Goal: Contribute content: Contribute content

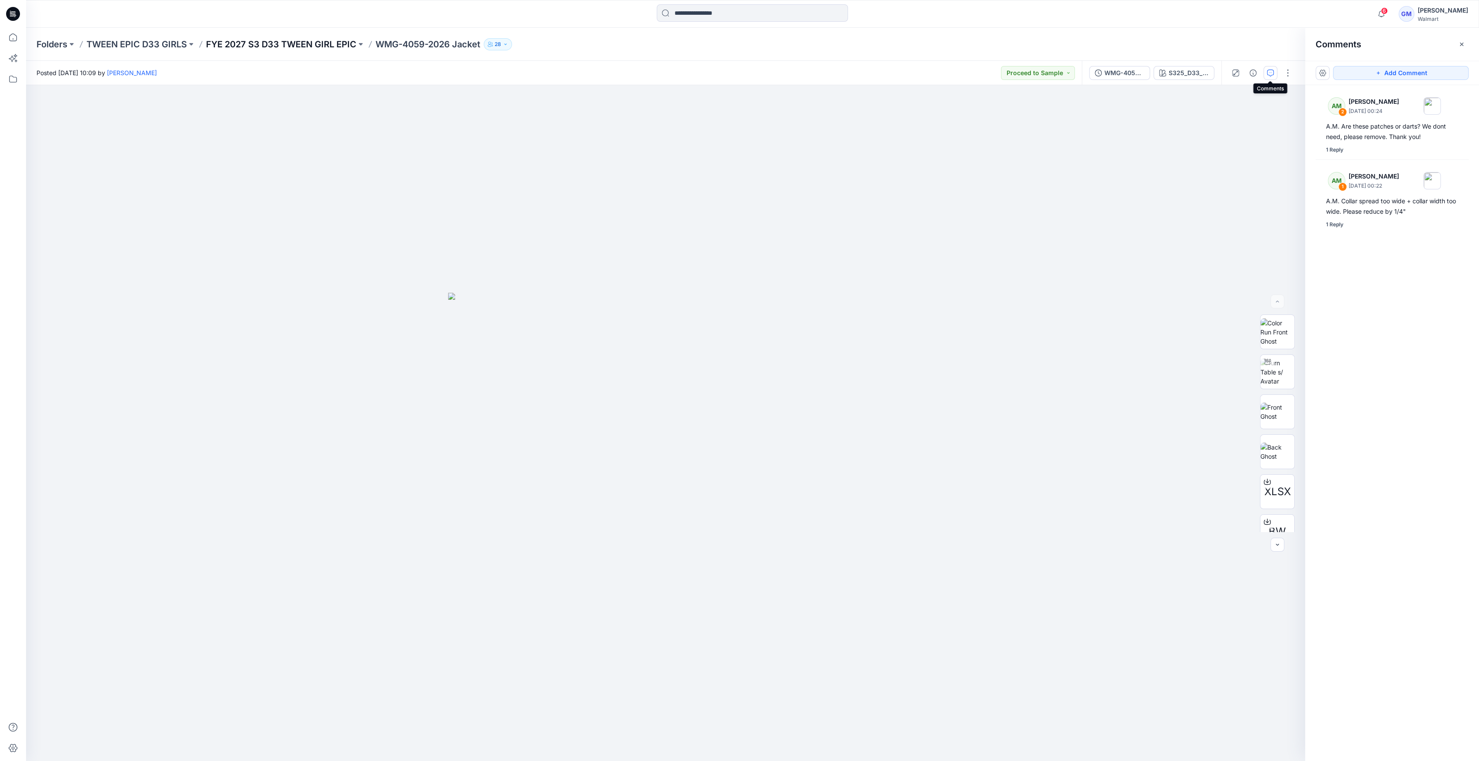
click at [313, 39] on p "FYE 2027 S3 D33 TWEEN GIRL EPIC" at bounding box center [281, 44] width 150 height 12
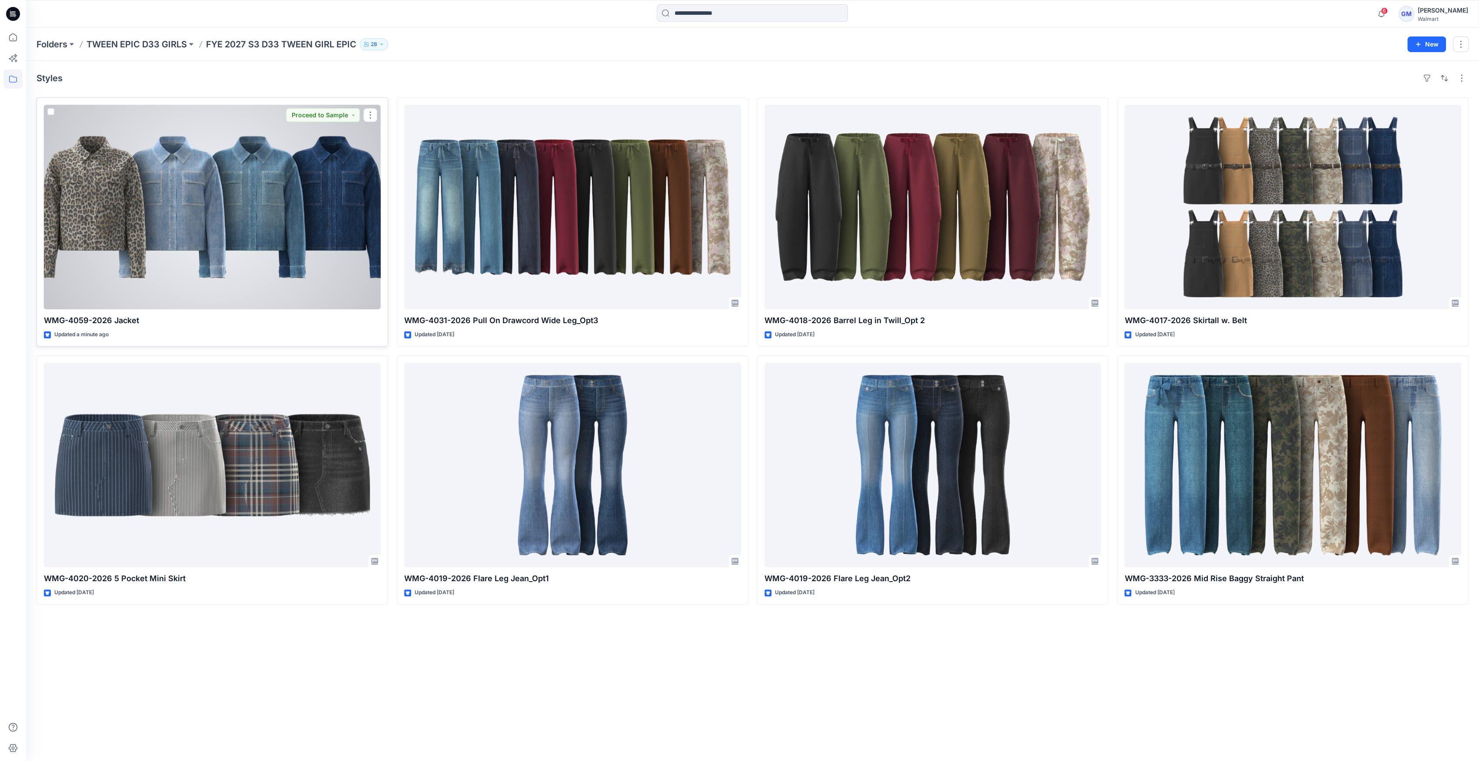
click at [325, 203] on div at bounding box center [212, 207] width 337 height 205
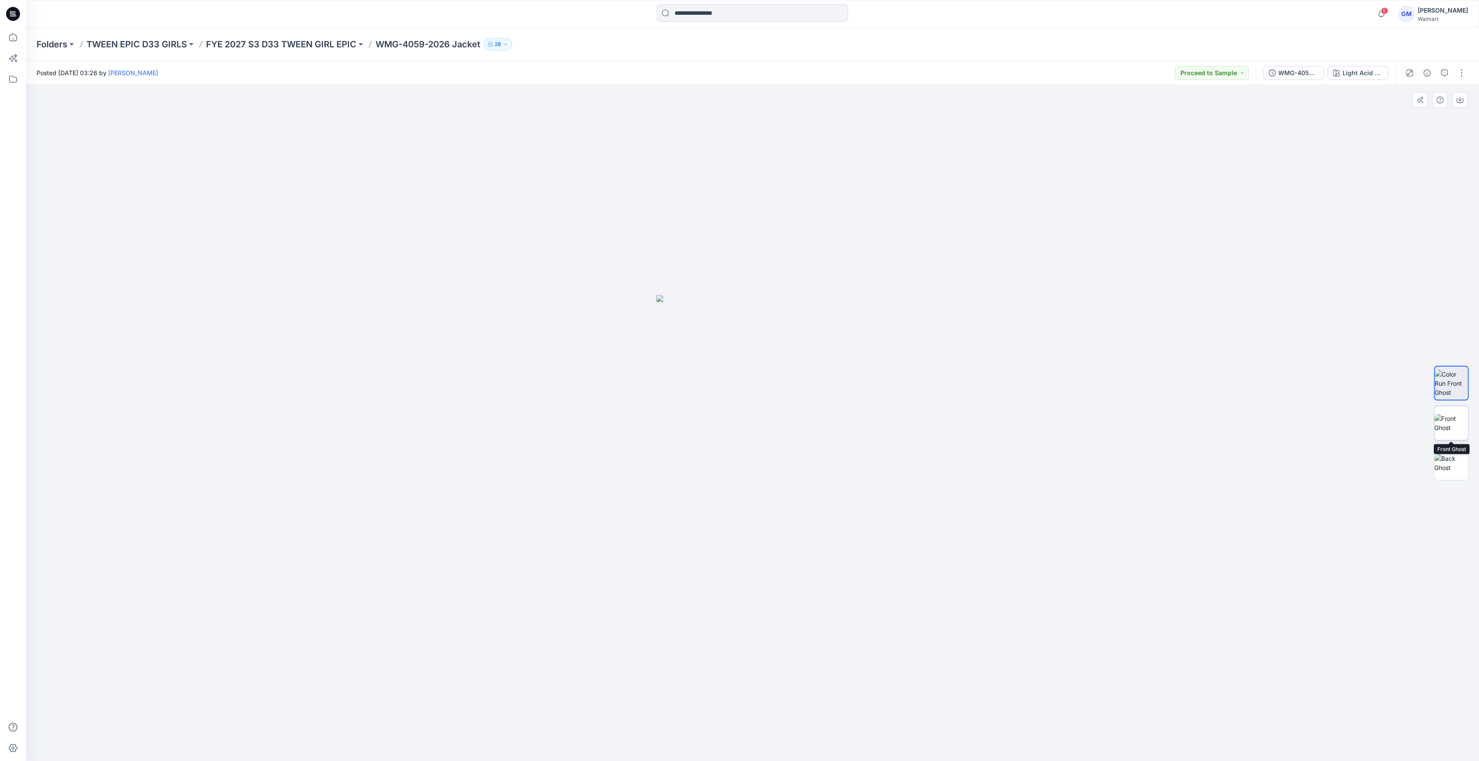
click at [1463, 432] on img at bounding box center [1451, 423] width 34 height 18
click at [1449, 466] on img at bounding box center [1451, 463] width 34 height 18
click at [1310, 73] on div "WMG-4059-2026_Rev1_Jacket_Full Colorway" at bounding box center [1298, 73] width 40 height 10
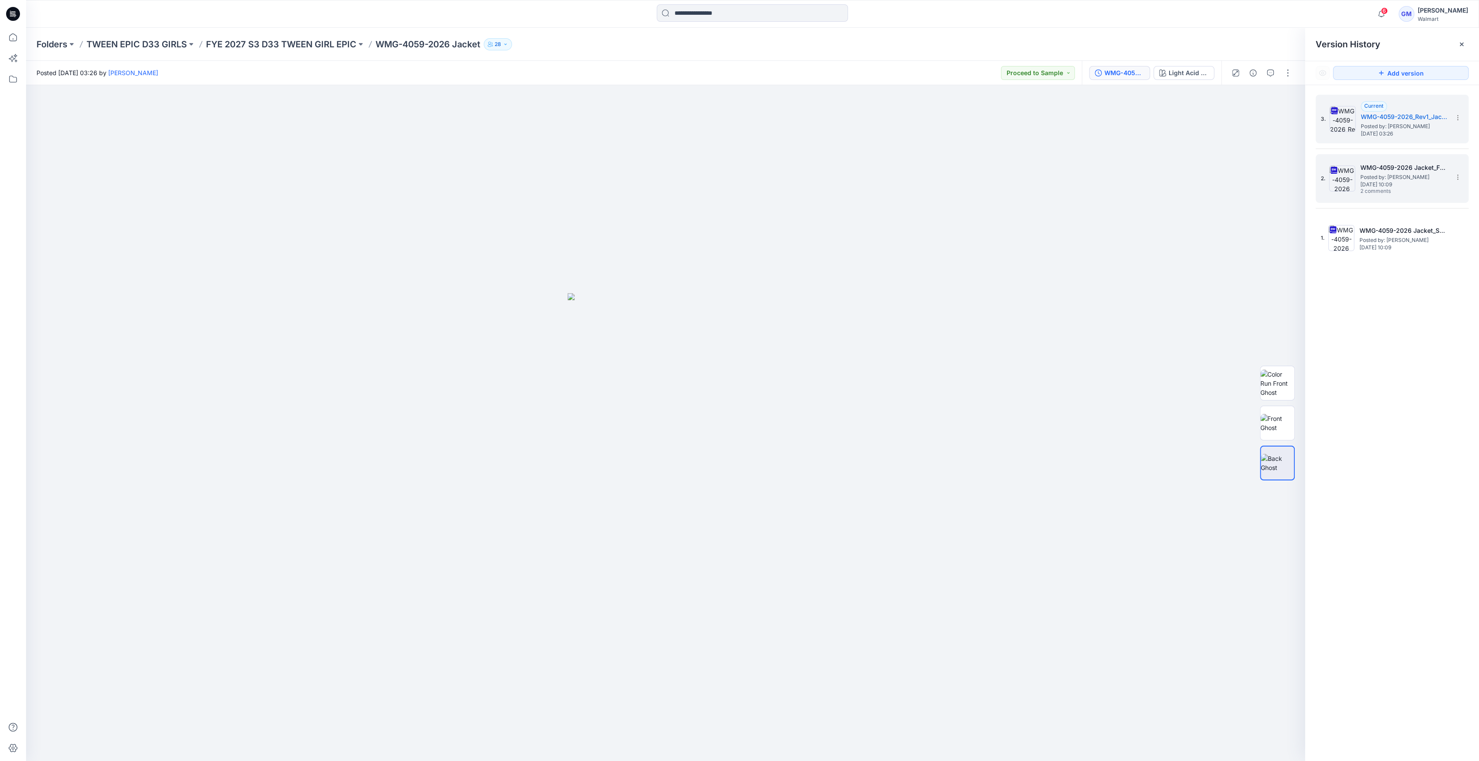
click at [1341, 174] on img at bounding box center [1342, 179] width 26 height 26
click at [1275, 322] on img at bounding box center [1277, 331] width 34 height 27
click at [1336, 124] on img at bounding box center [1342, 119] width 26 height 26
click at [1290, 464] on img at bounding box center [1277, 463] width 34 height 18
click at [274, 47] on p "FYE 2027 S3 D33 TWEEN GIRL EPIC" at bounding box center [281, 44] width 150 height 12
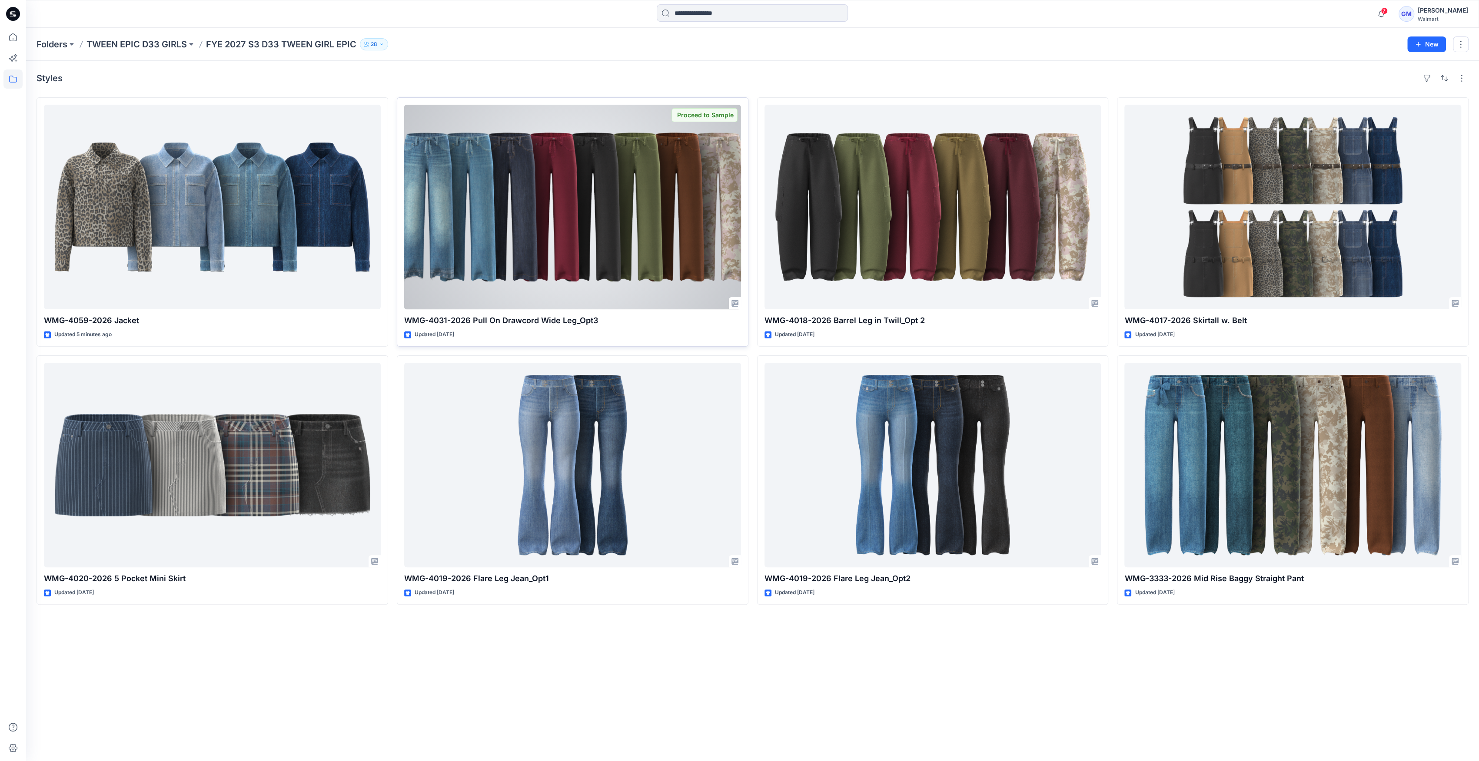
click at [507, 200] on div at bounding box center [572, 207] width 337 height 205
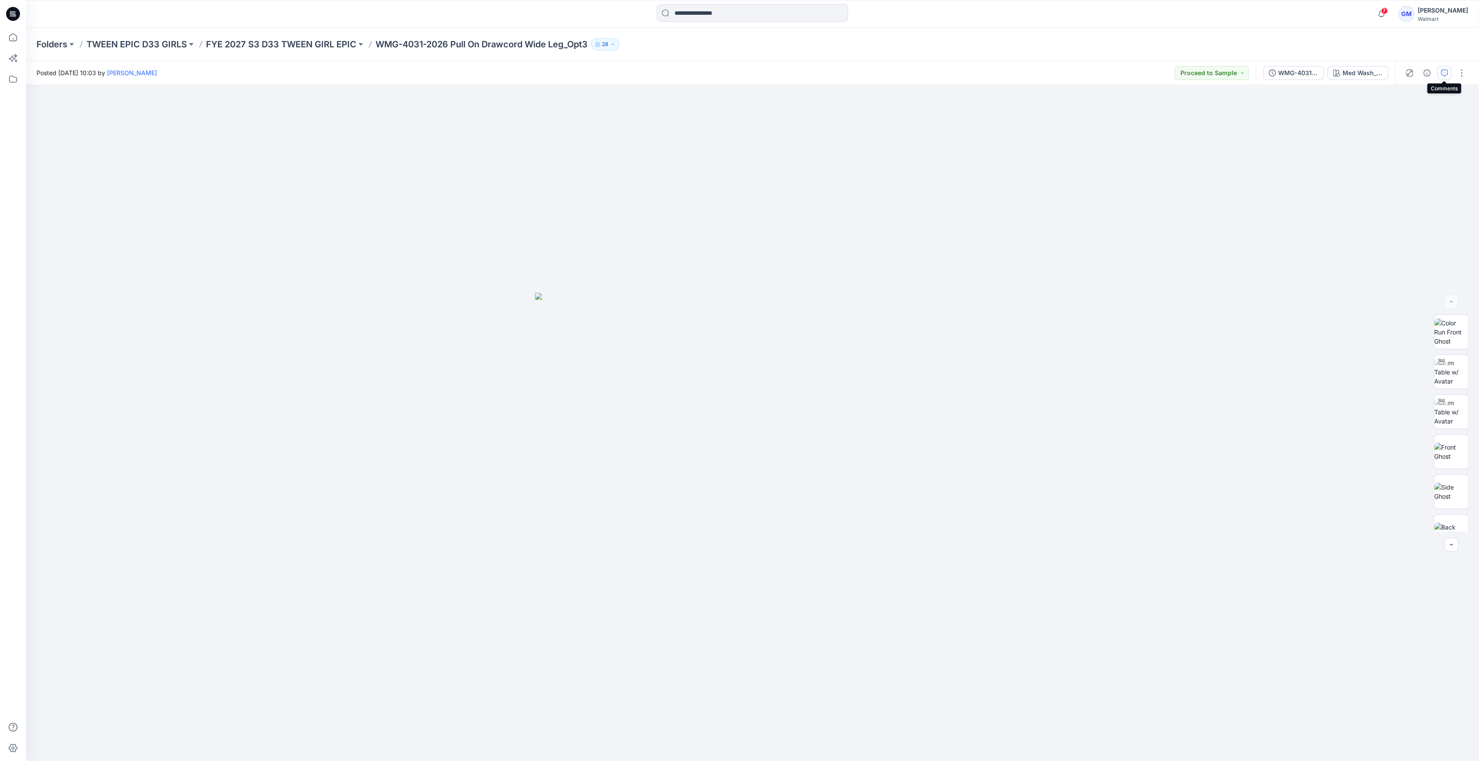
click at [1443, 70] on icon "button" at bounding box center [1443, 73] width 7 height 7
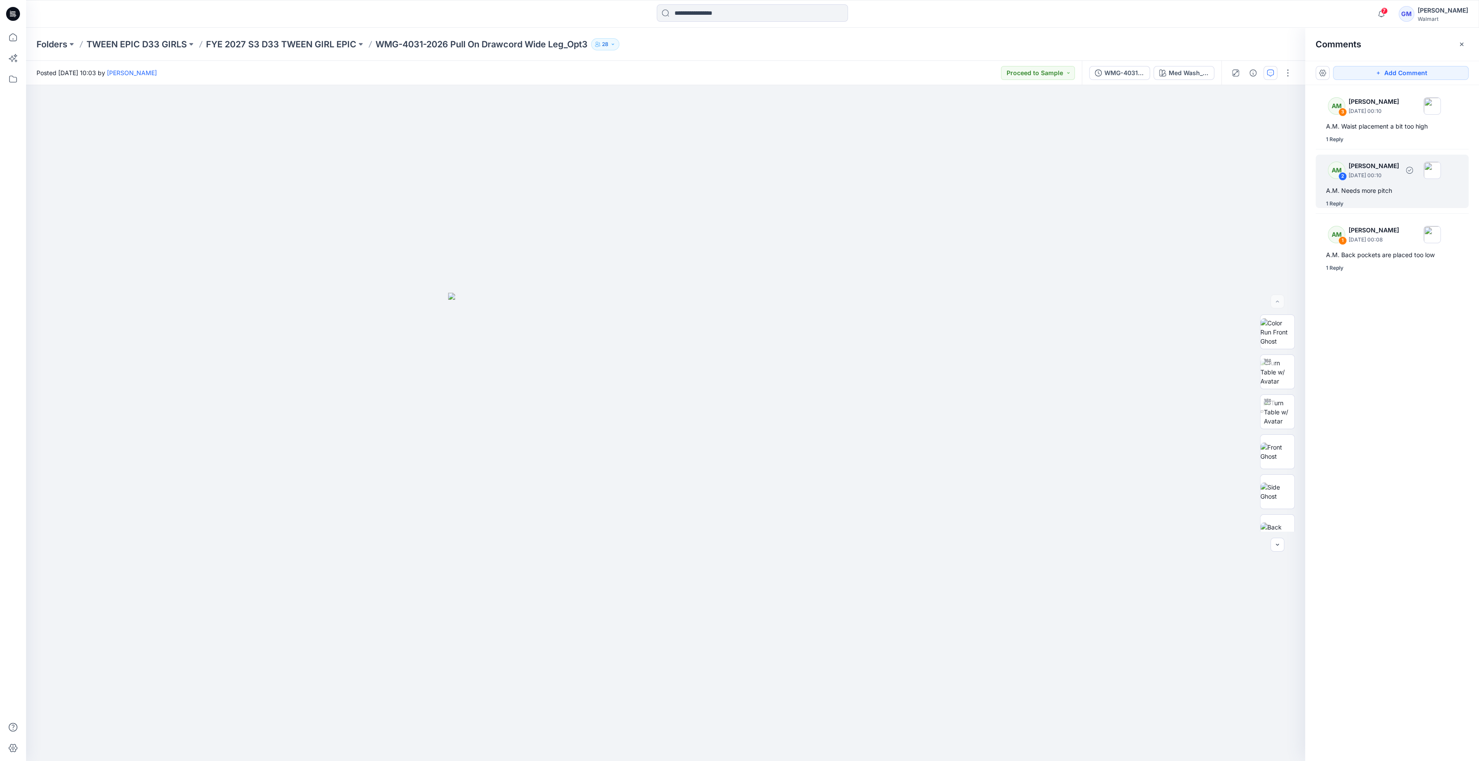
click at [1386, 177] on p "September 25, 2025 00:10" at bounding box center [1373, 175] width 50 height 9
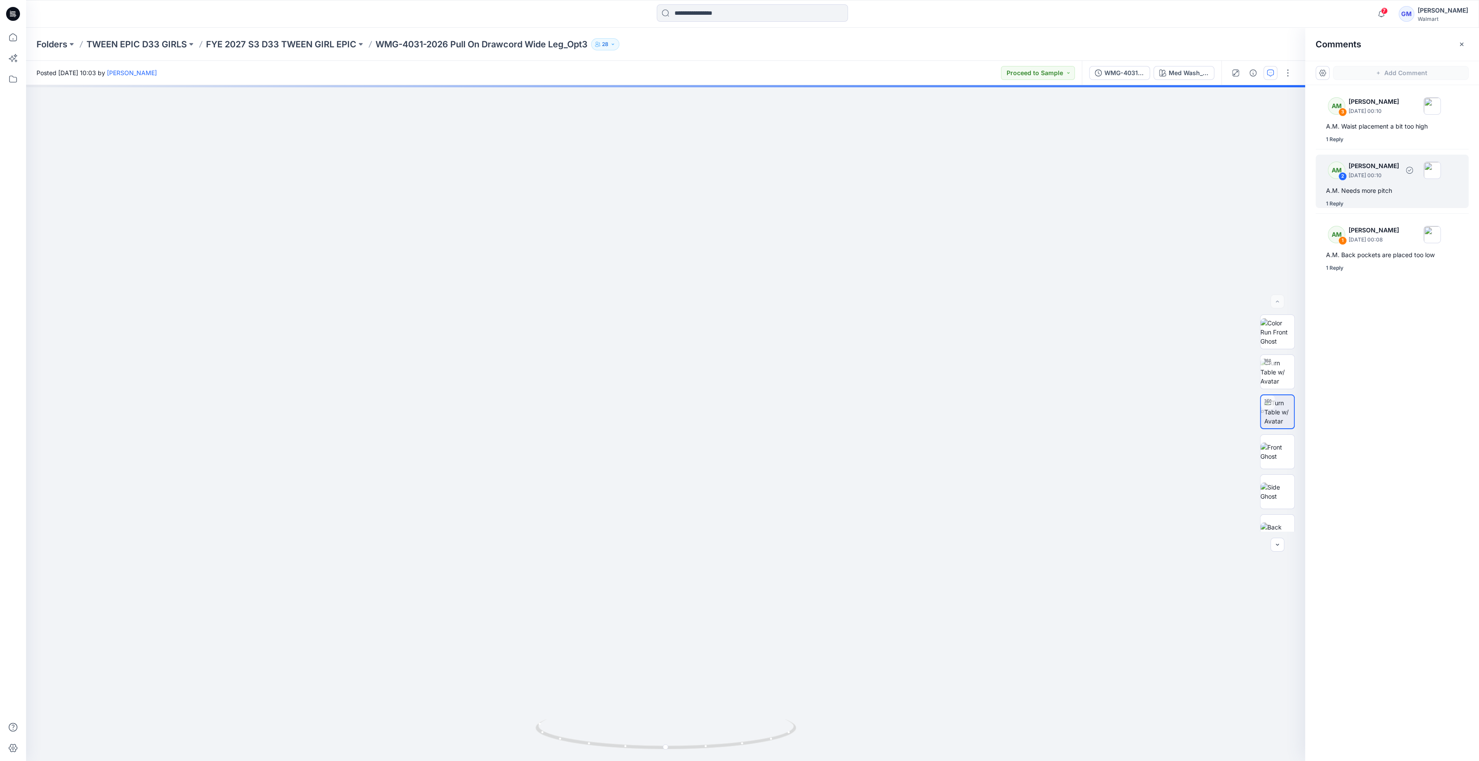
click at [1341, 177] on div "2" at bounding box center [1342, 176] width 9 height 9
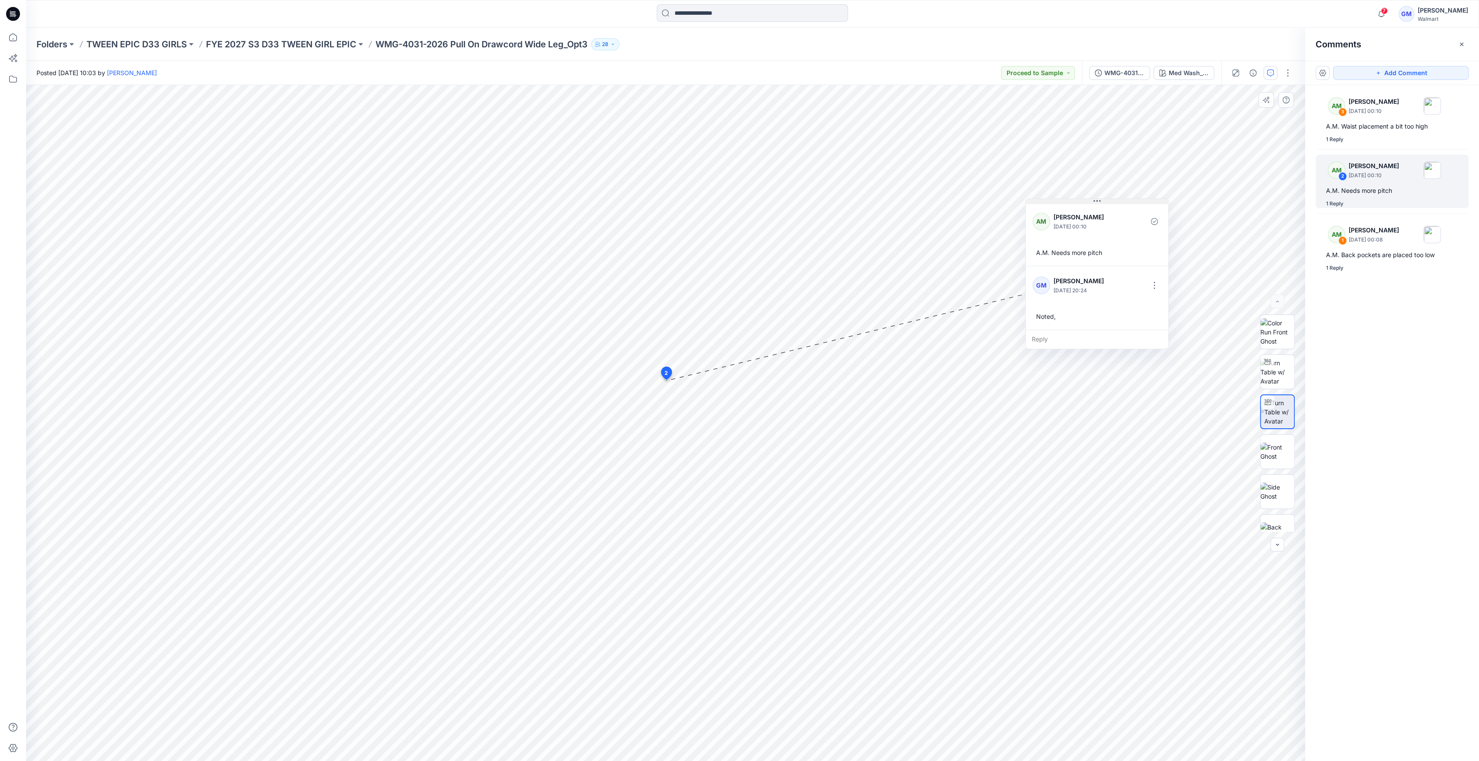
drag, startPoint x: 730, startPoint y: 387, endPoint x: 1103, endPoint y: 197, distance: 418.2
click at [1103, 199] on button at bounding box center [1096, 201] width 143 height 5
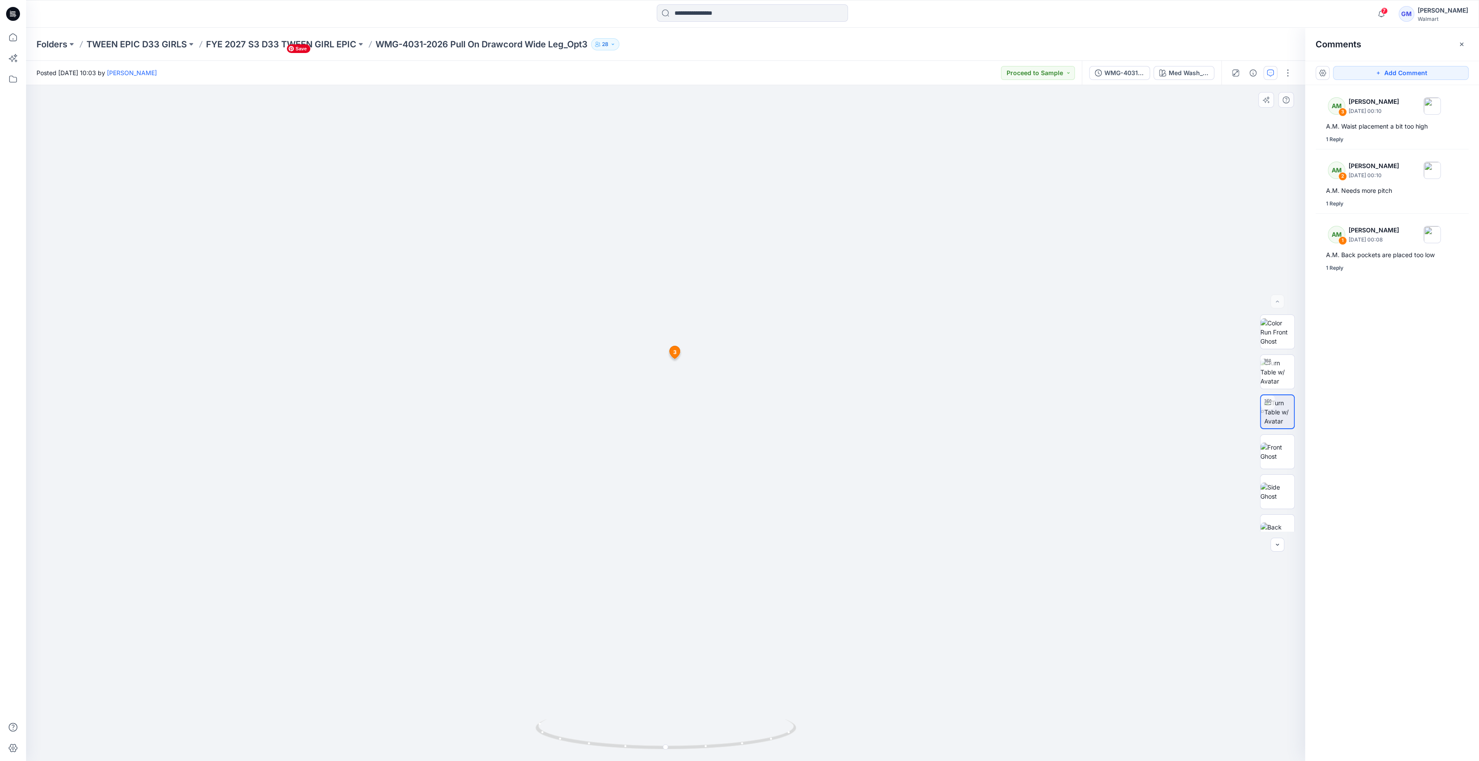
drag, startPoint x: 774, startPoint y: 526, endPoint x: 770, endPoint y: 277, distance: 249.0
click at [1417, 175] on div "AM 2 Alyssa Montalvo September 25, 2025 00:10" at bounding box center [1380, 170] width 120 height 24
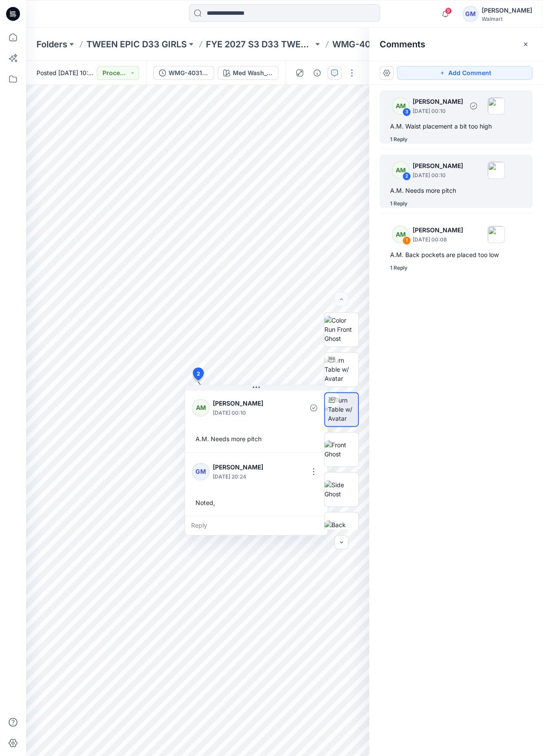
click at [439, 129] on div "A.M. Waist placement a bit too high" at bounding box center [456, 126] width 132 height 10
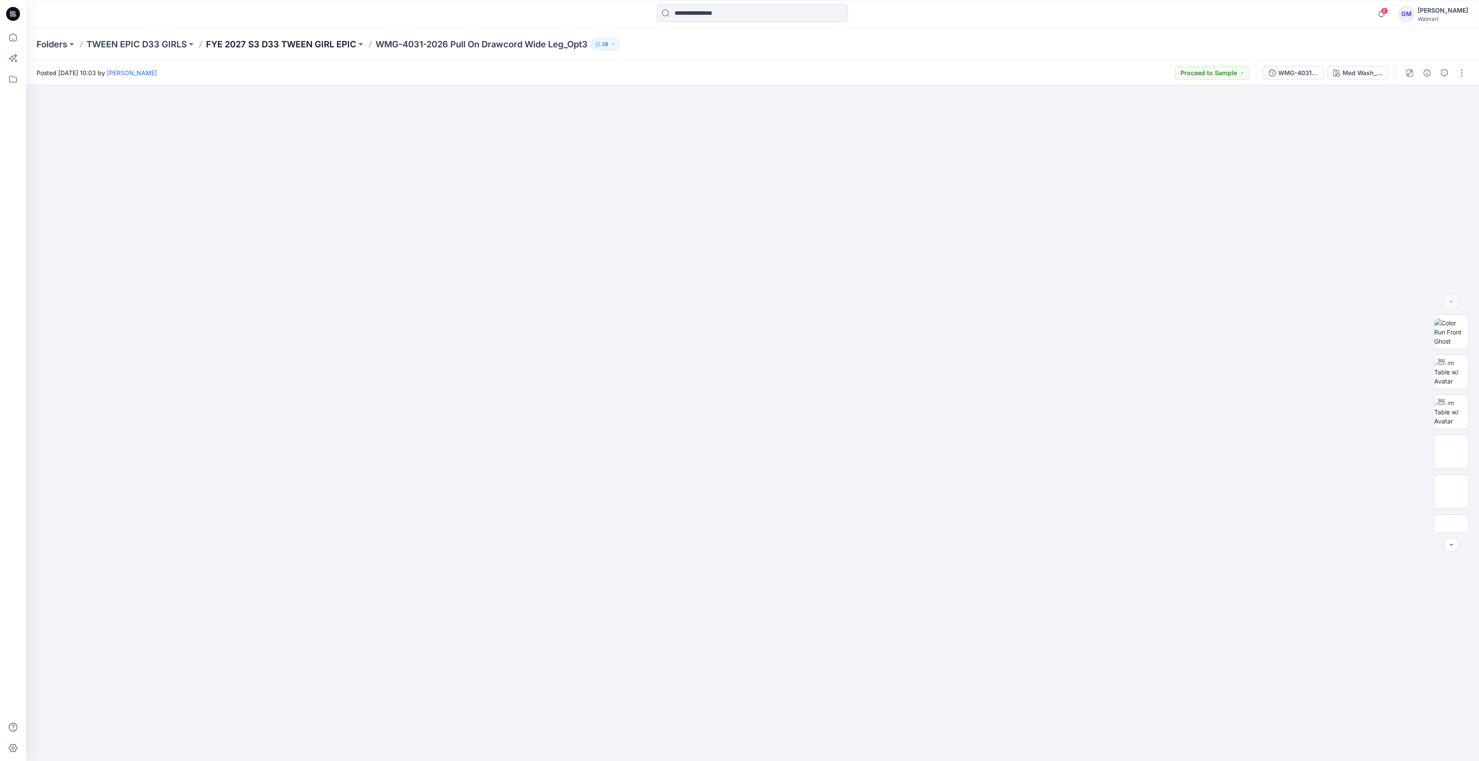
click at [310, 49] on p "FYE 2027 S3 D33 TWEEN GIRL EPIC" at bounding box center [281, 44] width 150 height 12
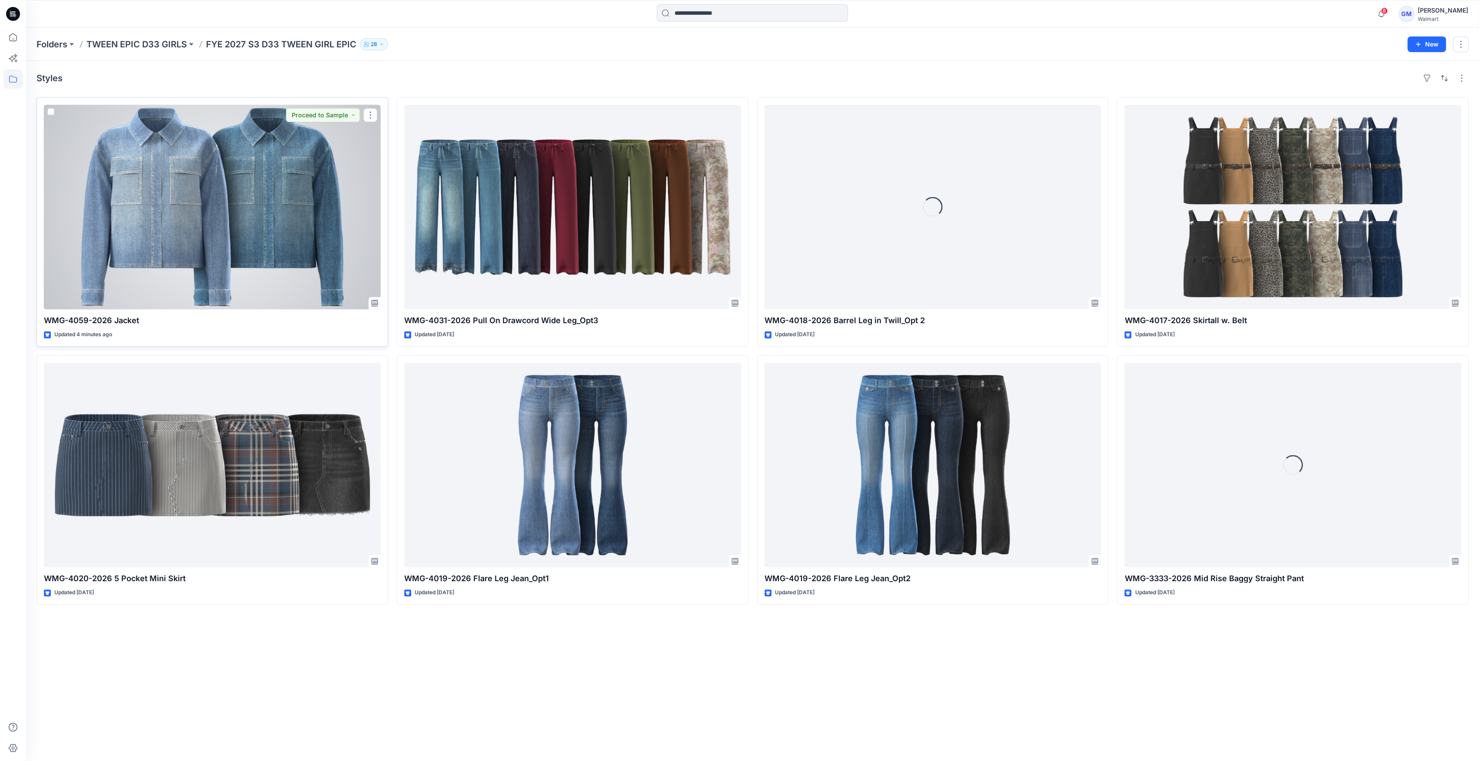
click at [291, 226] on div at bounding box center [212, 207] width 337 height 205
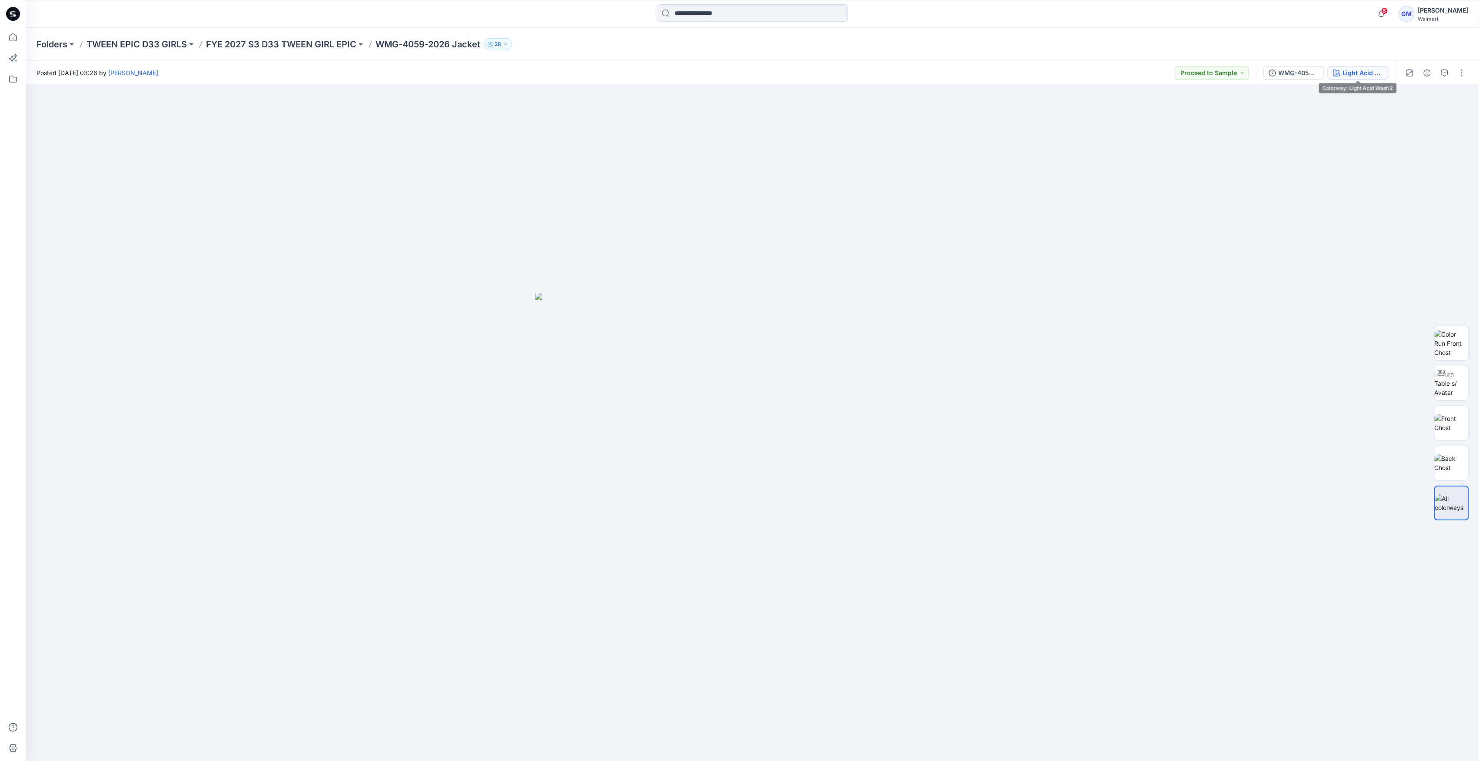
click at [1340, 75] on button "Light Acid Wash 2" at bounding box center [1357, 73] width 61 height 14
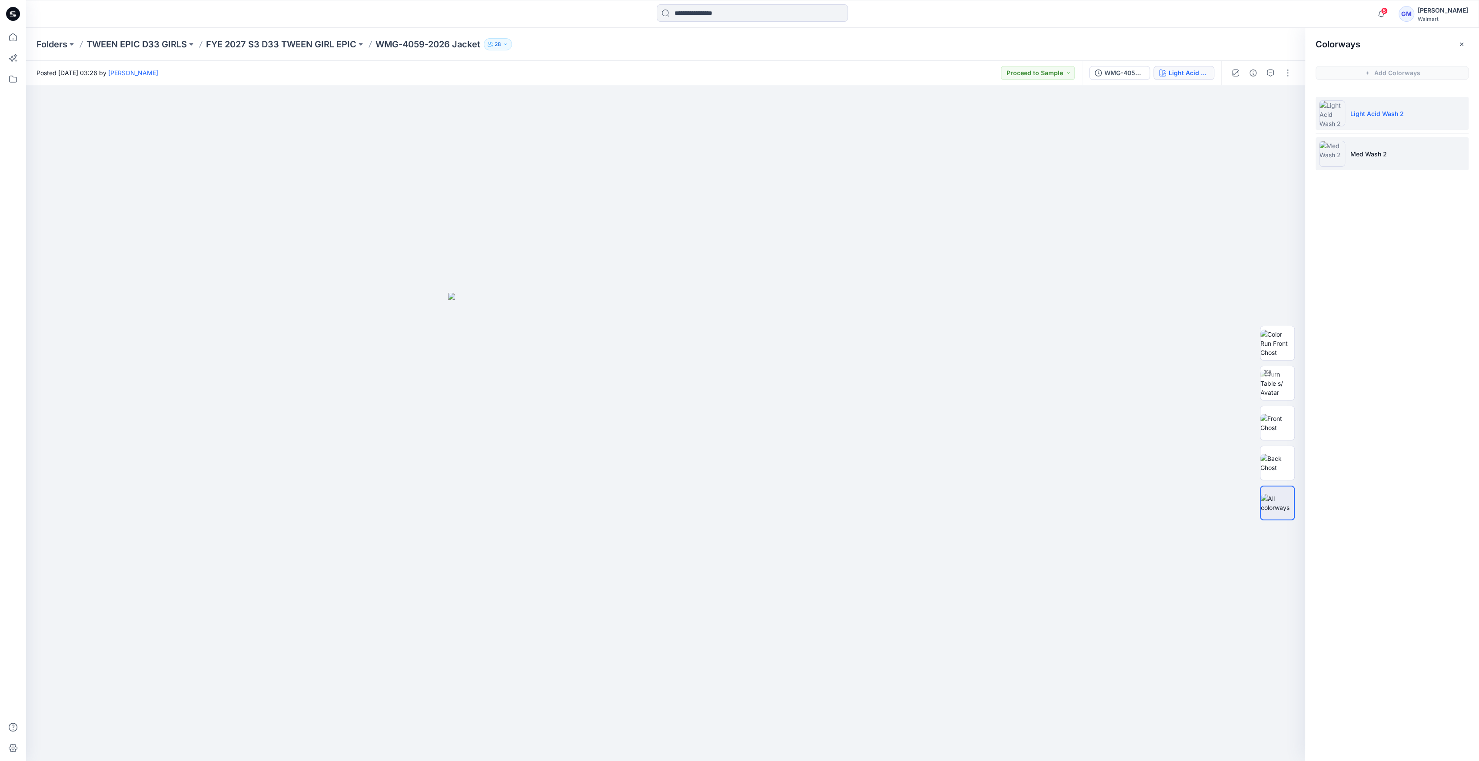
click at [1334, 161] on img at bounding box center [1332, 154] width 26 height 26
click at [1329, 153] on img at bounding box center [1332, 154] width 26 height 26
click at [1277, 380] on img at bounding box center [1277, 383] width 34 height 27
drag, startPoint x: 705, startPoint y: 735, endPoint x: 645, endPoint y: 736, distance: 60.0
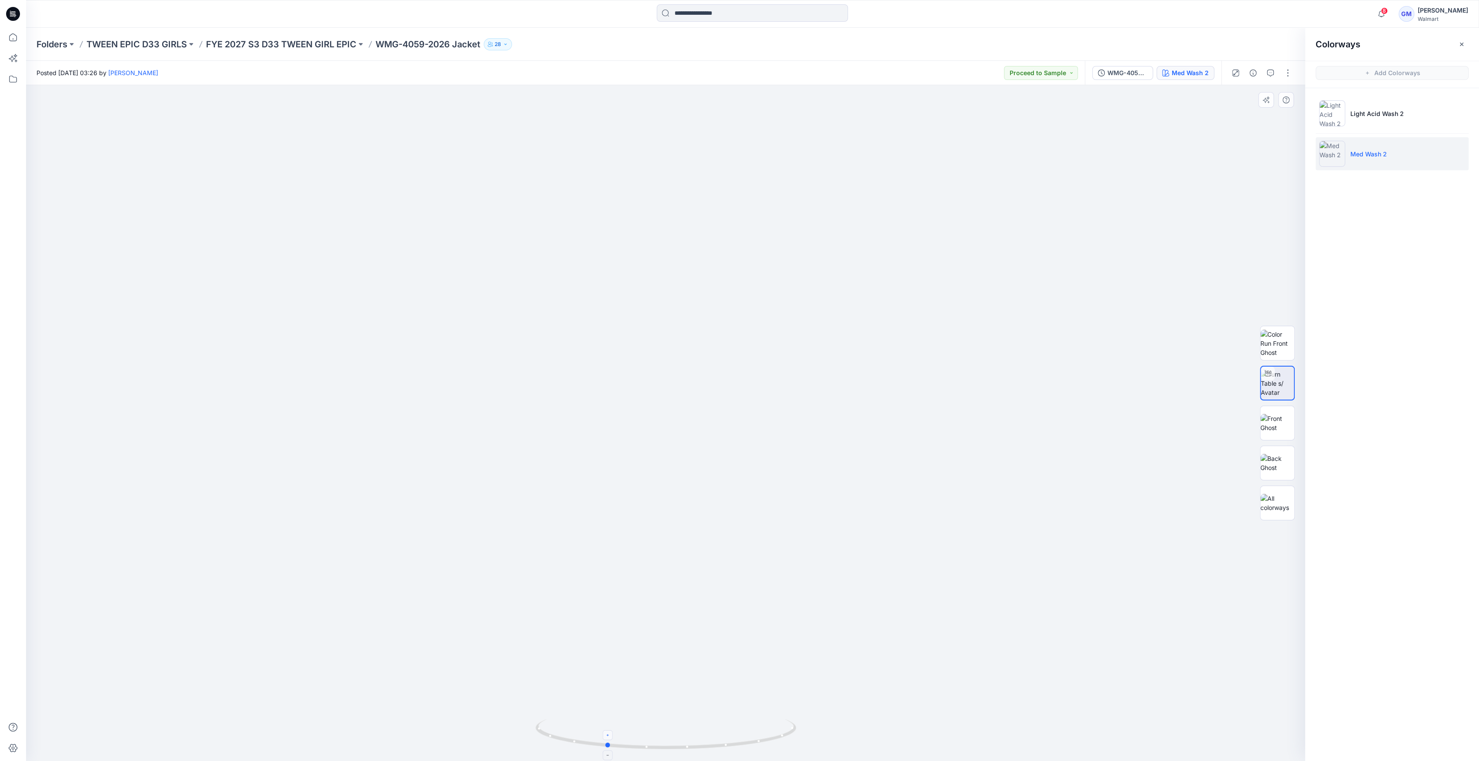
click at [645, 736] on icon at bounding box center [666, 735] width 263 height 33
drag, startPoint x: 642, startPoint y: 742, endPoint x: 696, endPoint y: 739, distance: 53.9
click at [696, 739] on icon at bounding box center [666, 735] width 263 height 33
click at [1288, 414] on img at bounding box center [1277, 423] width 34 height 18
click at [1274, 456] on img at bounding box center [1277, 463] width 34 height 18
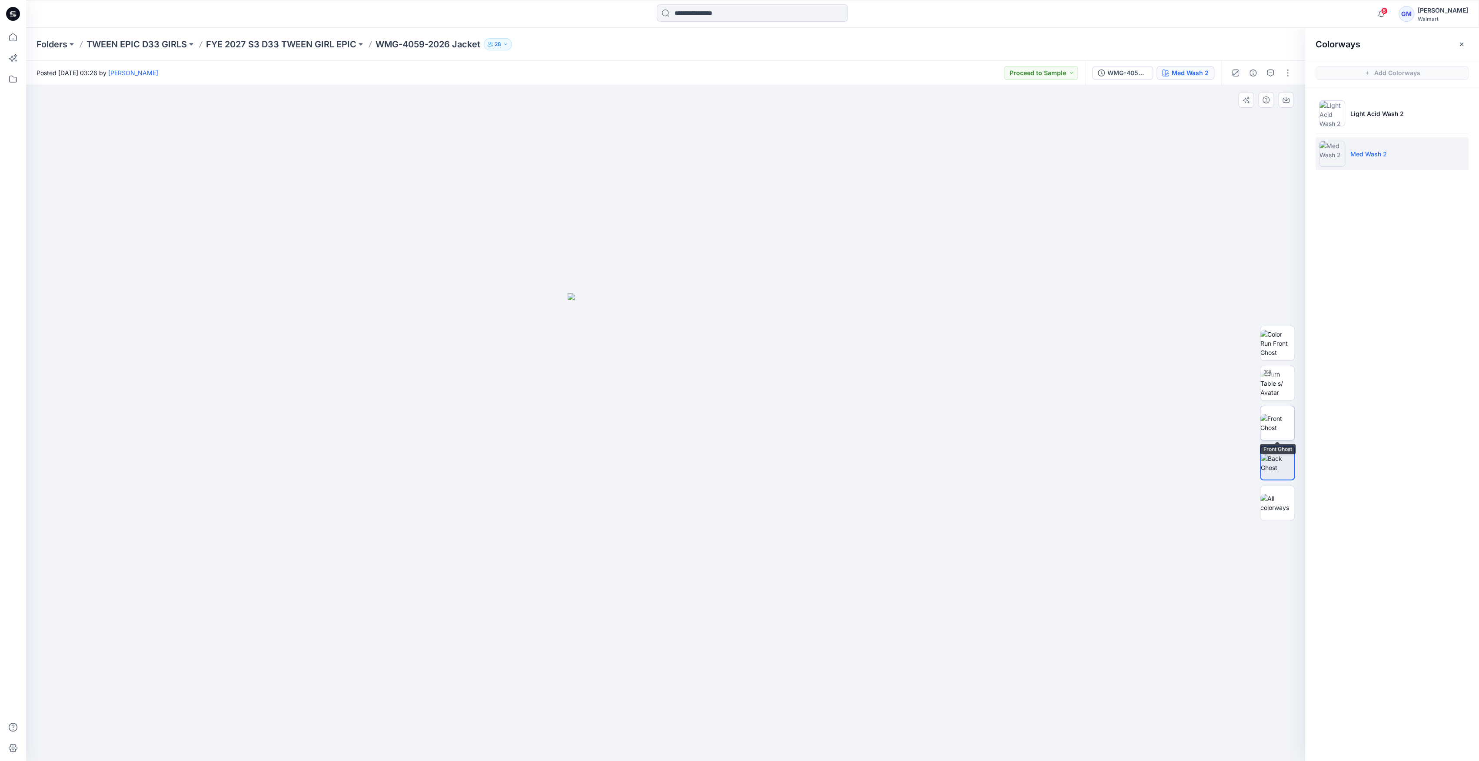
click at [1275, 429] on img at bounding box center [1277, 423] width 34 height 18
click at [1272, 466] on img at bounding box center [1277, 463] width 34 height 18
click at [1288, 498] on img at bounding box center [1277, 503] width 34 height 18
click at [1282, 395] on img at bounding box center [1277, 383] width 34 height 27
click at [1332, 105] on img at bounding box center [1332, 113] width 26 height 26
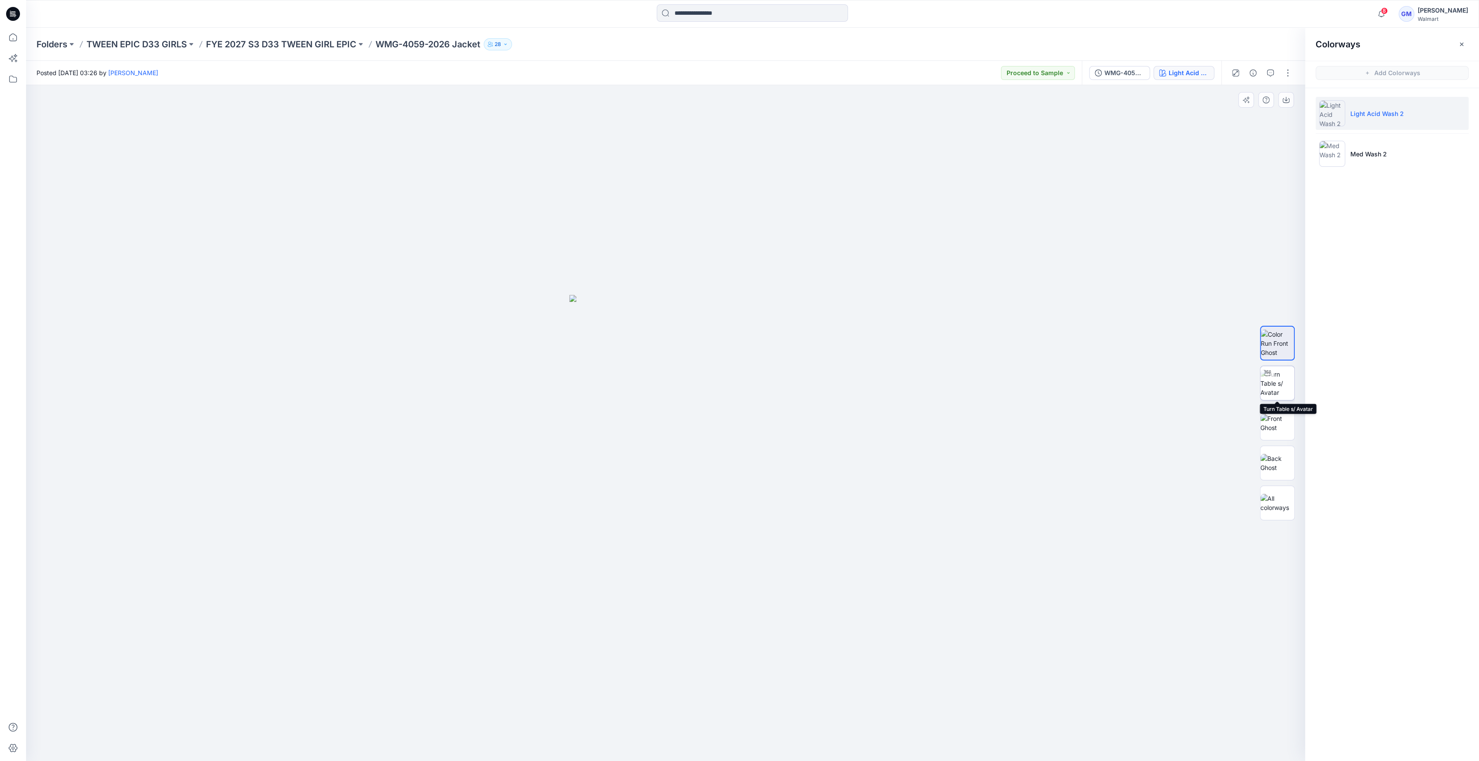
click at [1285, 380] on img at bounding box center [1277, 383] width 34 height 27
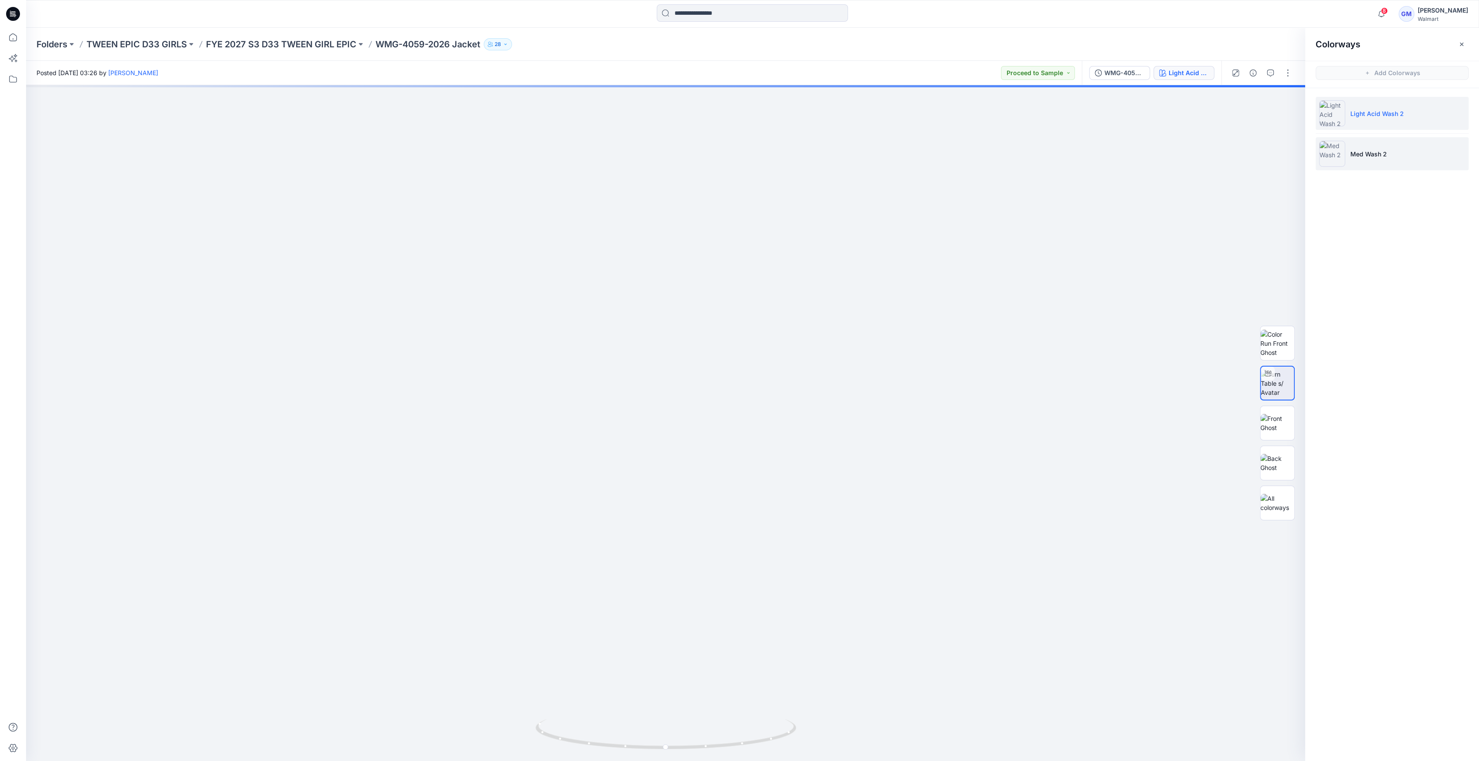
click at [1363, 156] on p "Med Wash 2" at bounding box center [1368, 153] width 36 height 9
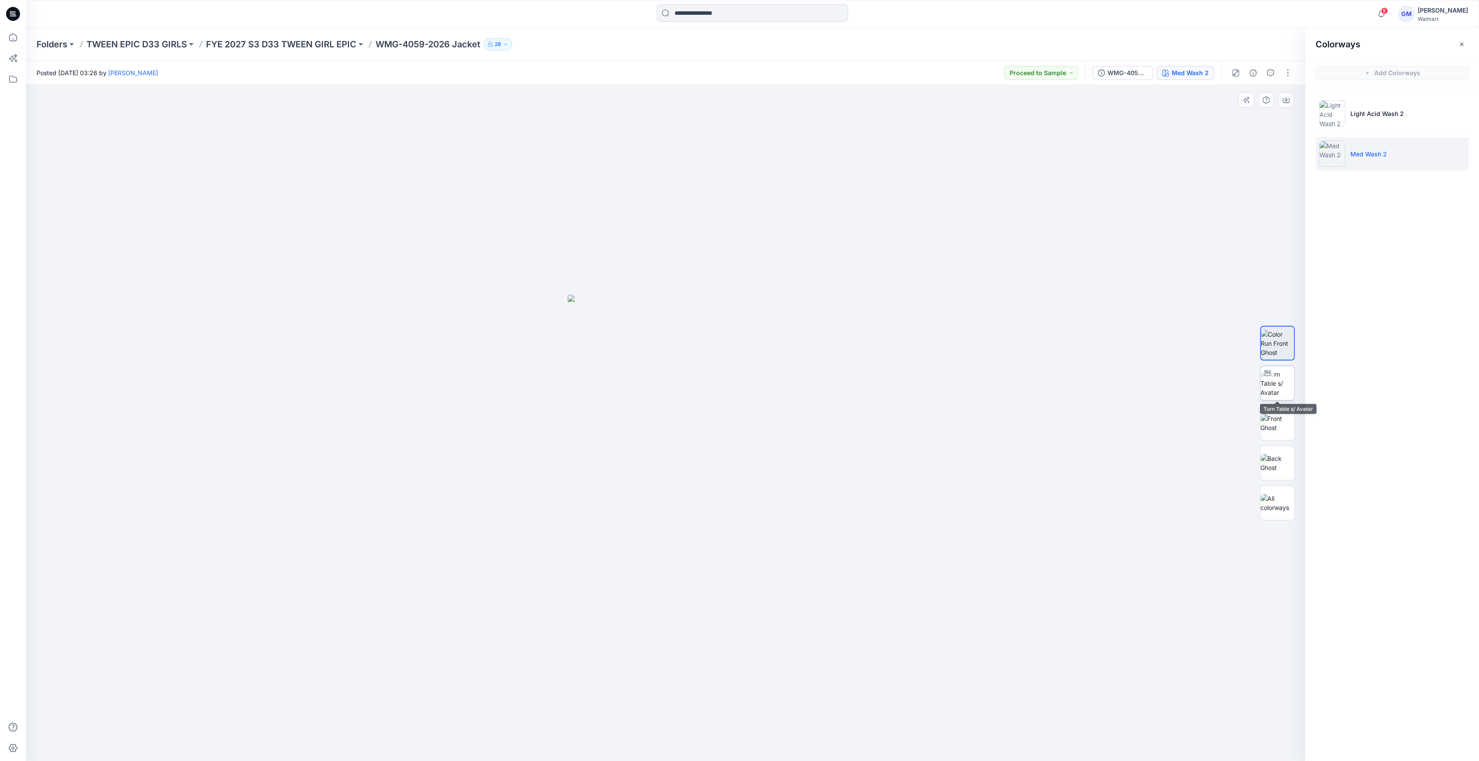
click at [1271, 379] on div at bounding box center [1267, 373] width 14 height 14
drag, startPoint x: 666, startPoint y: 754, endPoint x: 688, endPoint y: 744, distance: 24.1
click at [683, 747] on div at bounding box center [665, 423] width 1279 height 676
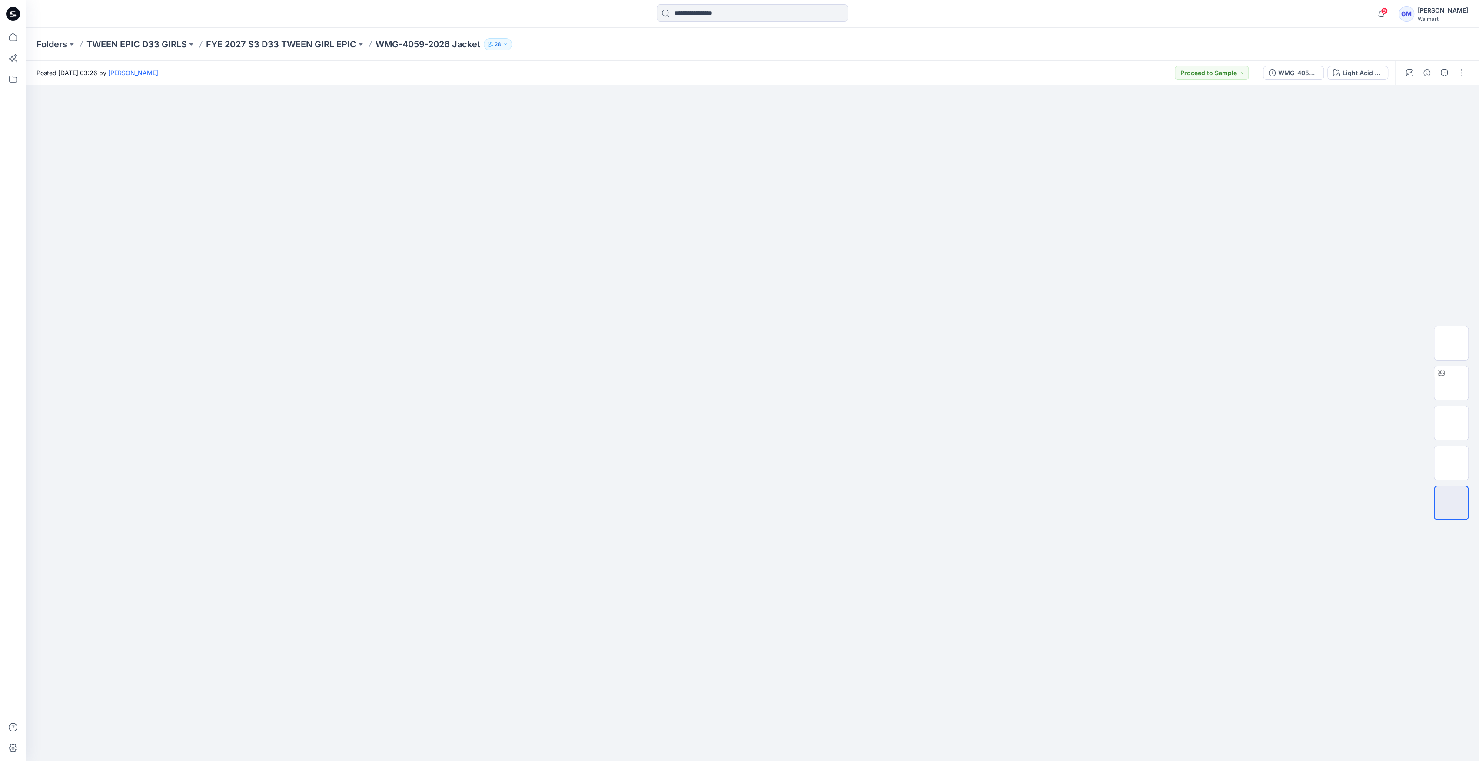
click at [1359, 61] on div "WMG-4059-2026_Rev1_Jacket_Full Colorway Light Acid Wash 2" at bounding box center [1324, 73] width 139 height 24
click at [1357, 66] on button "Light Acid Wash 2" at bounding box center [1357, 73] width 61 height 14
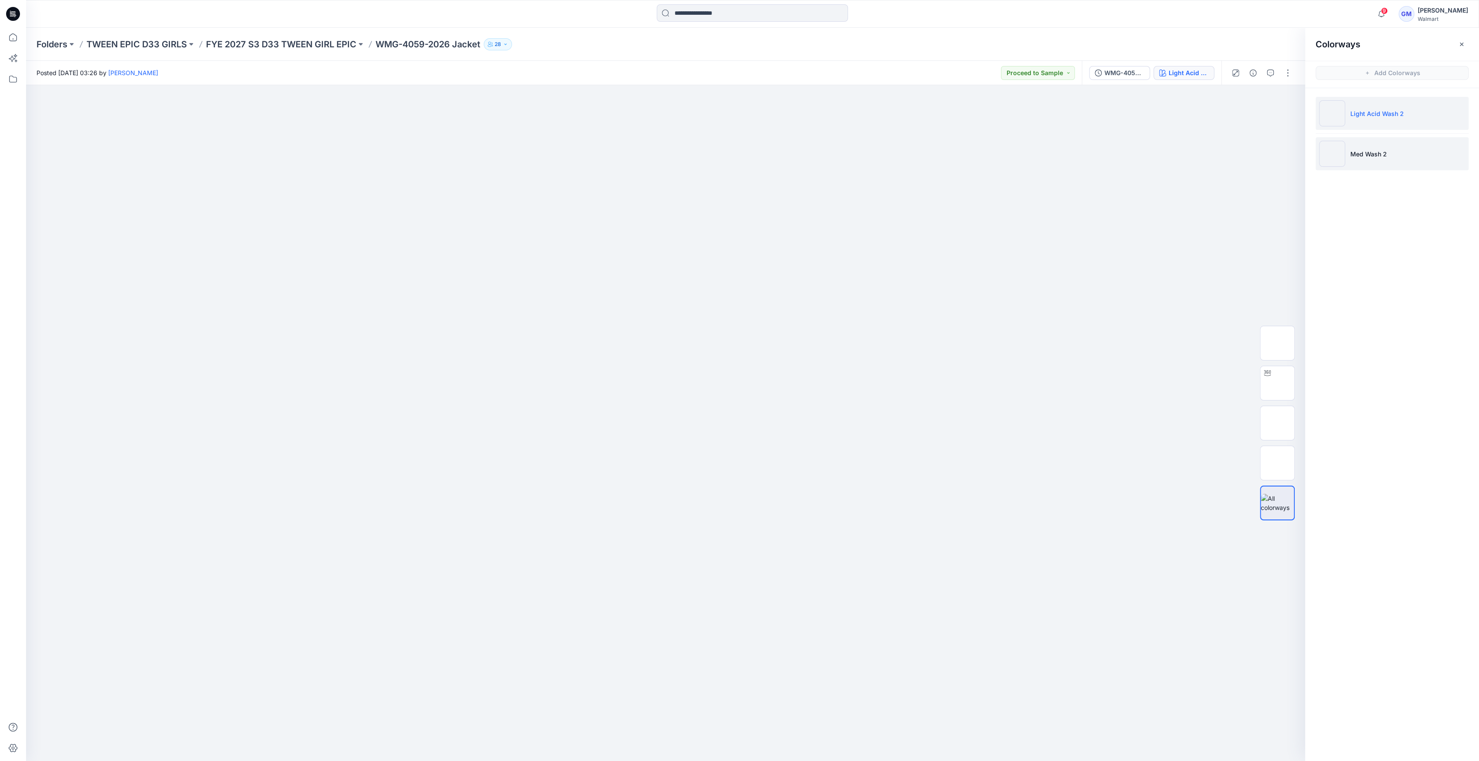
click at [1353, 145] on li "Med Wash 2" at bounding box center [1391, 153] width 153 height 33
click at [1363, 160] on li "Med Wash 2" at bounding box center [1391, 153] width 153 height 33
click at [1268, 468] on div at bounding box center [1267, 465] width 14 height 14
drag, startPoint x: 660, startPoint y: 750, endPoint x: 399, endPoint y: 761, distance: 260.5
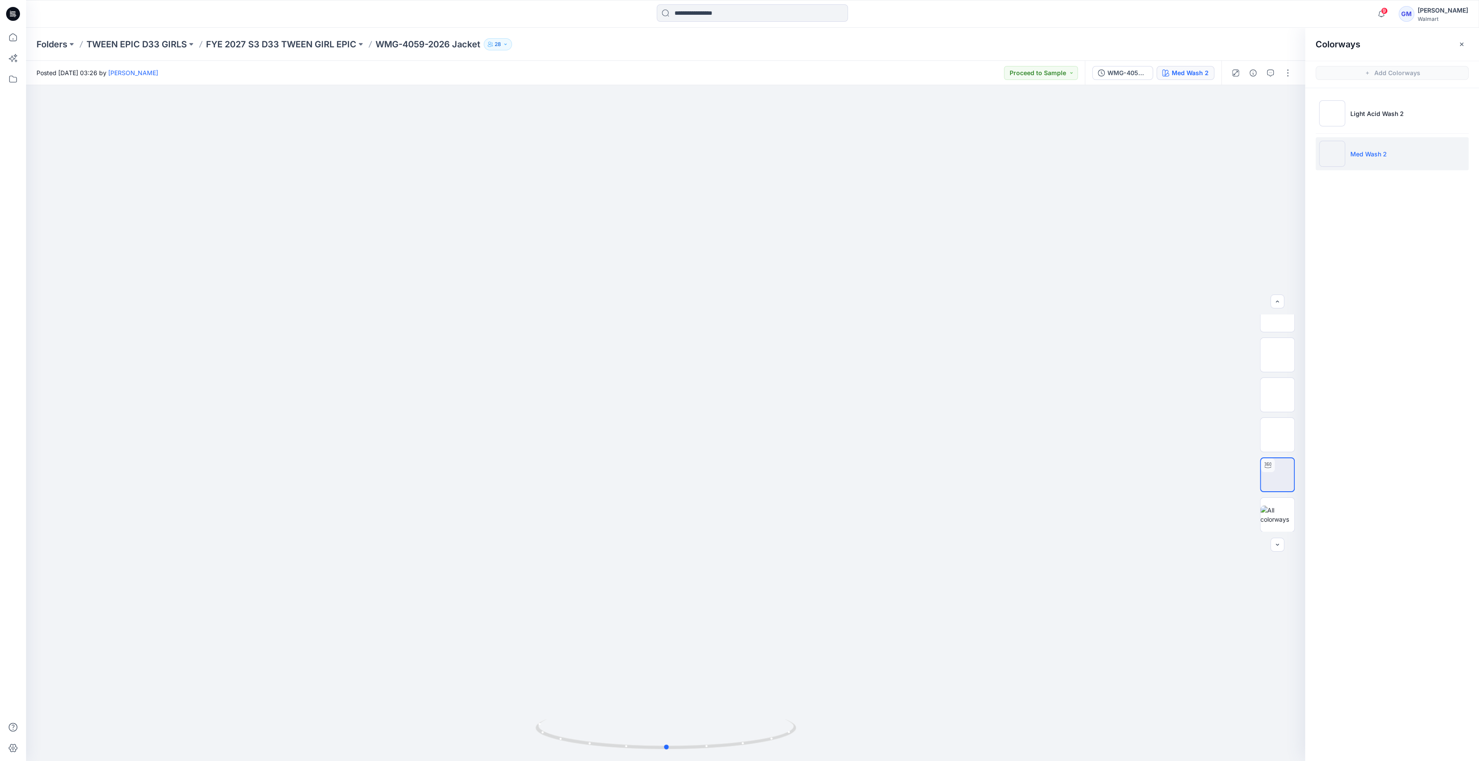
click at [399, 761] on html "9 Notifications Your style WMG-4059-2026 Jacket has been updated with WMG-4059-…" at bounding box center [739, 380] width 1479 height 761
drag, startPoint x: 613, startPoint y: 687, endPoint x: 617, endPoint y: 712, distance: 25.1
drag, startPoint x: 640, startPoint y: 750, endPoint x: 504, endPoint y: 739, distance: 136.0
click at [488, 746] on div at bounding box center [665, 423] width 1279 height 676
click at [1290, 70] on button "button" at bounding box center [1287, 73] width 14 height 14
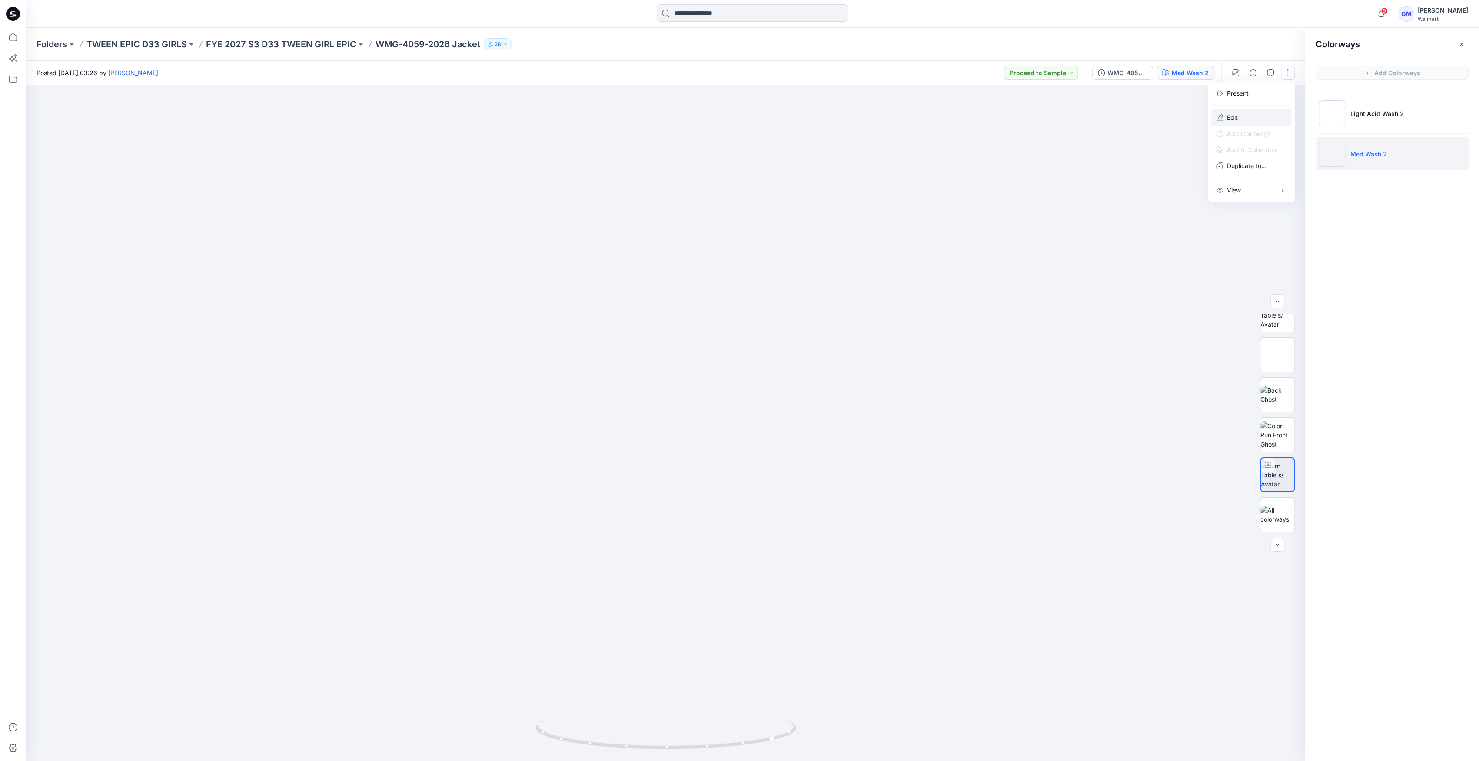
click at [1251, 116] on button "Edit" at bounding box center [1251, 117] width 80 height 16
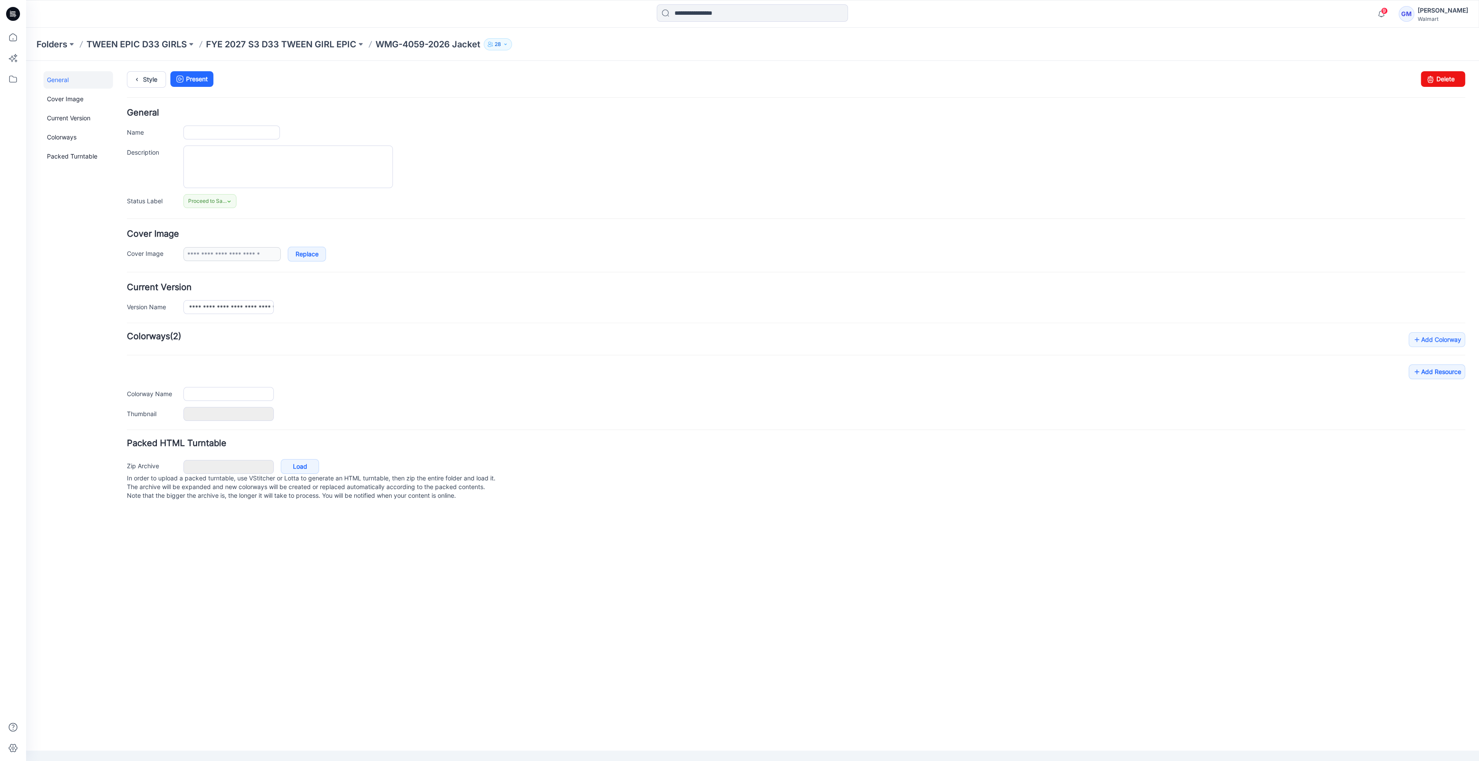
type input "**********"
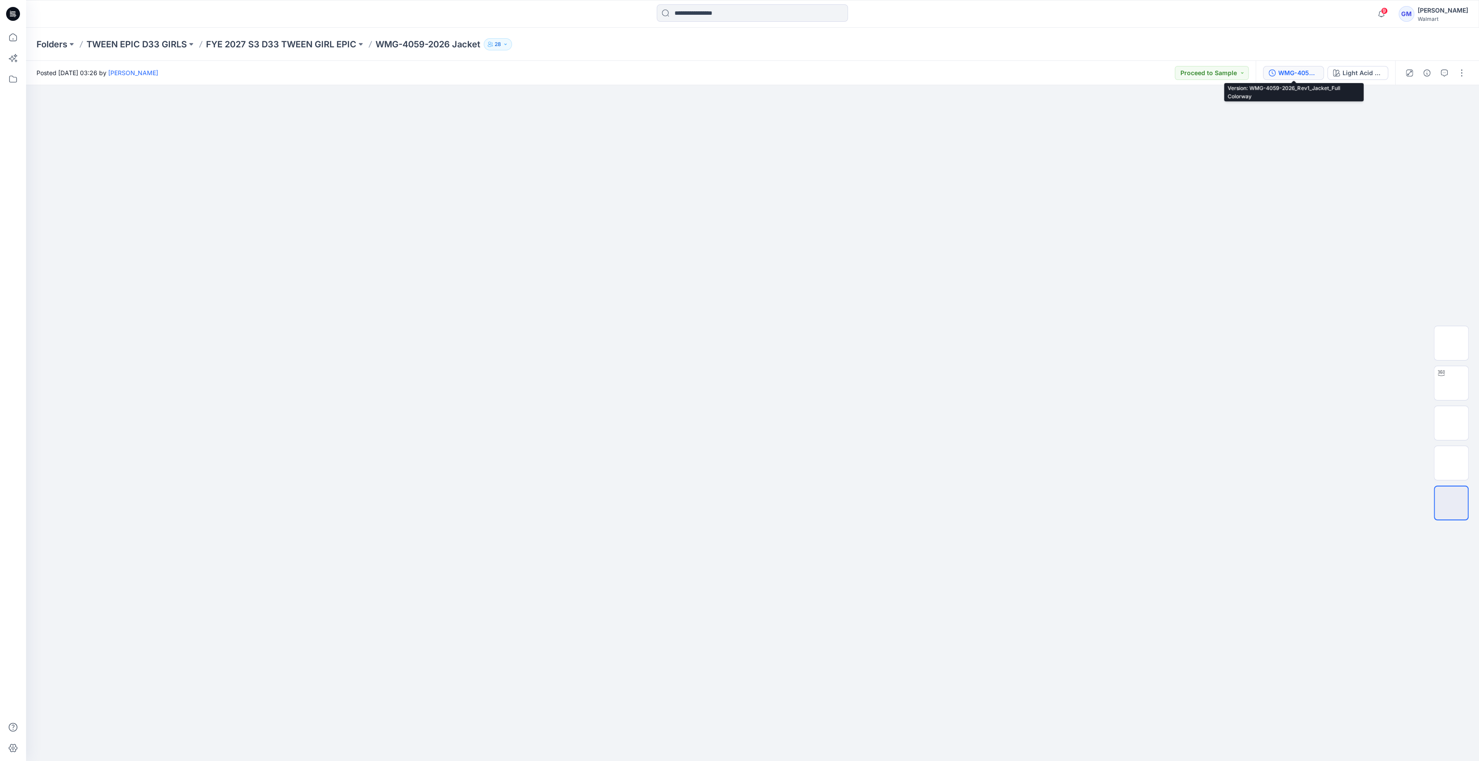
click at [1319, 74] on button "WMG-4059-2026_Rev1_Jacket_Full Colorway" at bounding box center [1293, 73] width 61 height 14
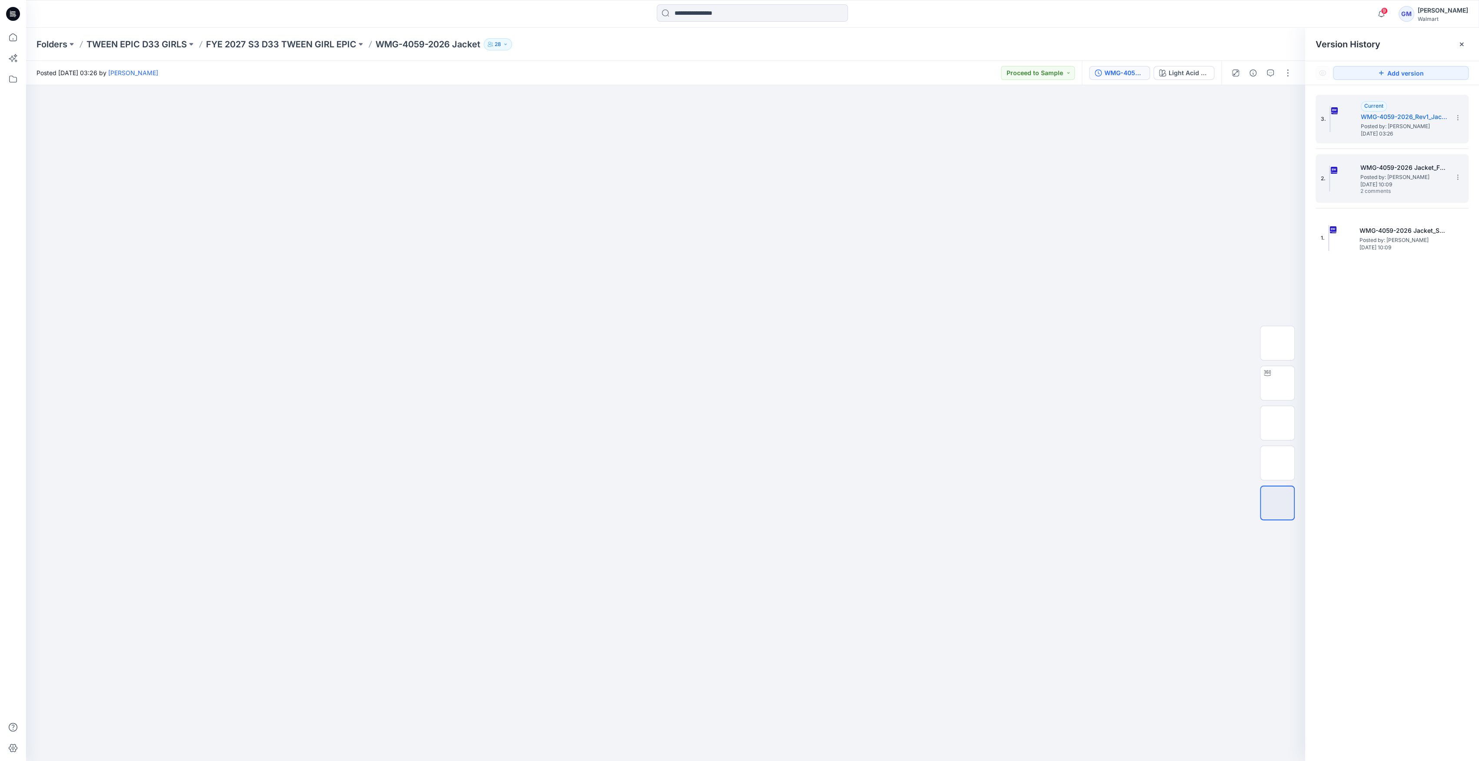
click at [1379, 185] on span "[DATE] 10:09" at bounding box center [1403, 185] width 87 height 6
click at [1329, 177] on img at bounding box center [1329, 179] width 1 height 26
click at [1330, 115] on img at bounding box center [1329, 119] width 1 height 26
click at [1329, 170] on img at bounding box center [1329, 179] width 1 height 26
click at [1357, 123] on div "3. Current WMG-4059-2026_Rev1_Jacket_Full Colorway Posted by: Gayan Mahawithana…" at bounding box center [1385, 119] width 130 height 42
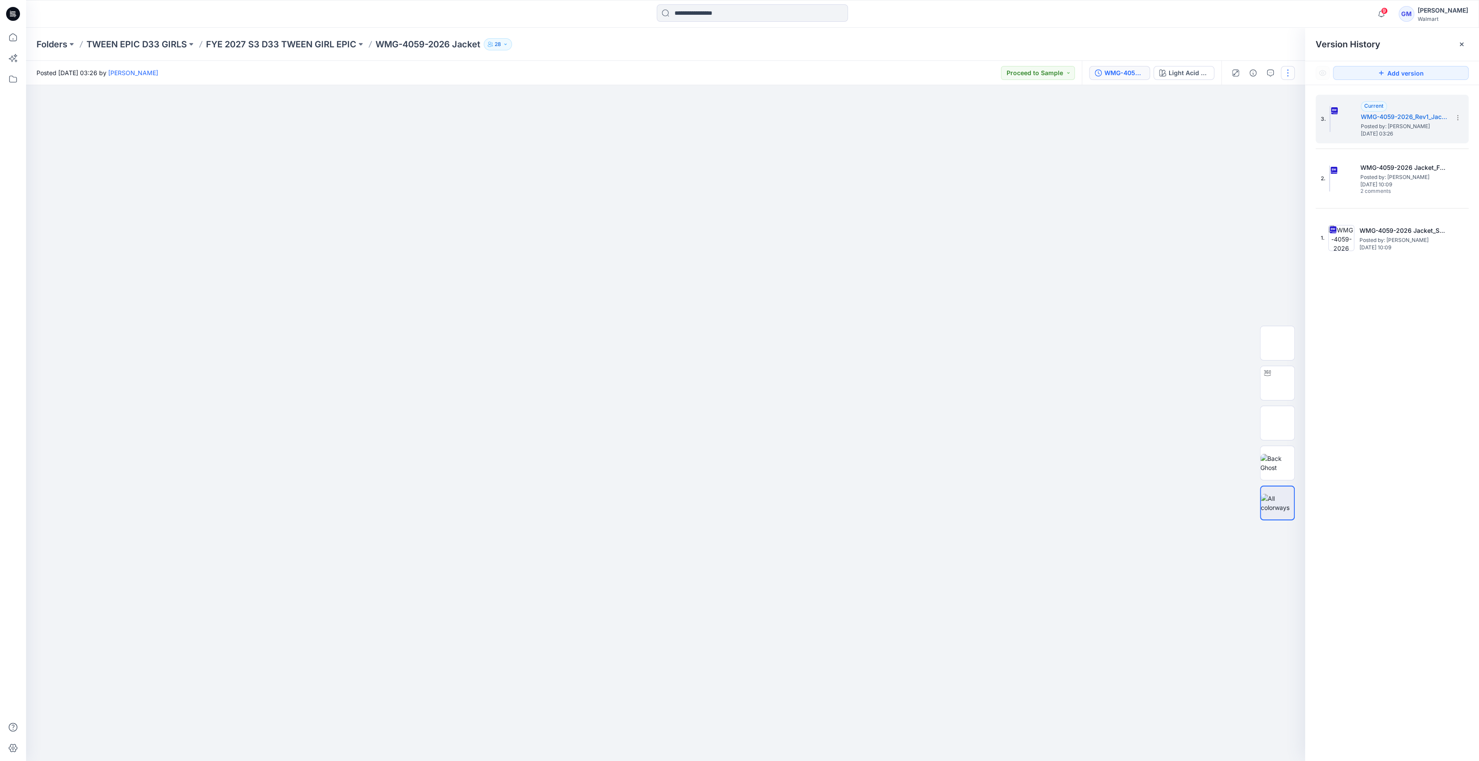
click at [1283, 70] on button "button" at bounding box center [1287, 73] width 14 height 14
click at [1242, 117] on button "Edit" at bounding box center [1251, 117] width 80 height 16
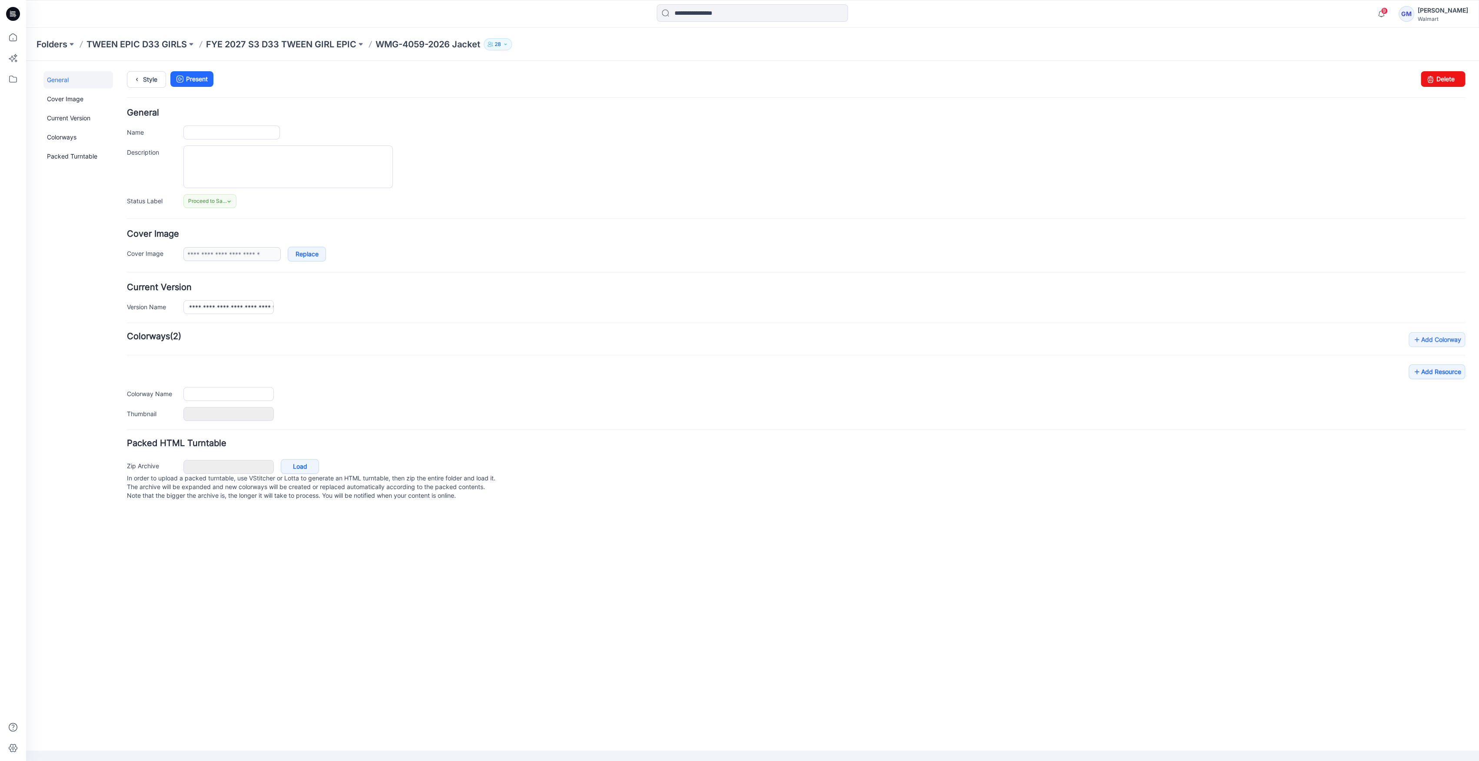
type input "**********"
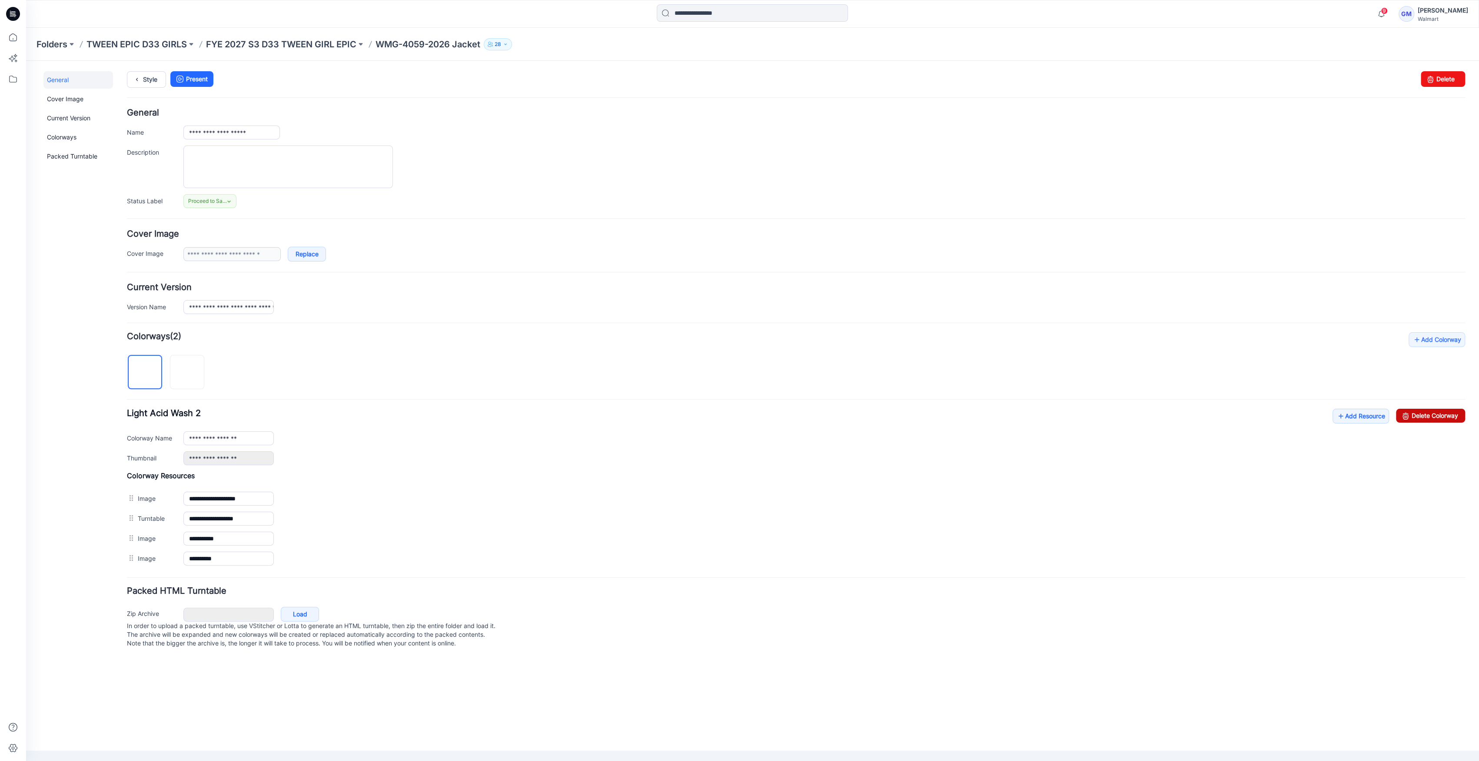
drag, startPoint x: 824, startPoint y: 108, endPoint x: 1447, endPoint y: 413, distance: 693.1
click at [1447, 413] on link "Delete Colorway" at bounding box center [1430, 416] width 69 height 14
type input "**********"
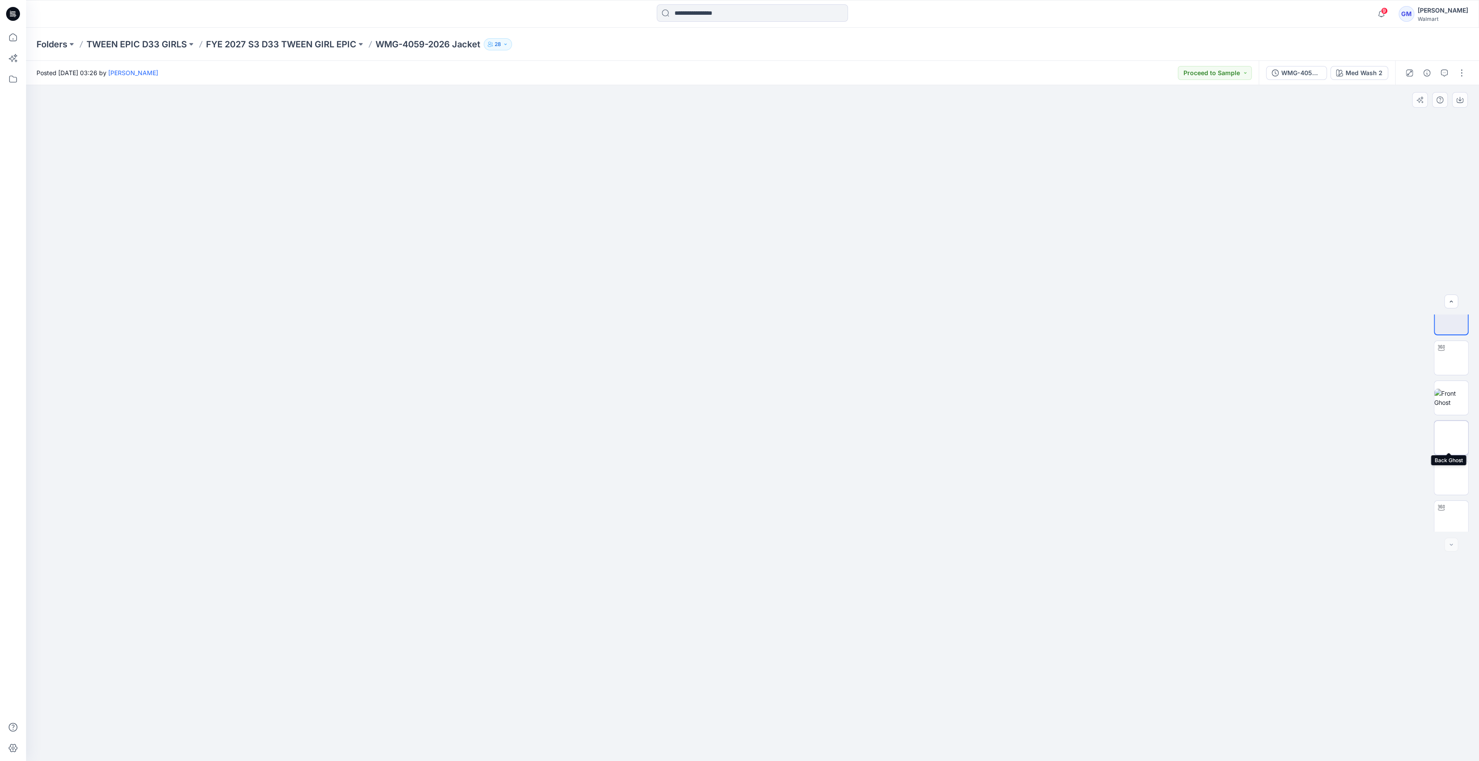
scroll to position [17, 0]
click at [1458, 68] on button "button" at bounding box center [1461, 73] width 14 height 14
click at [1432, 112] on button "Edit" at bounding box center [1425, 117] width 80 height 16
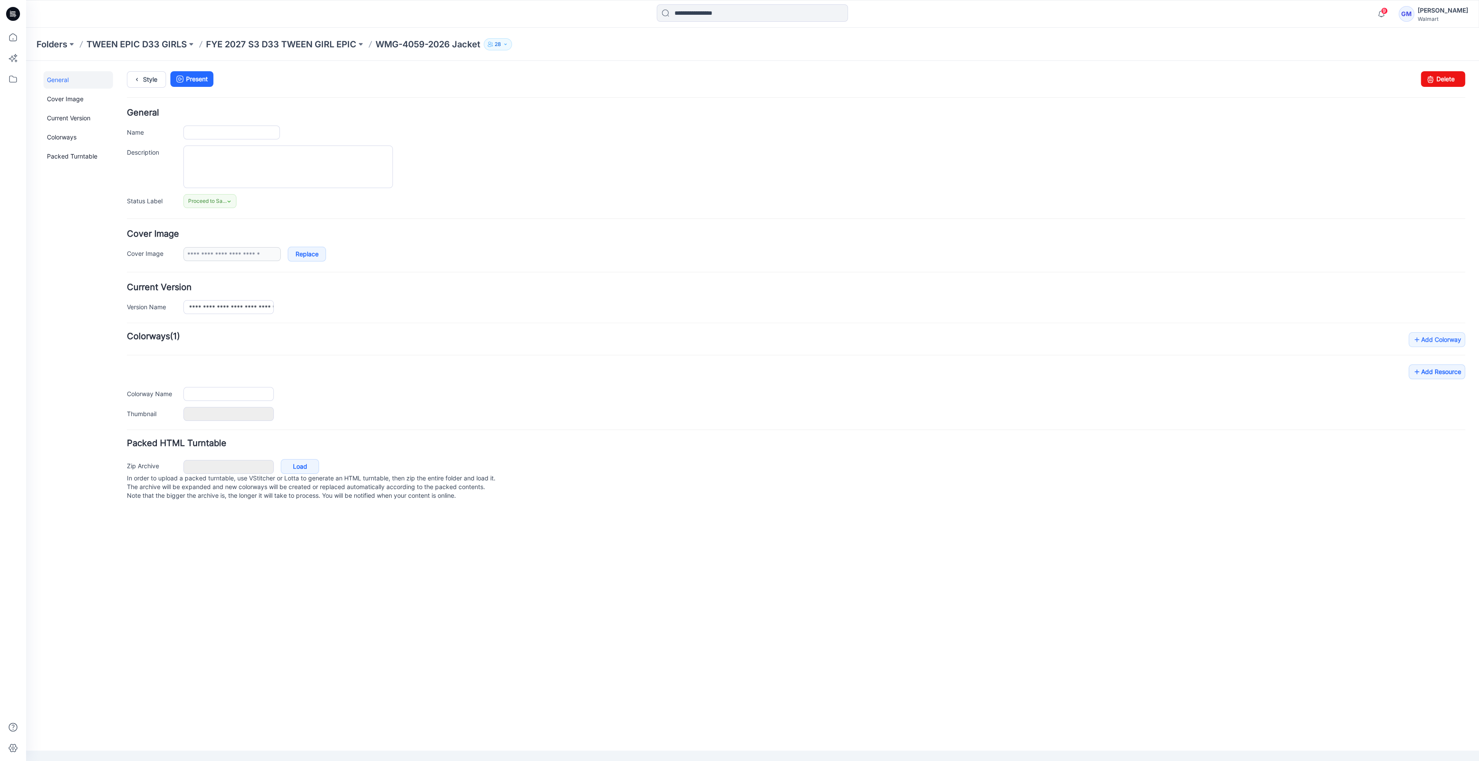
type input "**********"
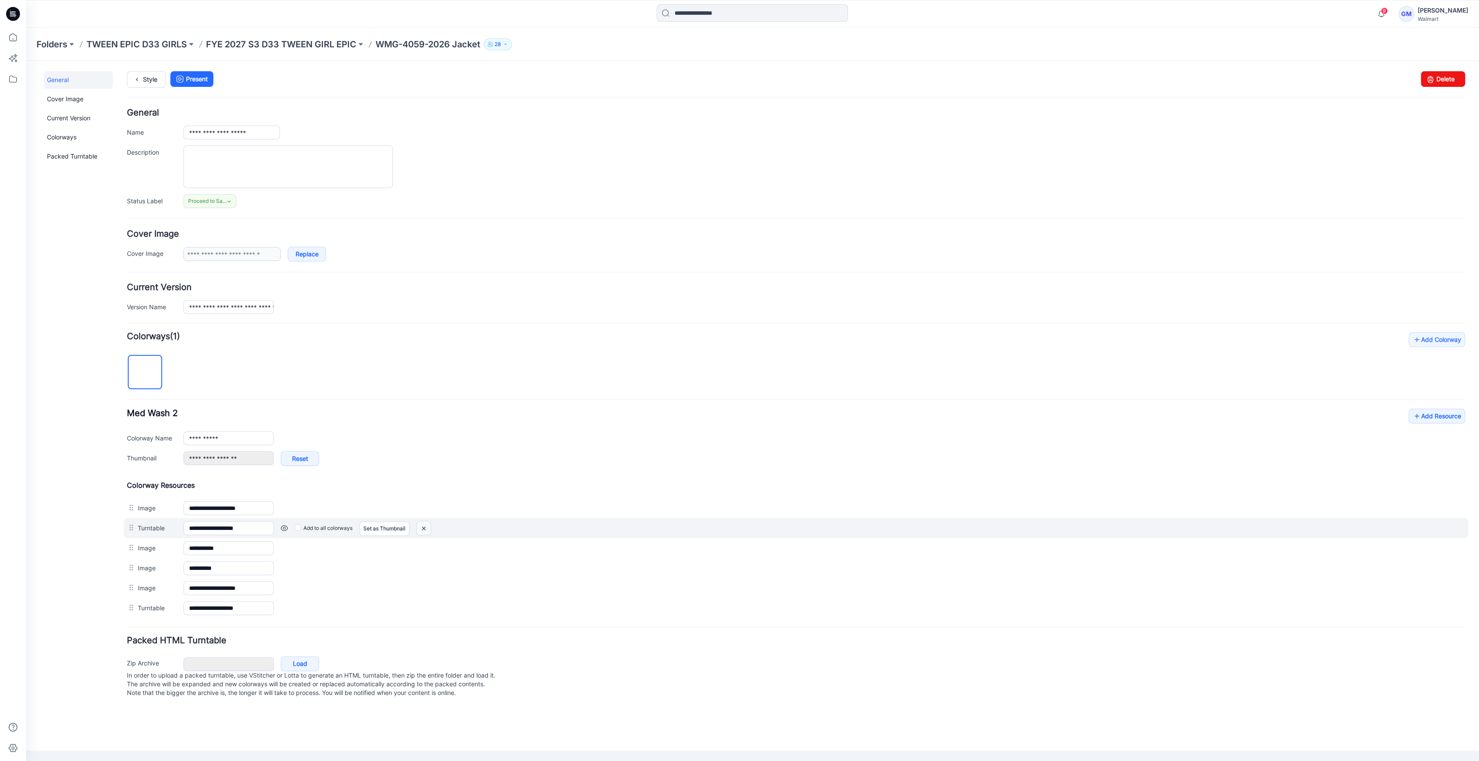
click at [426, 529] on img at bounding box center [424, 528] width 14 height 14
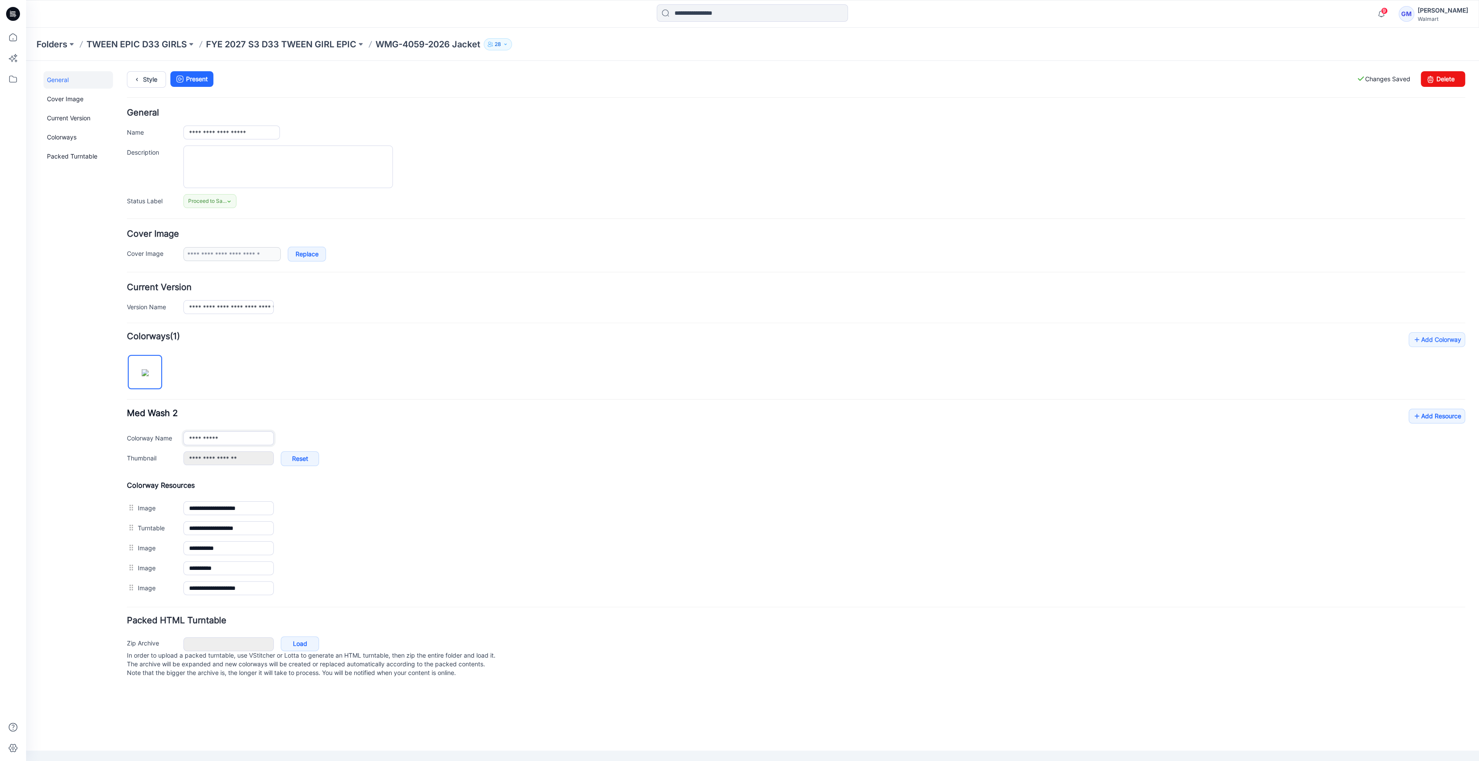
click at [229, 440] on input "**********" at bounding box center [228, 438] width 90 height 14
type input "********"
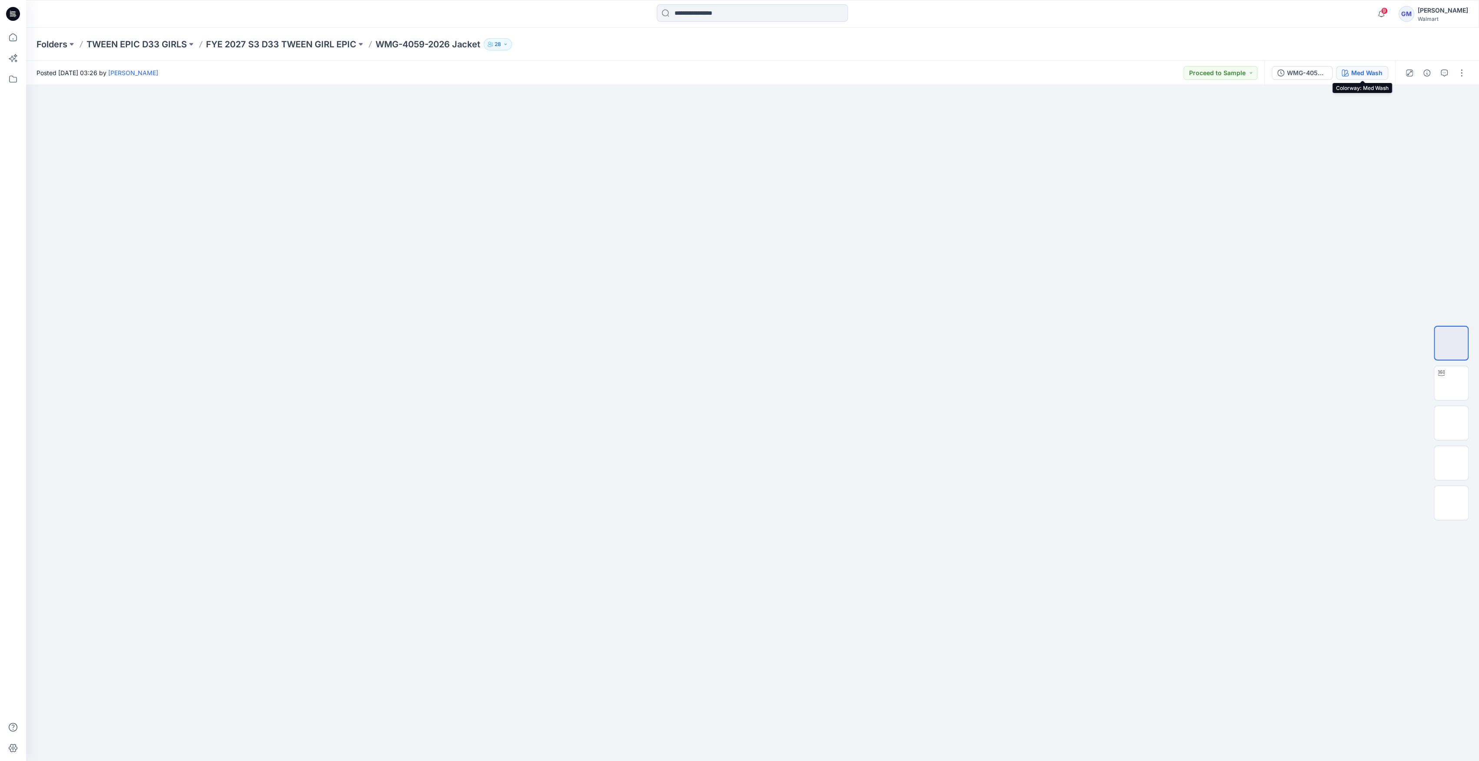
click at [1369, 71] on div "Med Wash" at bounding box center [1366, 73] width 31 height 10
click at [1358, 77] on button "Med Wash" at bounding box center [1362, 73] width 52 height 14
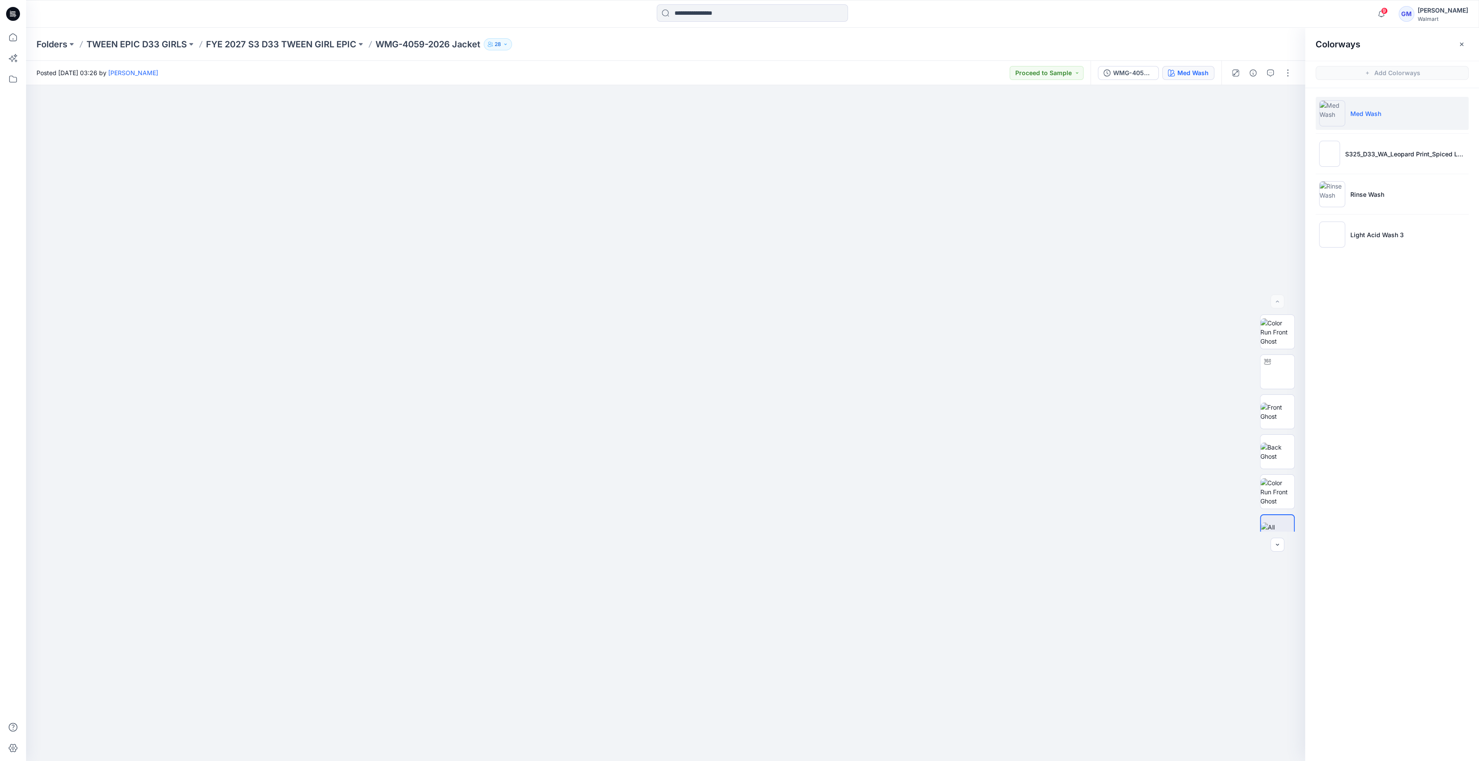
click at [1133, 64] on div "WMG-4059-2026_Rev1_Jacket_Full Colorway Med Wash" at bounding box center [1155, 73] width 131 height 24
click at [1134, 72] on div "WMG-4059-2026_Rev1_Jacket_Full Colorway" at bounding box center [1133, 73] width 40 height 10
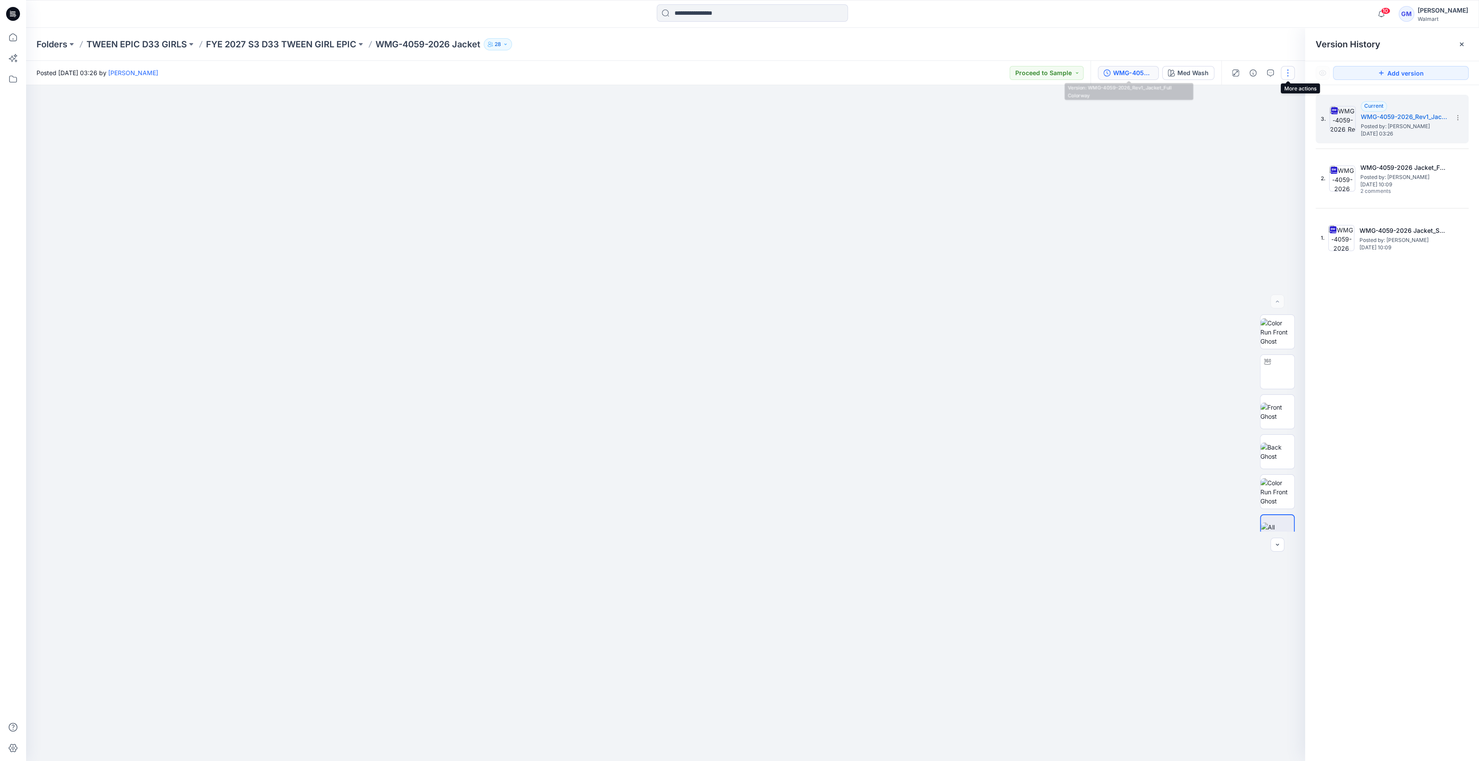
click at [1290, 66] on button "button" at bounding box center [1287, 73] width 14 height 14
click at [1265, 108] on div at bounding box center [1250, 105] width 83 height 8
click at [1254, 116] on button "Edit" at bounding box center [1251, 117] width 80 height 16
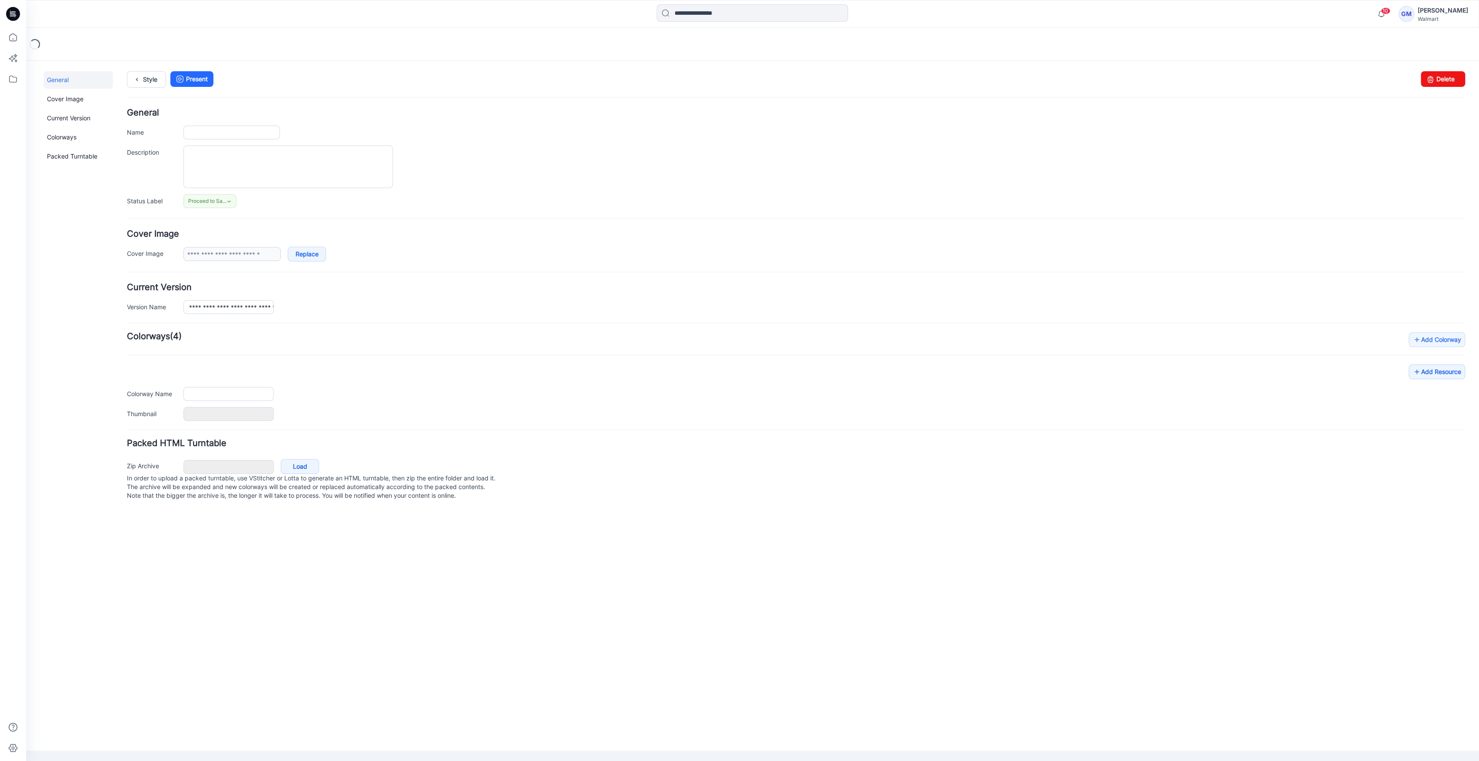
type input "**********"
type input "********"
type input "**********"
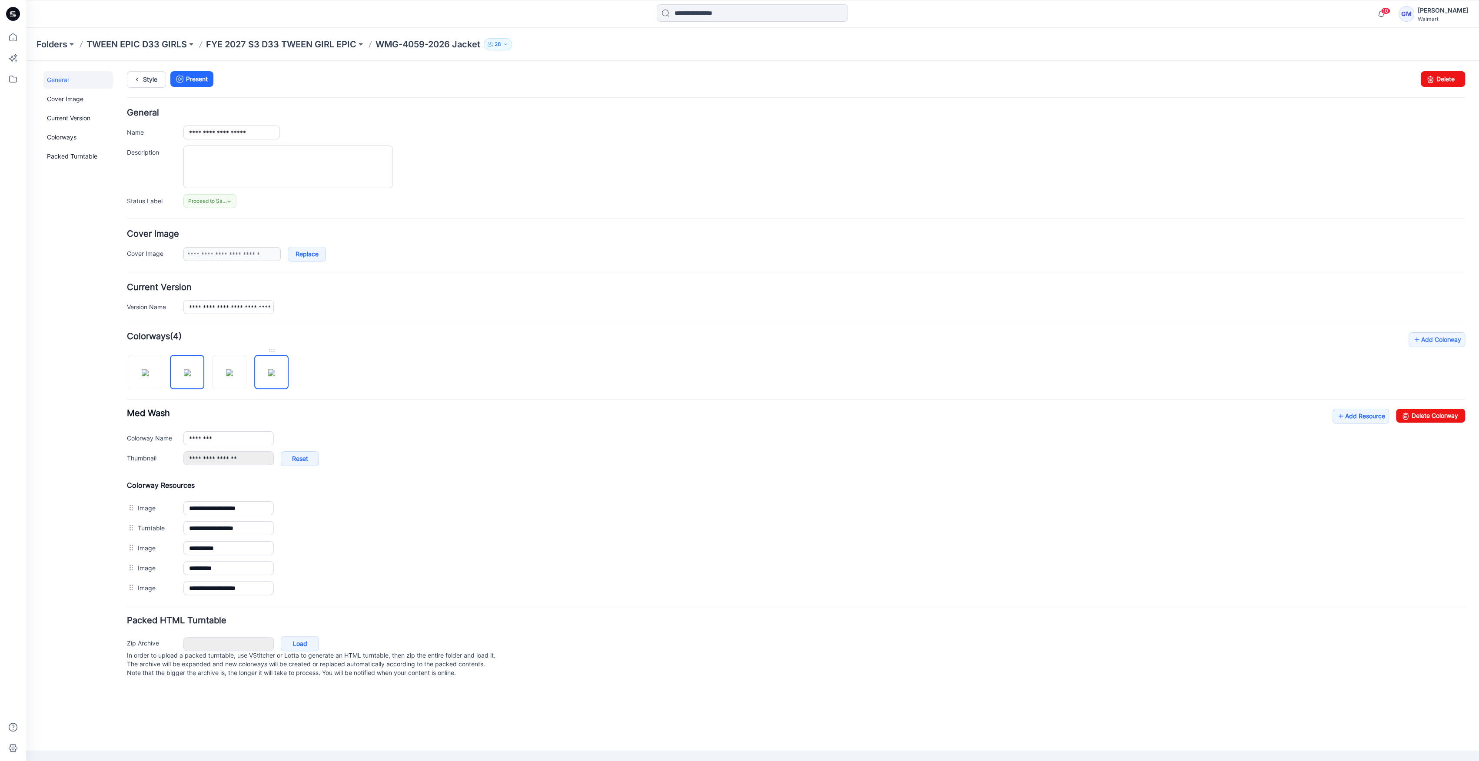
click at [273, 375] on img at bounding box center [271, 372] width 7 height 7
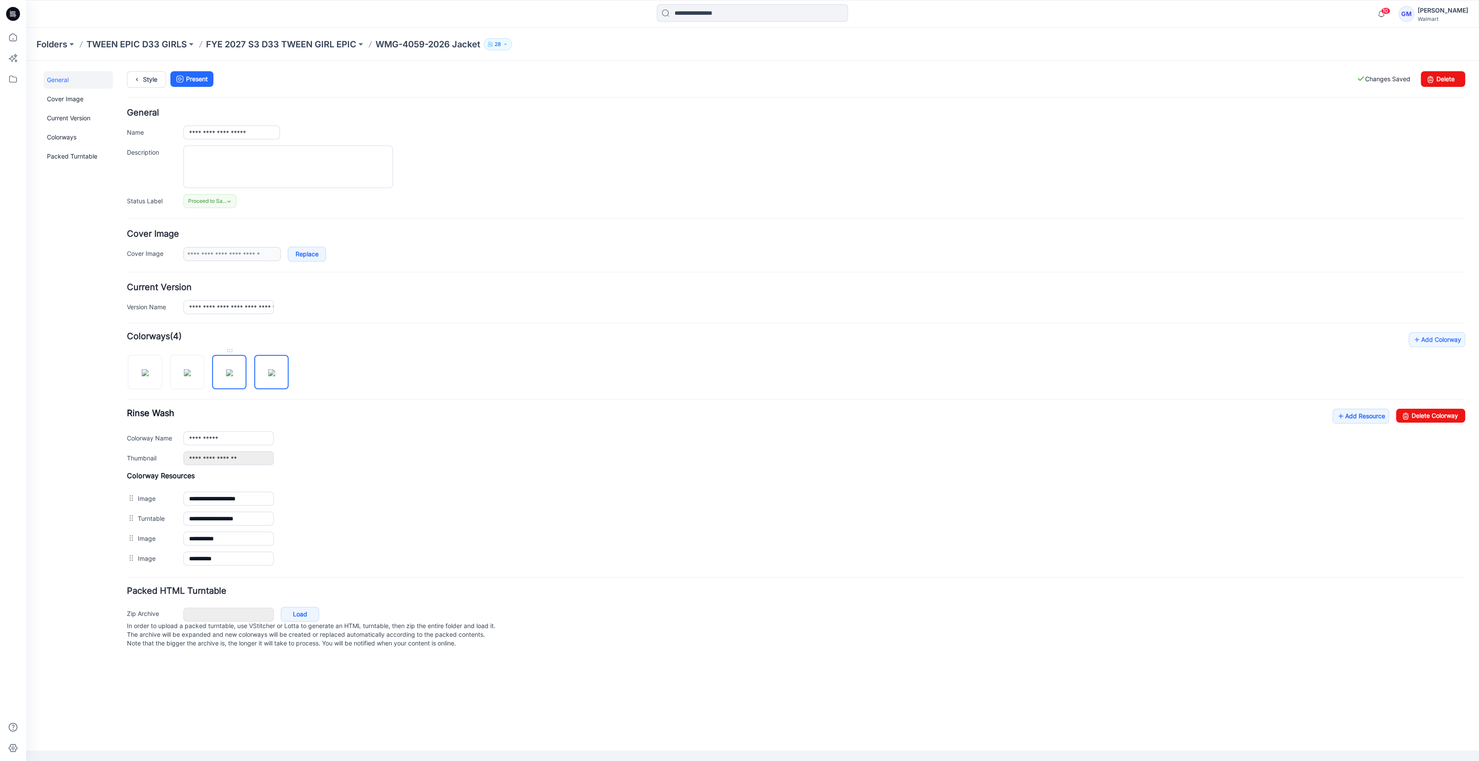
click at [226, 376] on img at bounding box center [229, 372] width 7 height 7
click at [252, 438] on input "**********" at bounding box center [228, 438] width 90 height 14
click at [226, 372] on img at bounding box center [229, 372] width 7 height 7
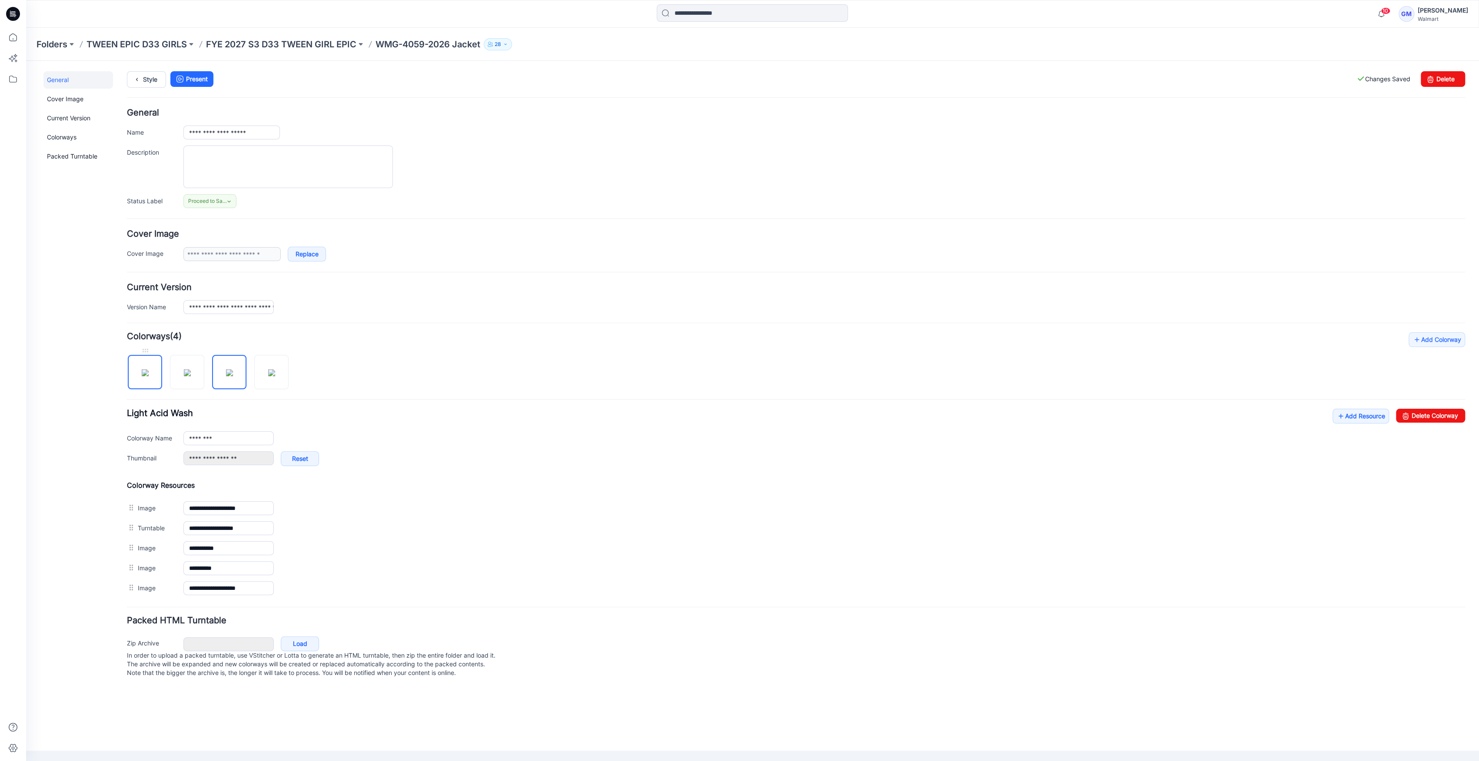
click at [142, 376] on img at bounding box center [145, 372] width 7 height 7
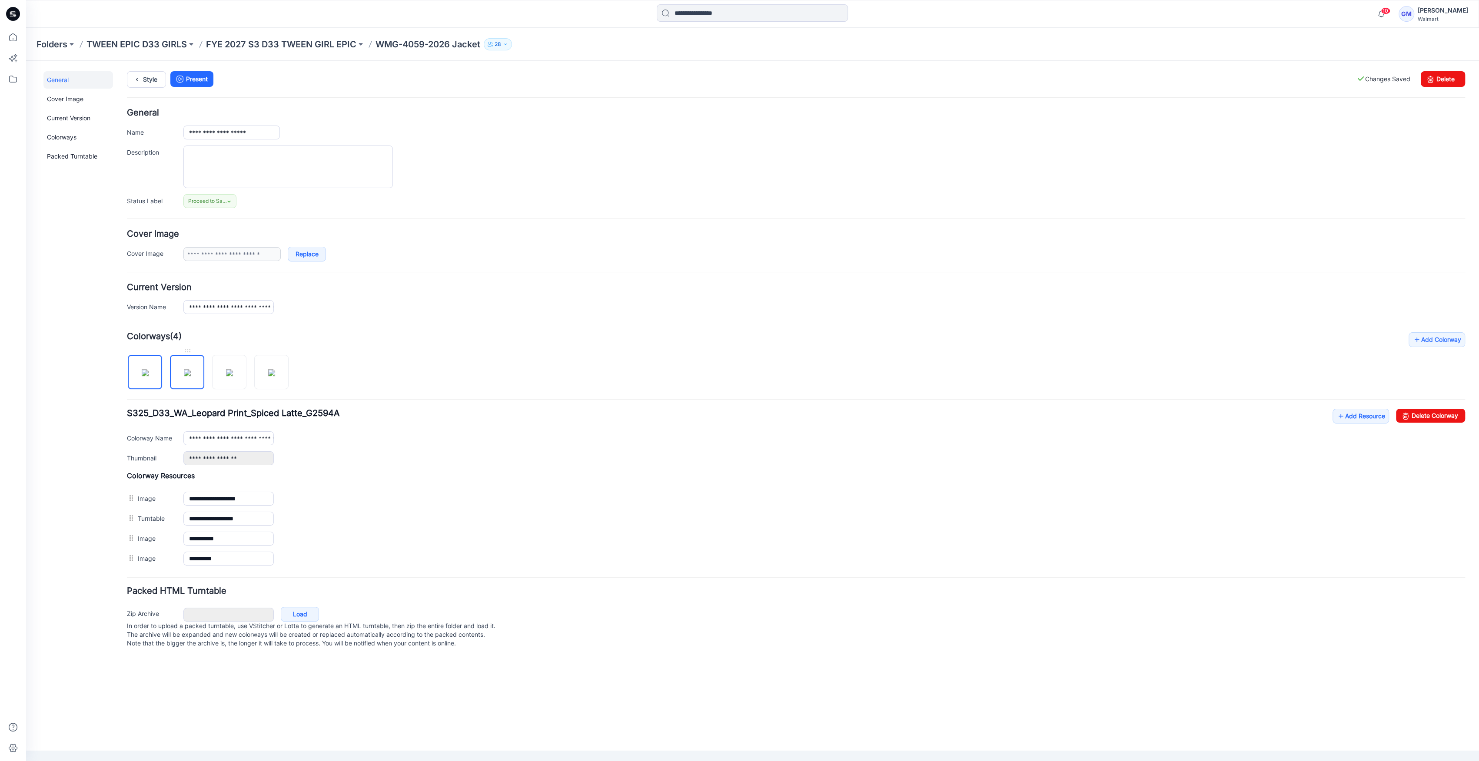
click at [185, 369] on img at bounding box center [187, 372] width 7 height 7
click at [233, 372] on img at bounding box center [229, 372] width 7 height 7
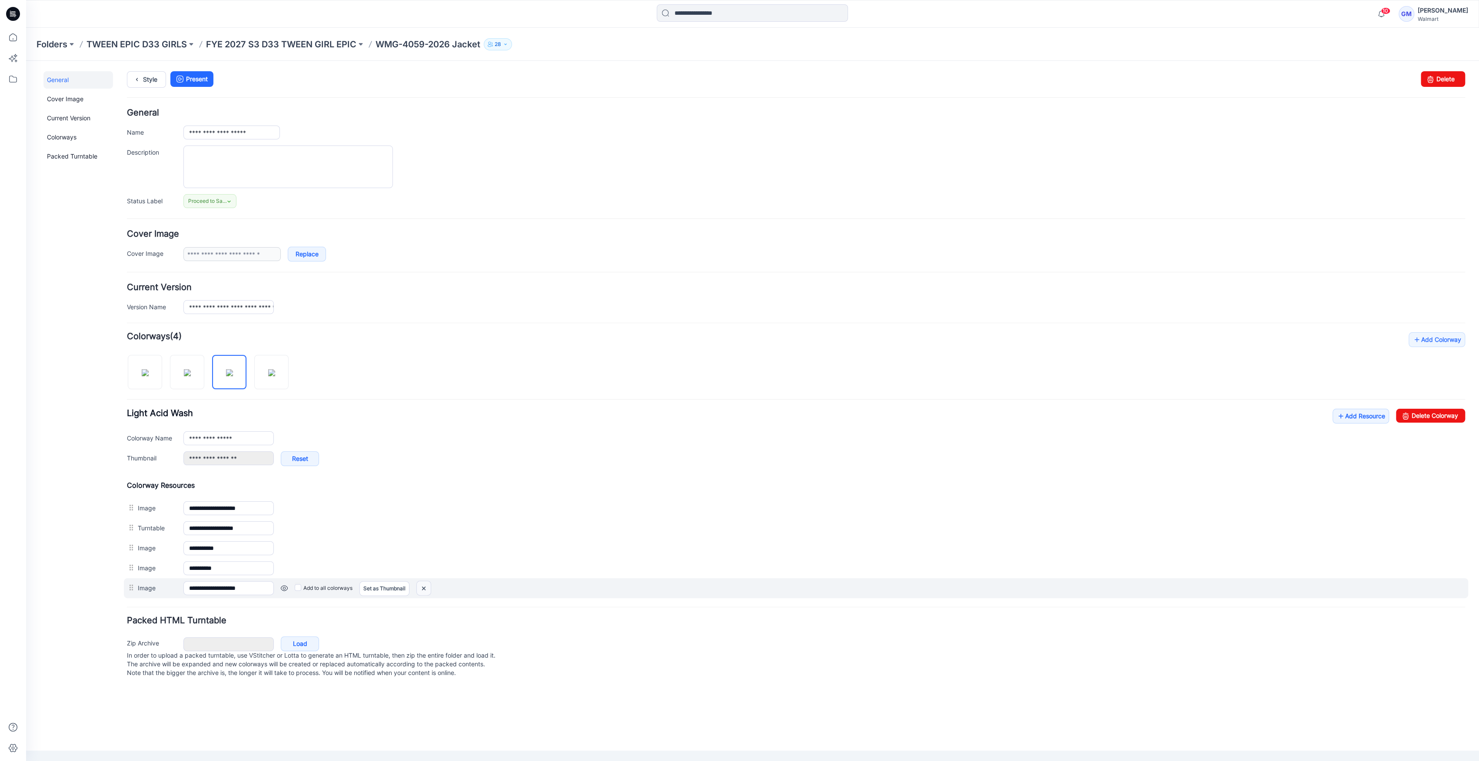
drag, startPoint x: 424, startPoint y: 587, endPoint x: 816, endPoint y: 115, distance: 612.7
click at [424, 587] on img at bounding box center [424, 588] width 14 height 14
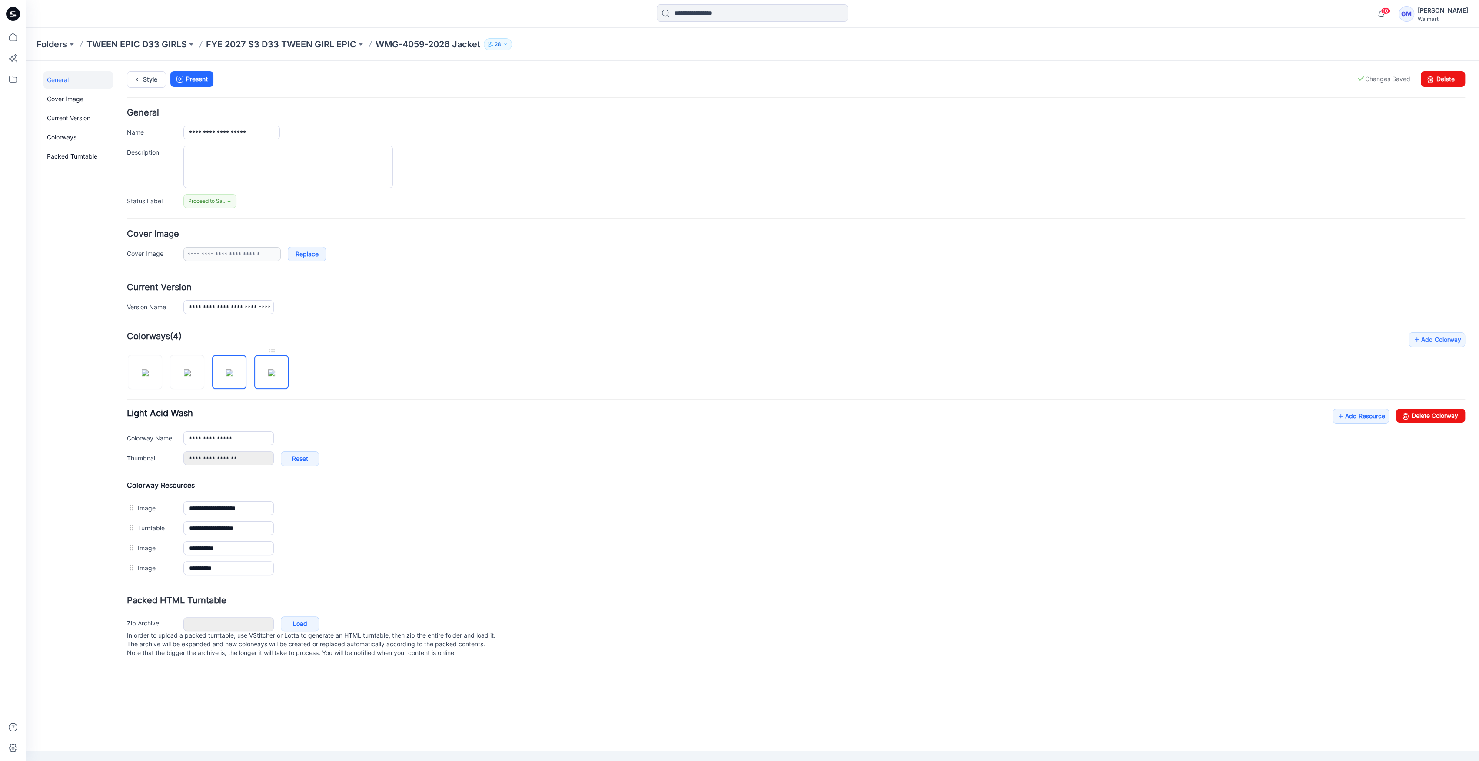
click at [275, 371] on img at bounding box center [271, 372] width 7 height 7
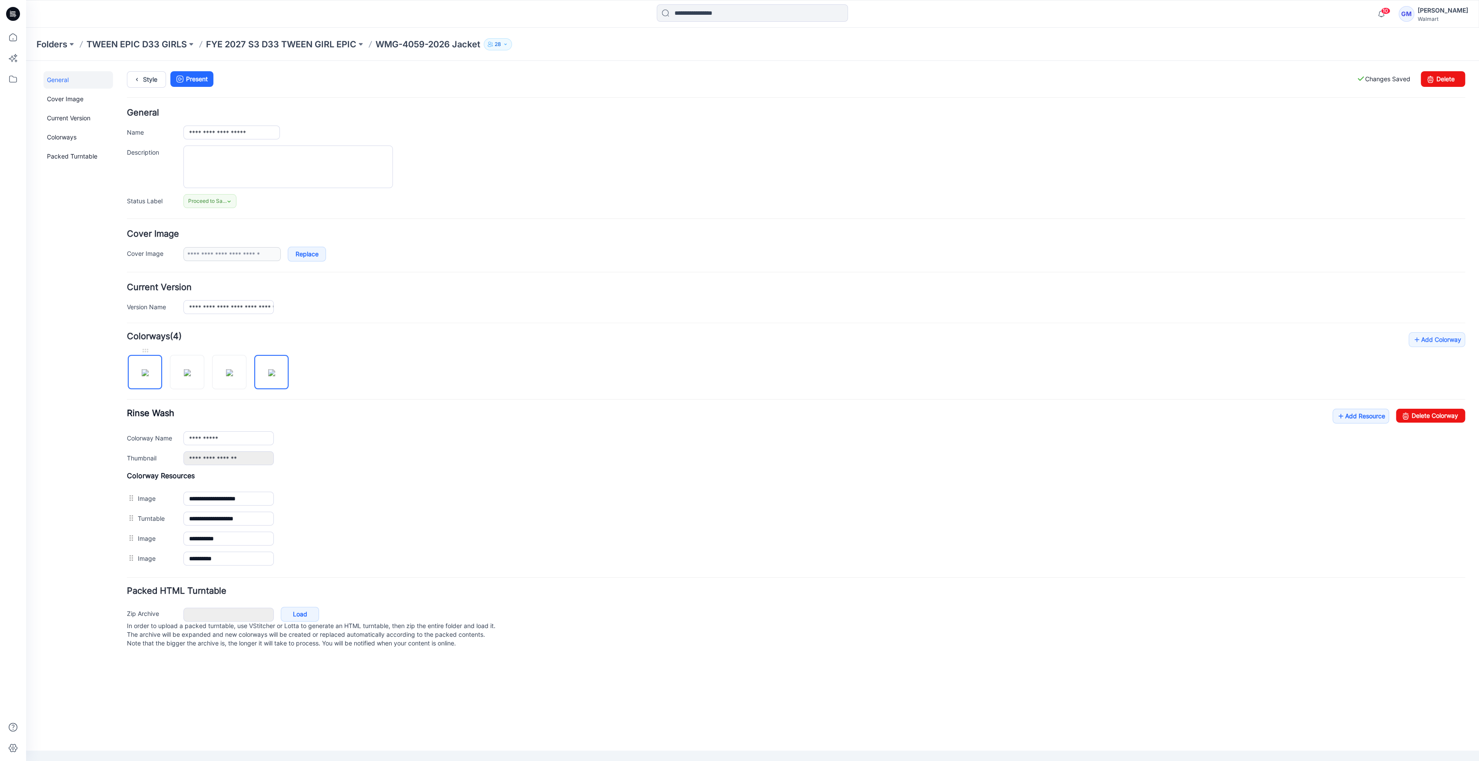
click at [144, 375] on img at bounding box center [145, 372] width 7 height 7
click at [203, 375] on link at bounding box center [187, 372] width 34 height 34
click at [231, 373] on img at bounding box center [229, 372] width 7 height 7
click at [142, 374] on img at bounding box center [145, 372] width 7 height 7
type input "**********"
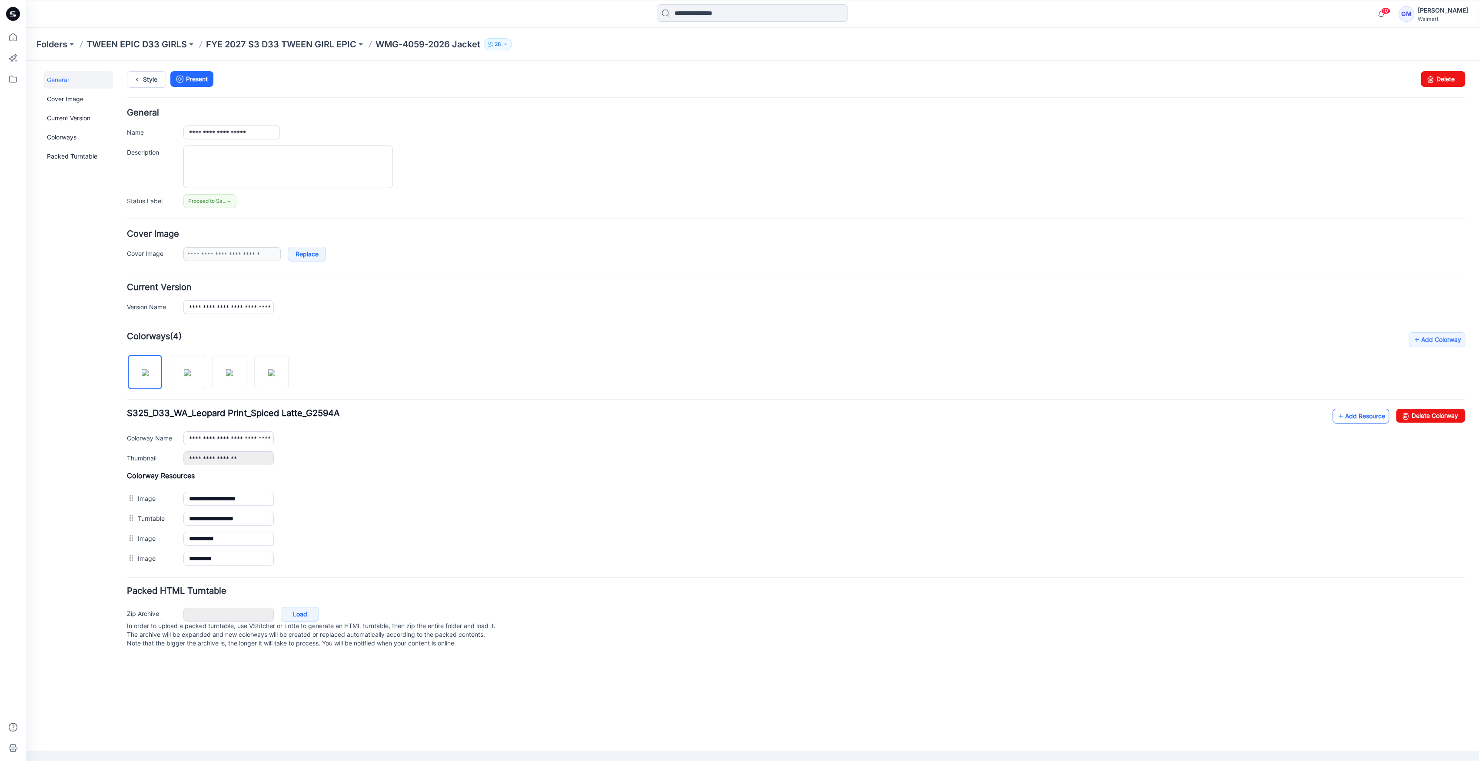
click at [1361, 415] on link "Add Resource" at bounding box center [1360, 416] width 56 height 15
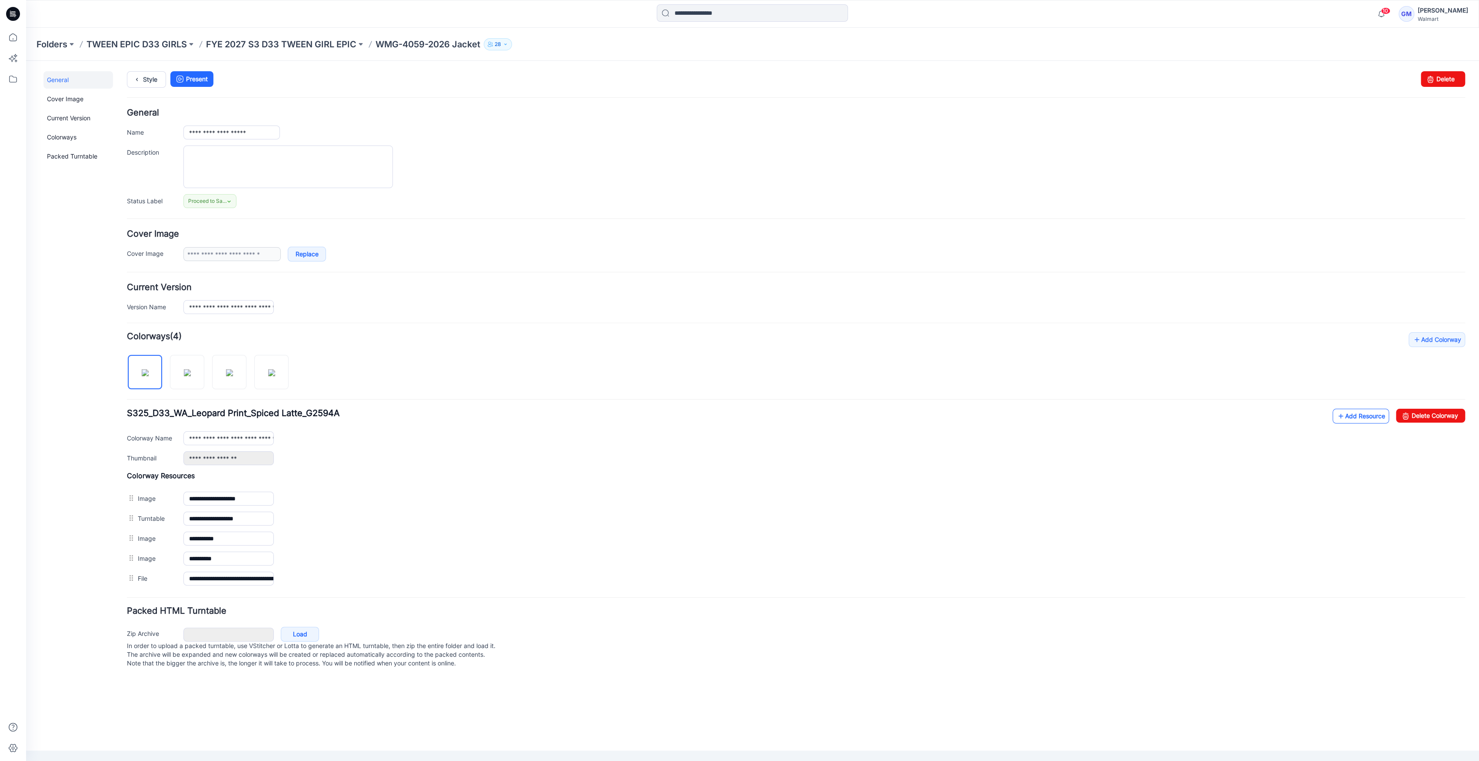
click at [1361, 414] on link "Add Resource" at bounding box center [1360, 416] width 56 height 15
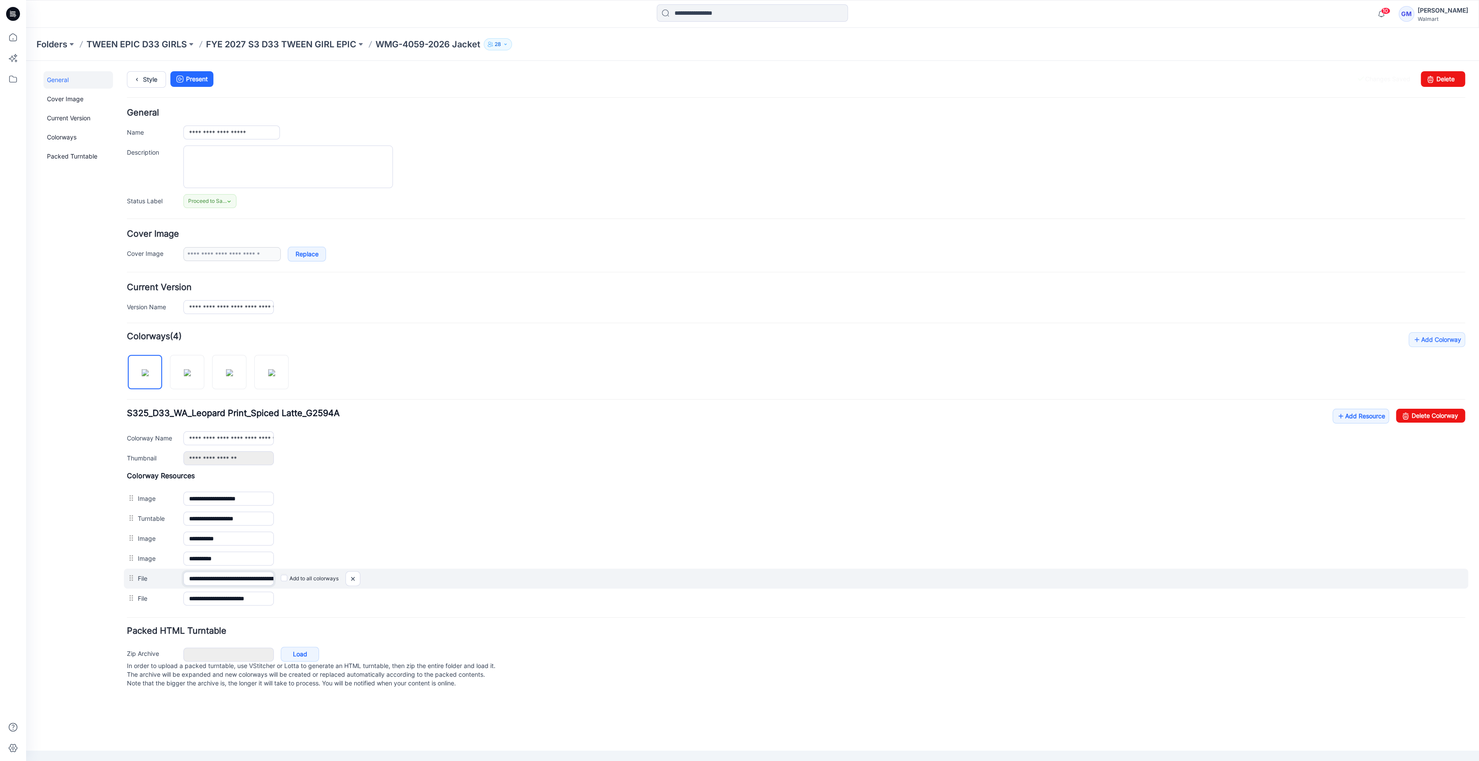
scroll to position [0, 57]
drag, startPoint x: 247, startPoint y: 580, endPoint x: 459, endPoint y: 572, distance: 212.2
click at [459, 572] on div "**********" at bounding box center [796, 579] width 1344 height 20
click at [263, 583] on input "**********" at bounding box center [228, 579] width 90 height 14
drag, startPoint x: 270, startPoint y: 576, endPoint x: 292, endPoint y: 576, distance: 21.7
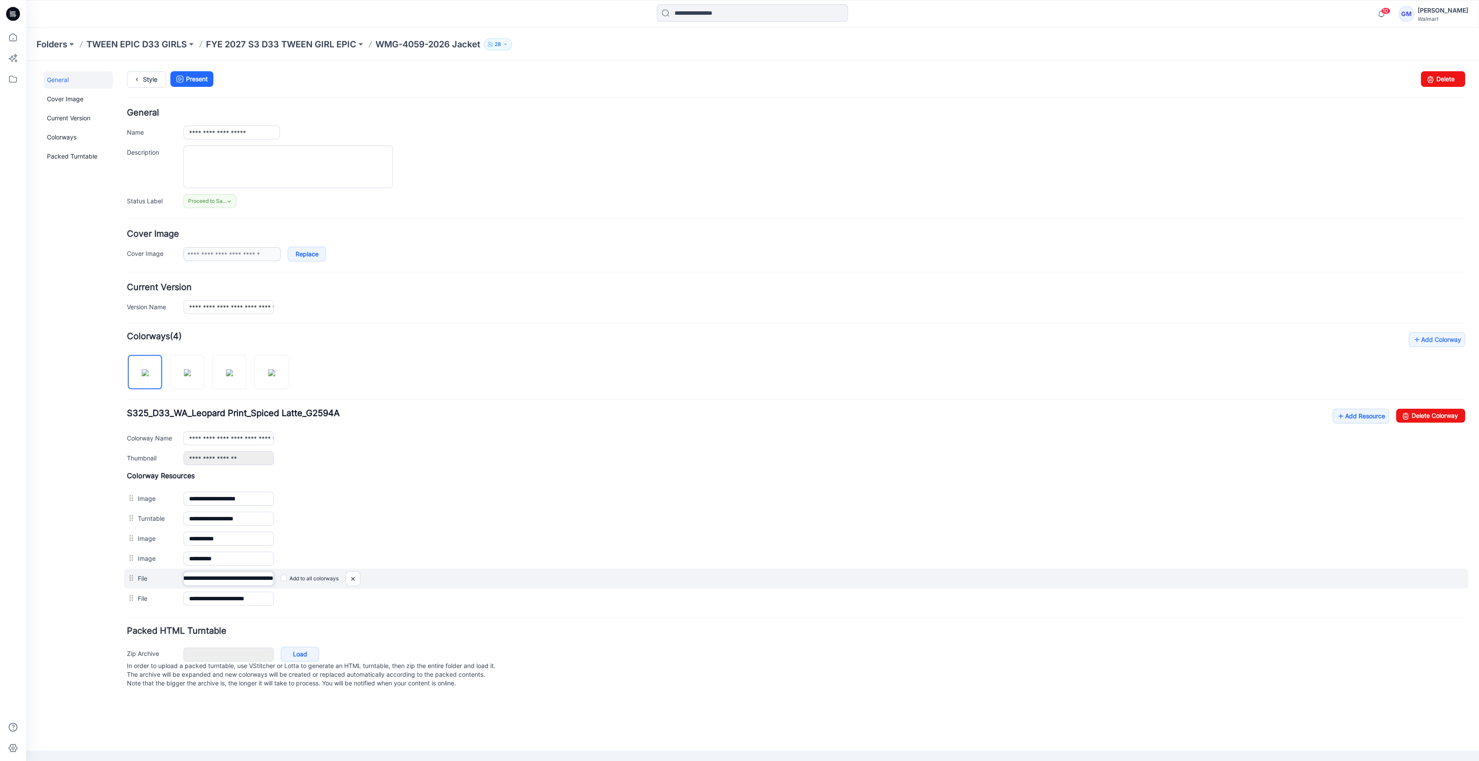
click at [292, 576] on div "**********" at bounding box center [796, 579] width 1344 height 20
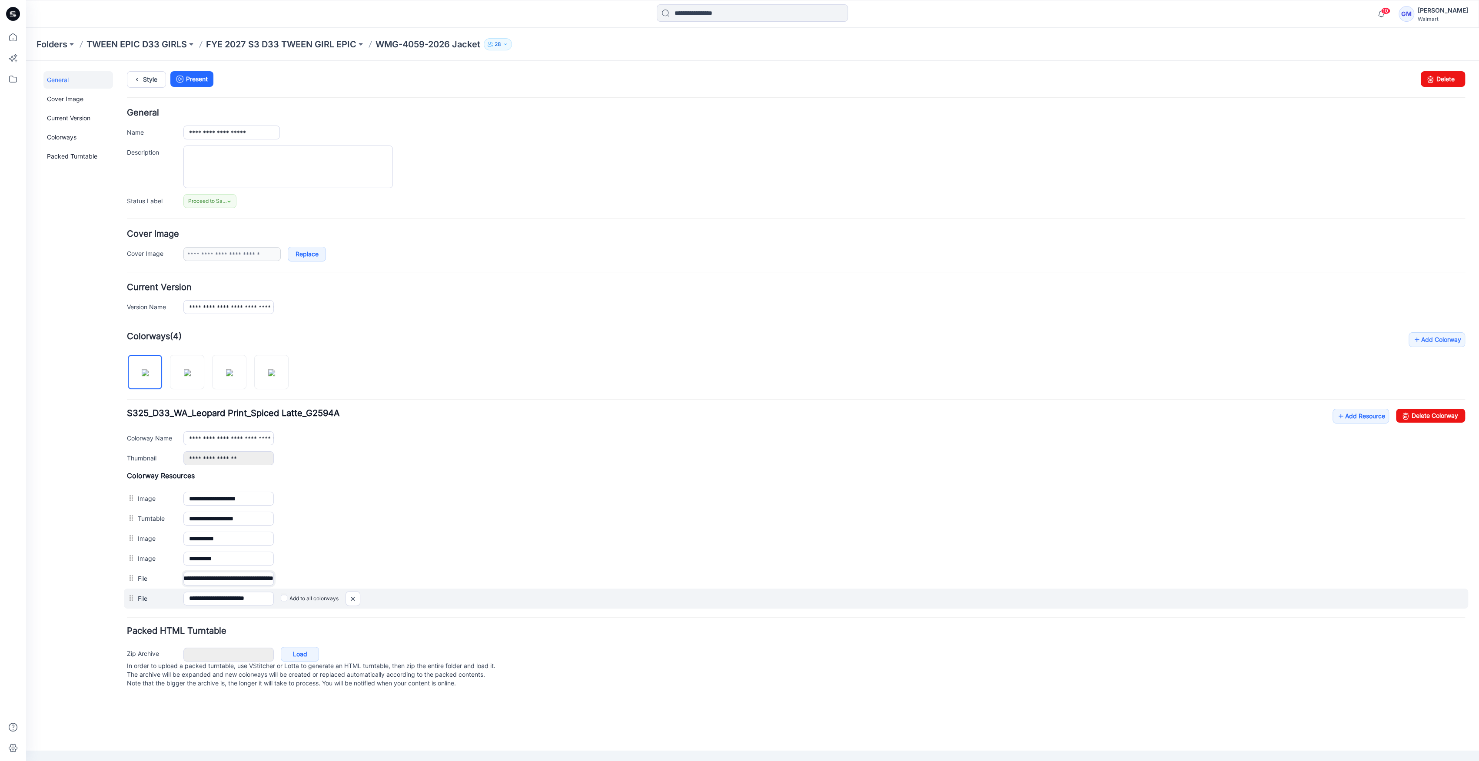
type input "**********"
click at [282, 602] on label "Add to all colorways" at bounding box center [310, 599] width 58 height 14
click at [415, 601] on div "**********" at bounding box center [796, 599] width 1344 height 20
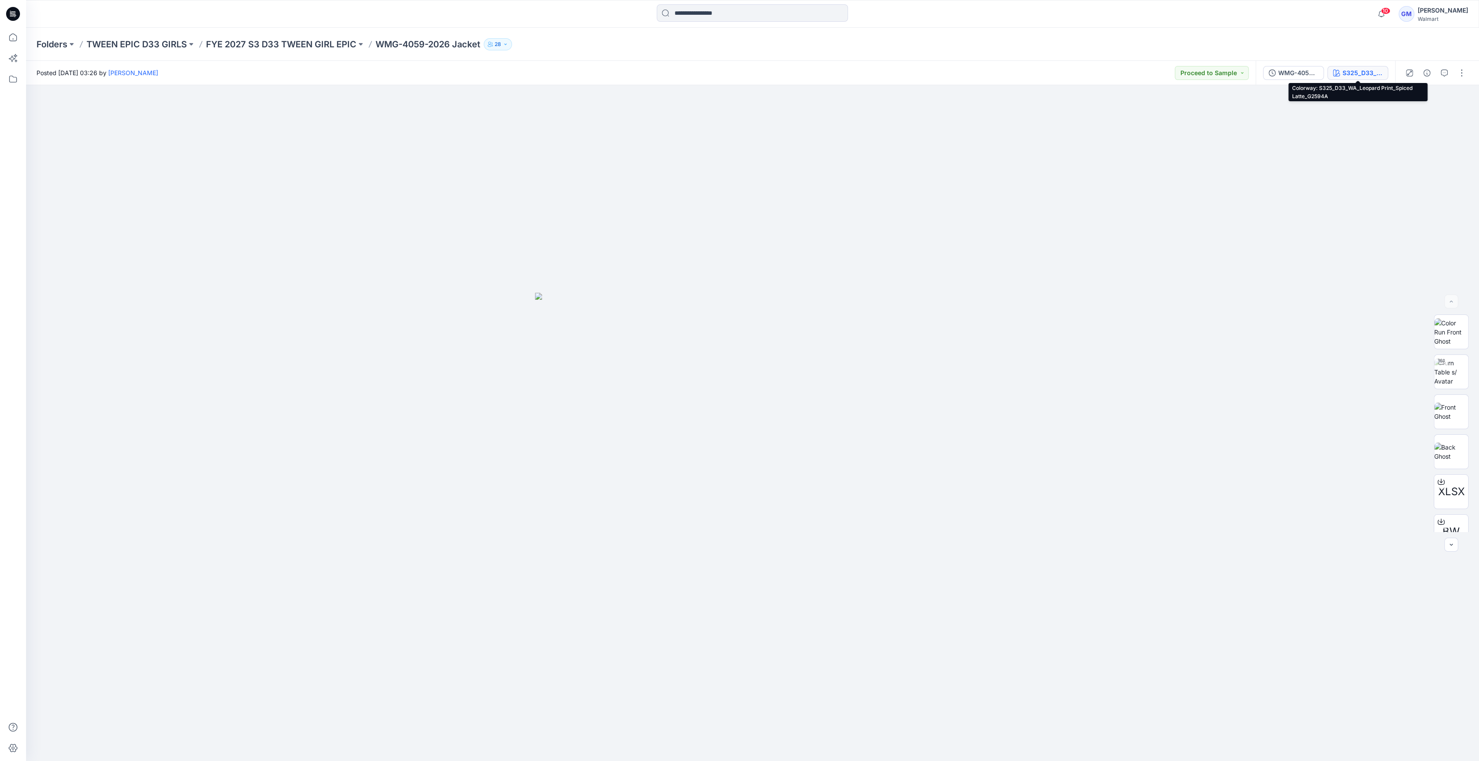
click at [1340, 73] on button "S325_D33_WA_Leopard Print_Spiced Latte_G2594A" at bounding box center [1357, 73] width 61 height 14
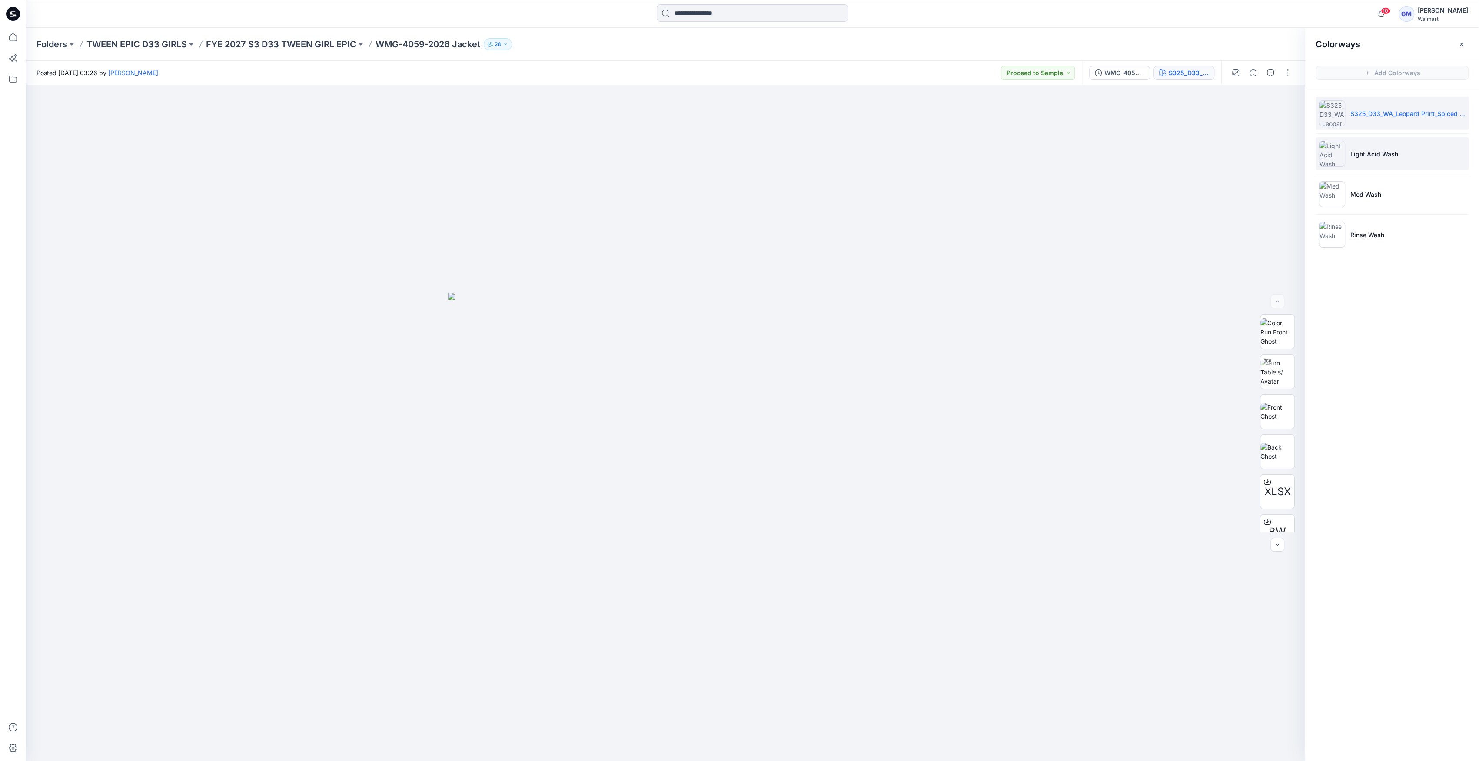
click at [1335, 160] on img at bounding box center [1332, 154] width 26 height 26
click at [1270, 461] on img at bounding box center [1277, 452] width 34 height 18
click at [1132, 70] on div "WMG-4059-2026_Rev1_Jacket_Full Colorway" at bounding box center [1124, 73] width 40 height 10
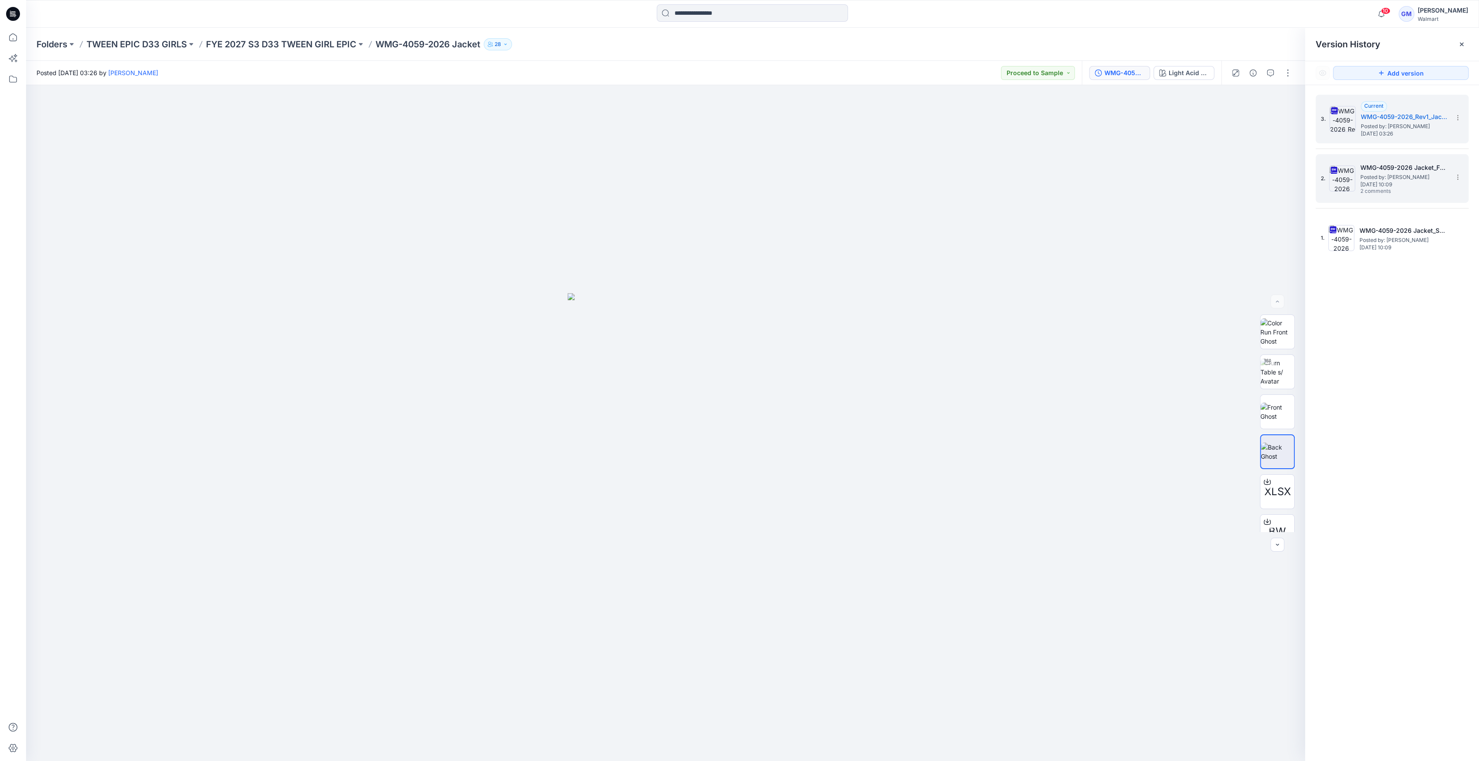
click at [1347, 176] on img at bounding box center [1342, 179] width 26 height 26
click at [1270, 70] on icon "button" at bounding box center [1269, 73] width 7 height 7
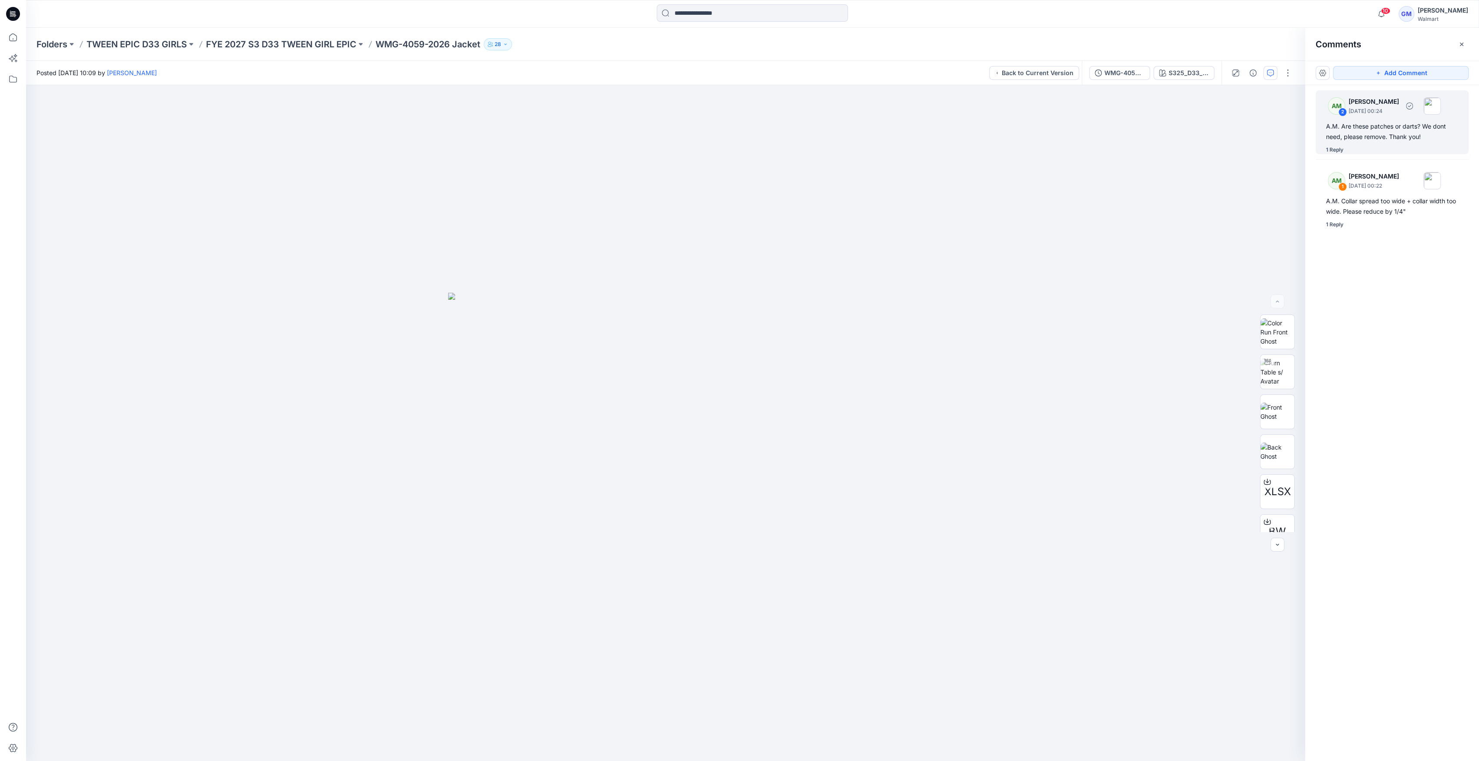
click at [1412, 140] on div "A.M. Are these patches or darts? We dont need, please remove. Thank you!" at bounding box center [1392, 131] width 132 height 21
drag, startPoint x: 835, startPoint y: 324, endPoint x: 970, endPoint y: 255, distance: 152.1
click at [970, 255] on div "AM [PERSON_NAME] [DATE] 00:24 A.M. Are these patches or darts? We dont need, pl…" at bounding box center [1013, 288] width 143 height 73
drag, startPoint x: 375, startPoint y: 46, endPoint x: 509, endPoint y: 46, distance: 133.8
click at [509, 46] on div "Folders TWEEN EPIC D33 GIRLS FYE 2027 S3 D33 TWEEN GIRL EPIC WMG-4059-2026 Jack…" at bounding box center [718, 44] width 1364 height 12
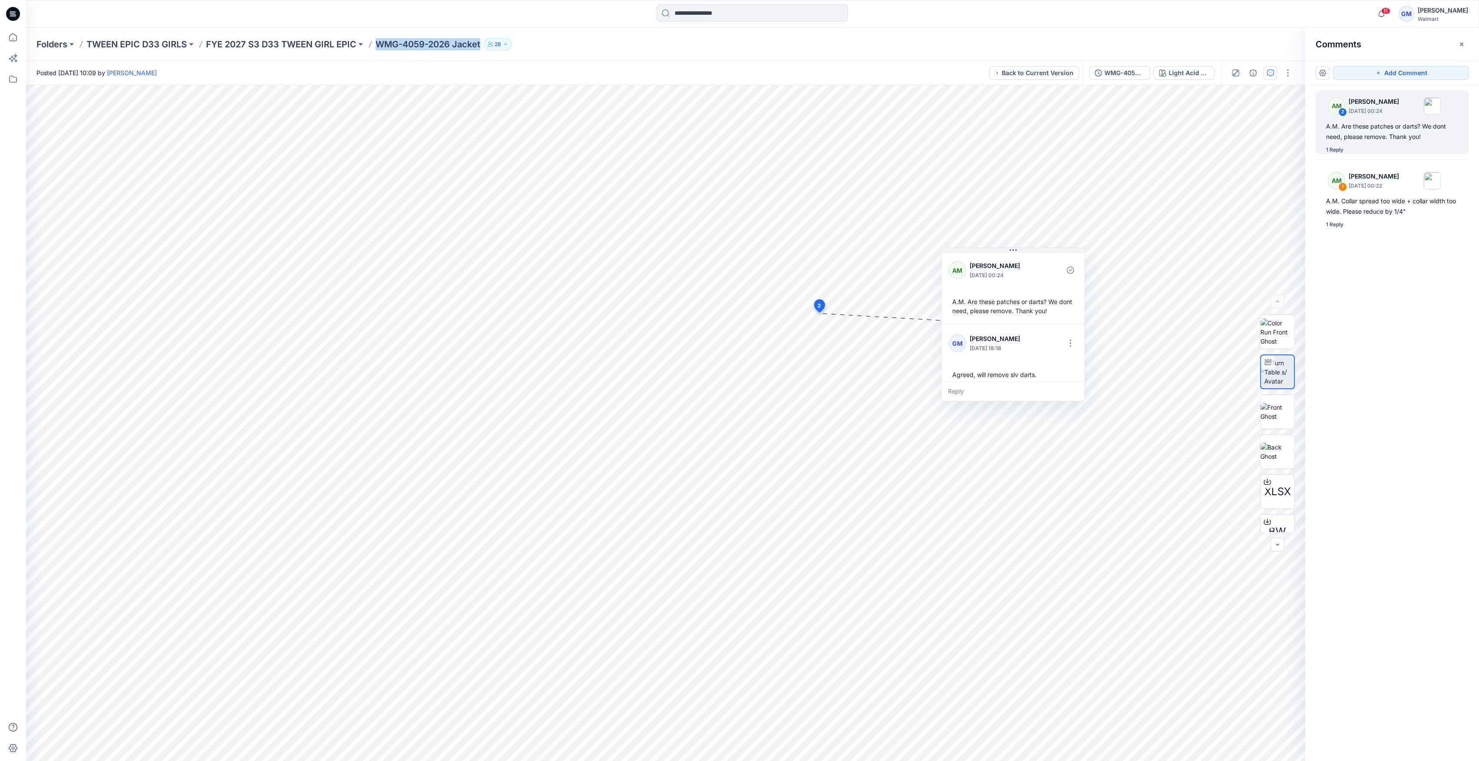
copy div "WMG-4059-2026 Jacket 28"
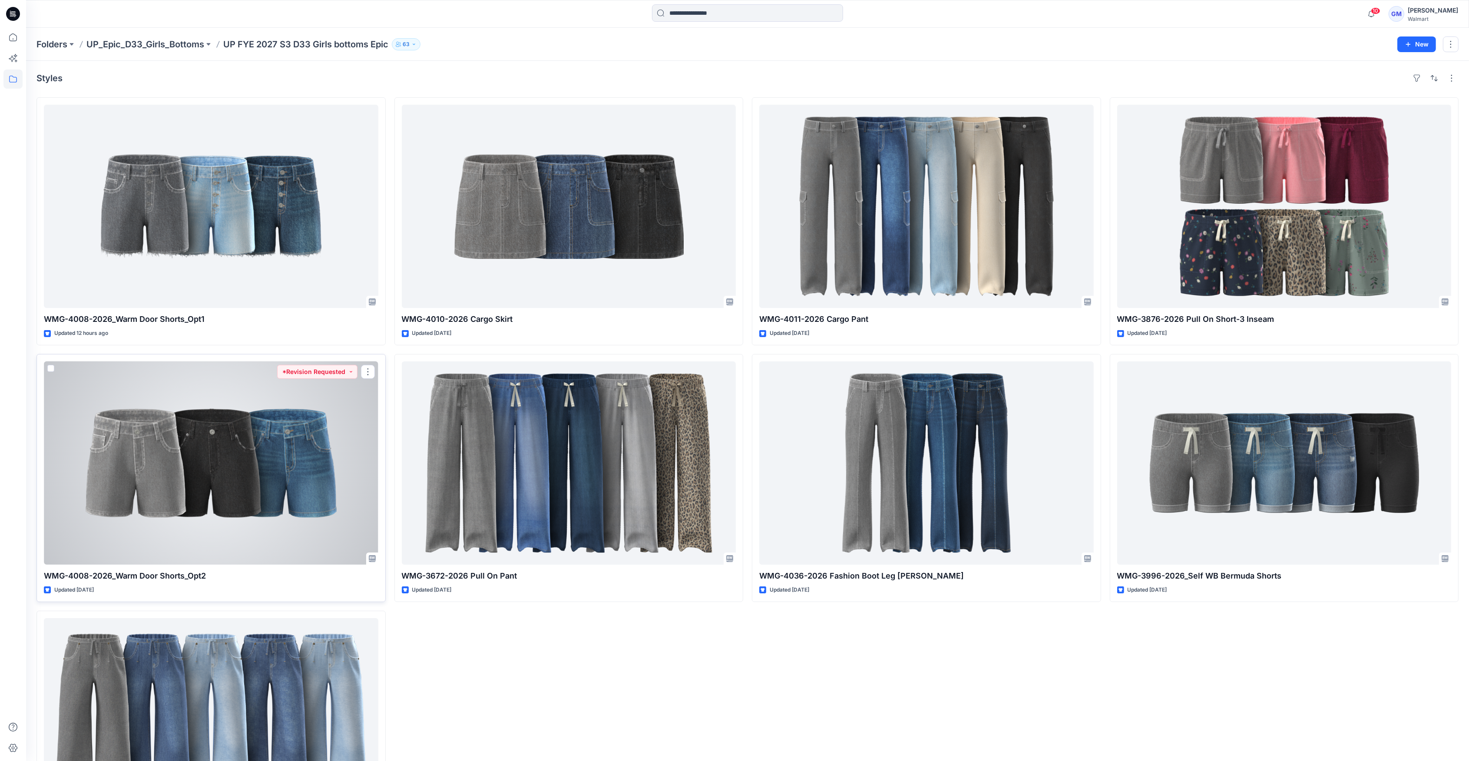
click at [191, 419] on div at bounding box center [211, 462] width 335 height 203
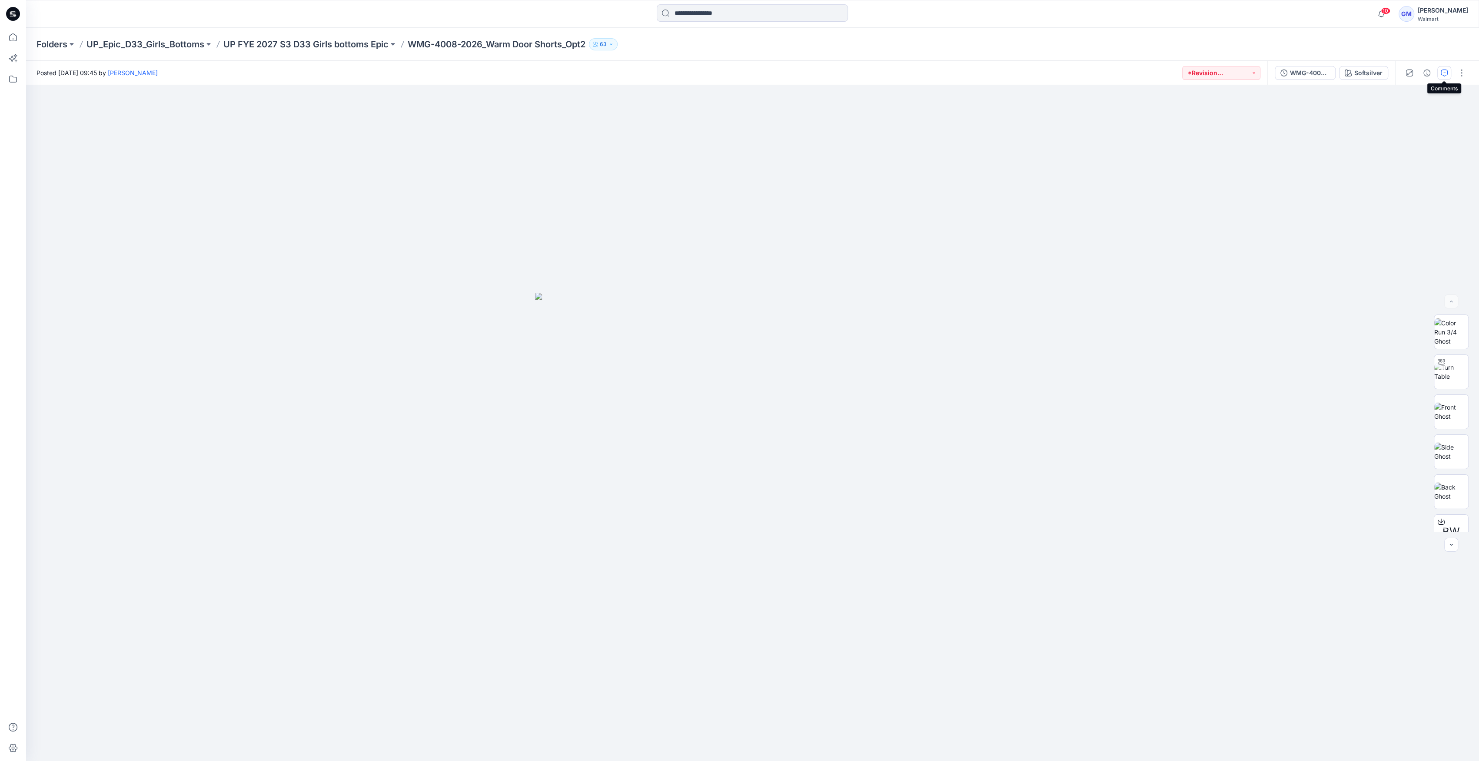
click at [1441, 77] on button "button" at bounding box center [1444, 73] width 14 height 14
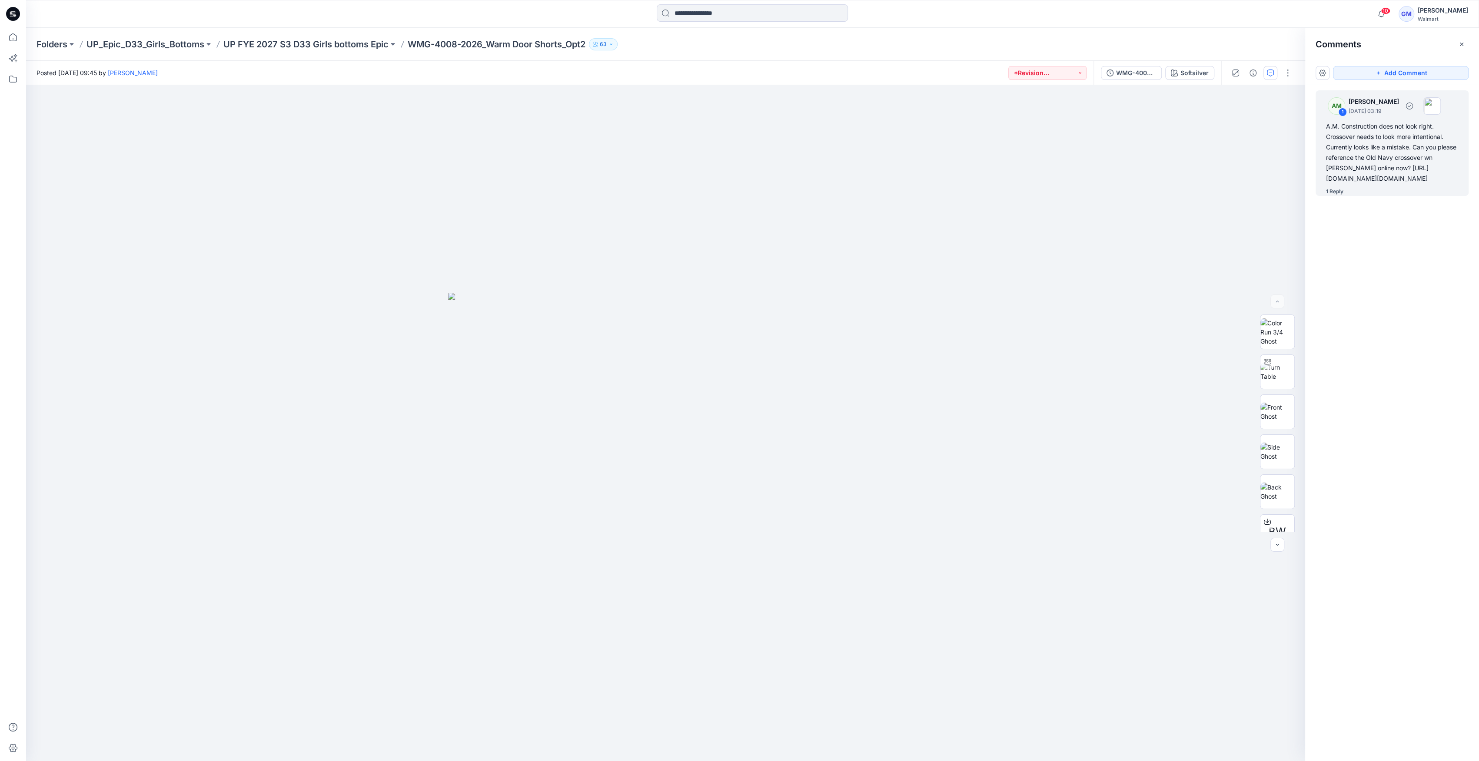
click at [1354, 184] on div "A.M. Construction does not look right. Crossover needs to look more intentional…" at bounding box center [1392, 152] width 132 height 63
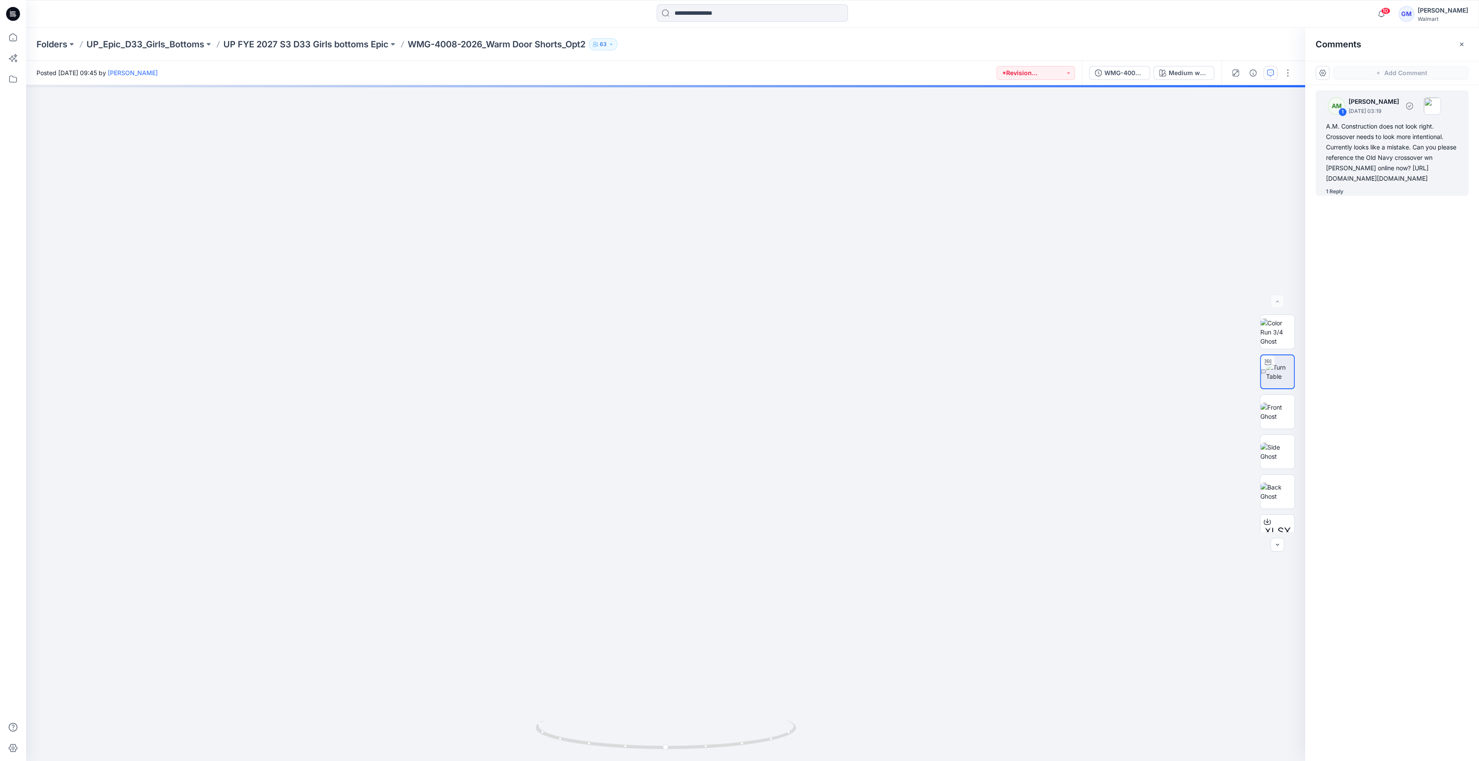
click at [1389, 184] on div "A.M. Construction does not look right. Crossover needs to look more intentional…" at bounding box center [1392, 152] width 132 height 63
click at [1388, 178] on div "A.M. Construction does not look right. Crossover needs to look more intentional…" at bounding box center [1392, 152] width 132 height 63
click at [1380, 184] on div "A.M. Construction does not look right. Crossover needs to look more intentional…" at bounding box center [1392, 152] width 132 height 63
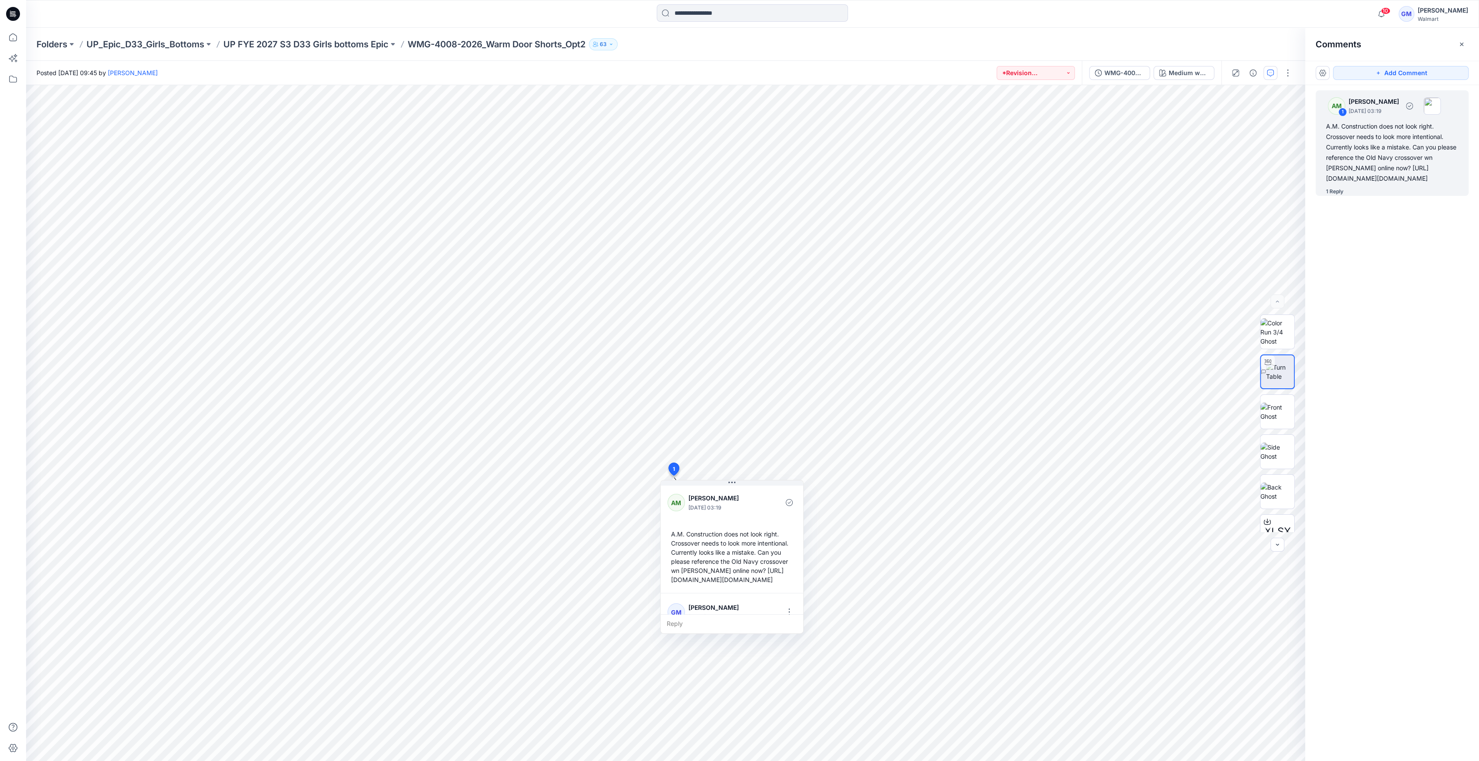
drag, startPoint x: 1327, startPoint y: 178, endPoint x: 1436, endPoint y: 252, distance: 131.7
click at [1436, 184] on div "A.M. Construction does not look right. Crossover needs to look more intentional…" at bounding box center [1392, 152] width 132 height 63
copy div "[URL][DOMAIN_NAME][DOMAIN_NAME]"
